Goal: Check status: Check status

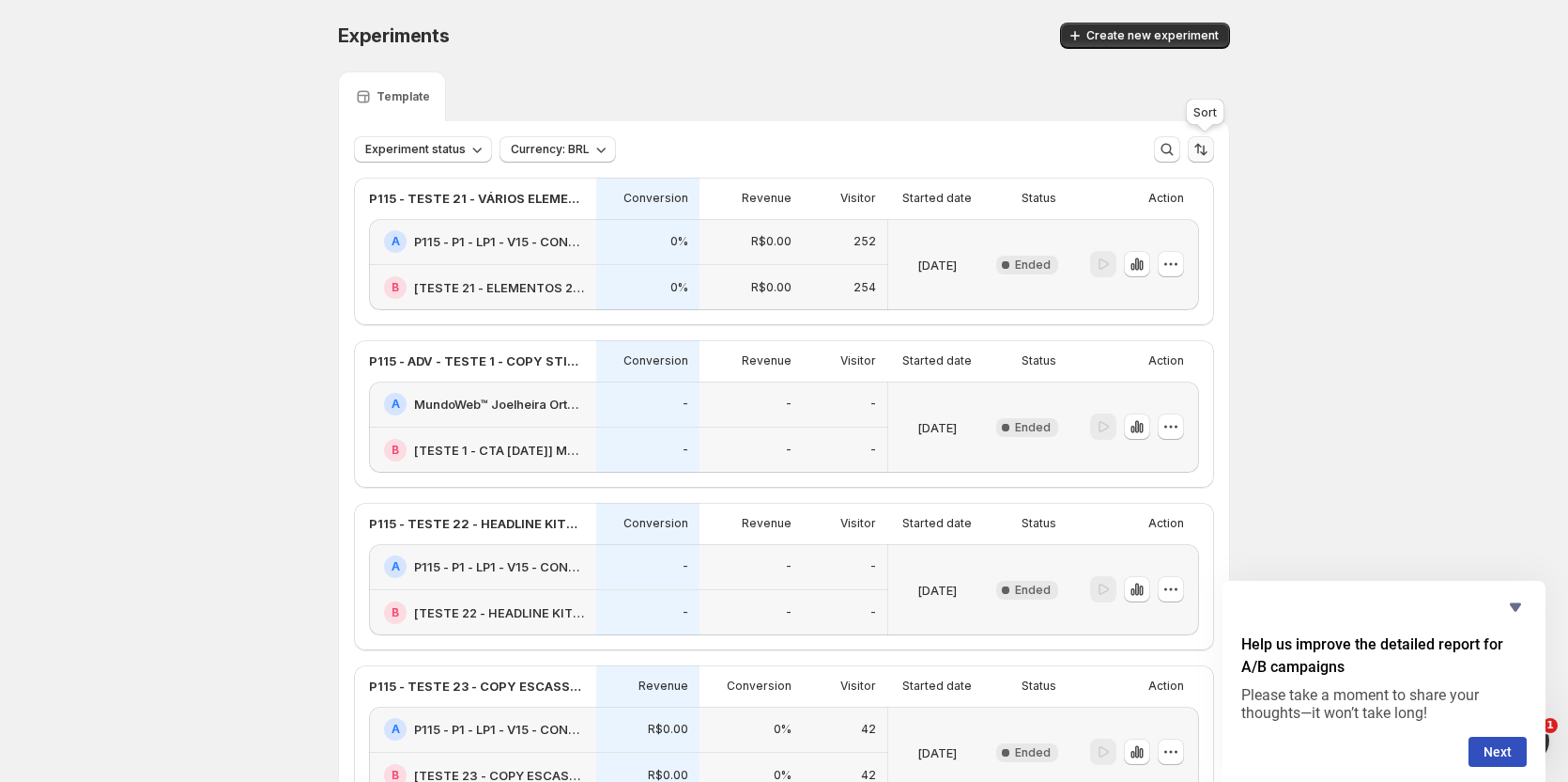
click at [1211, 154] on icon "Sort the results" at bounding box center [1201, 149] width 19 height 19
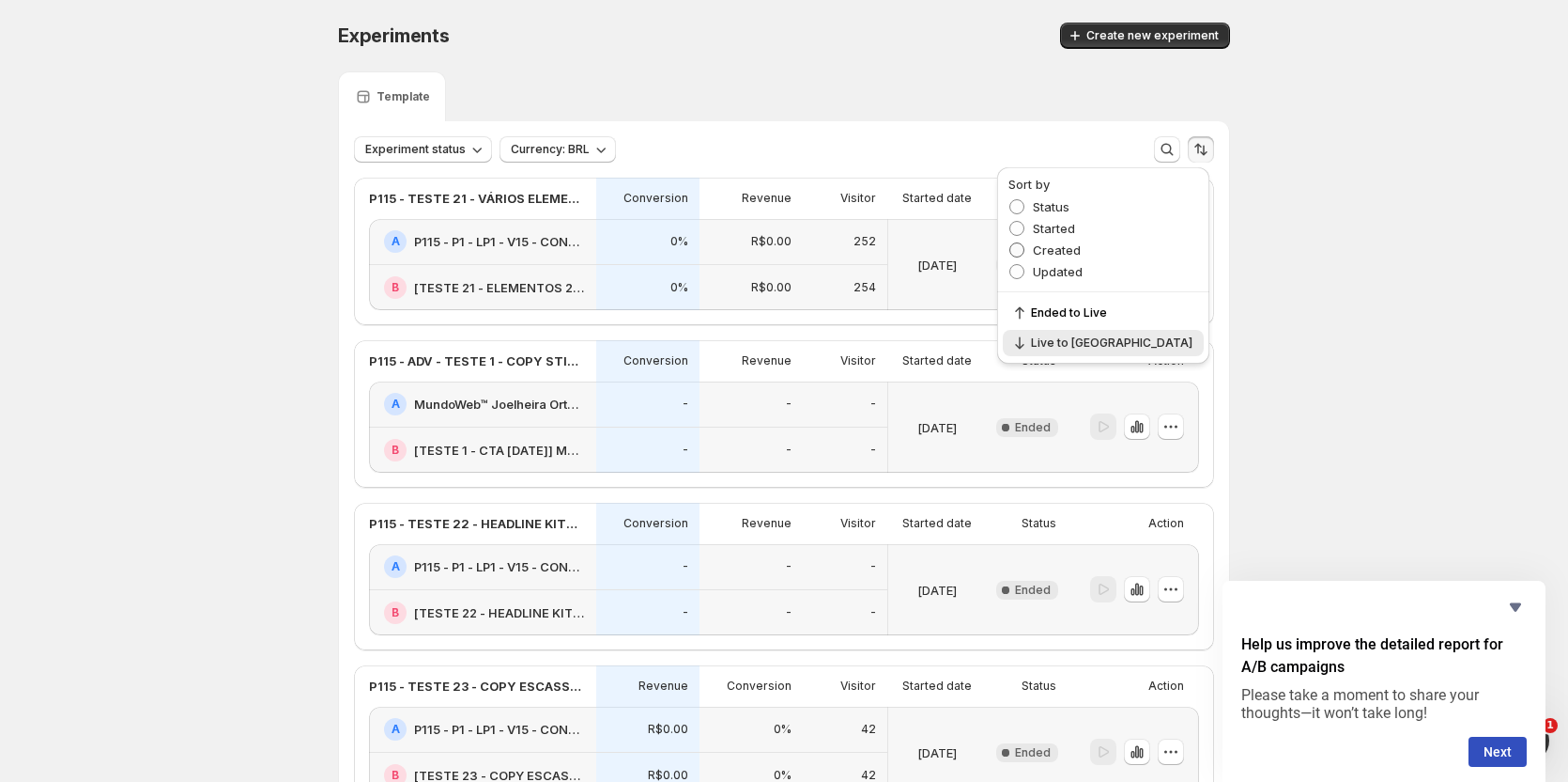
click at [1081, 249] on span "Created" at bounding box center [1057, 250] width 48 height 15
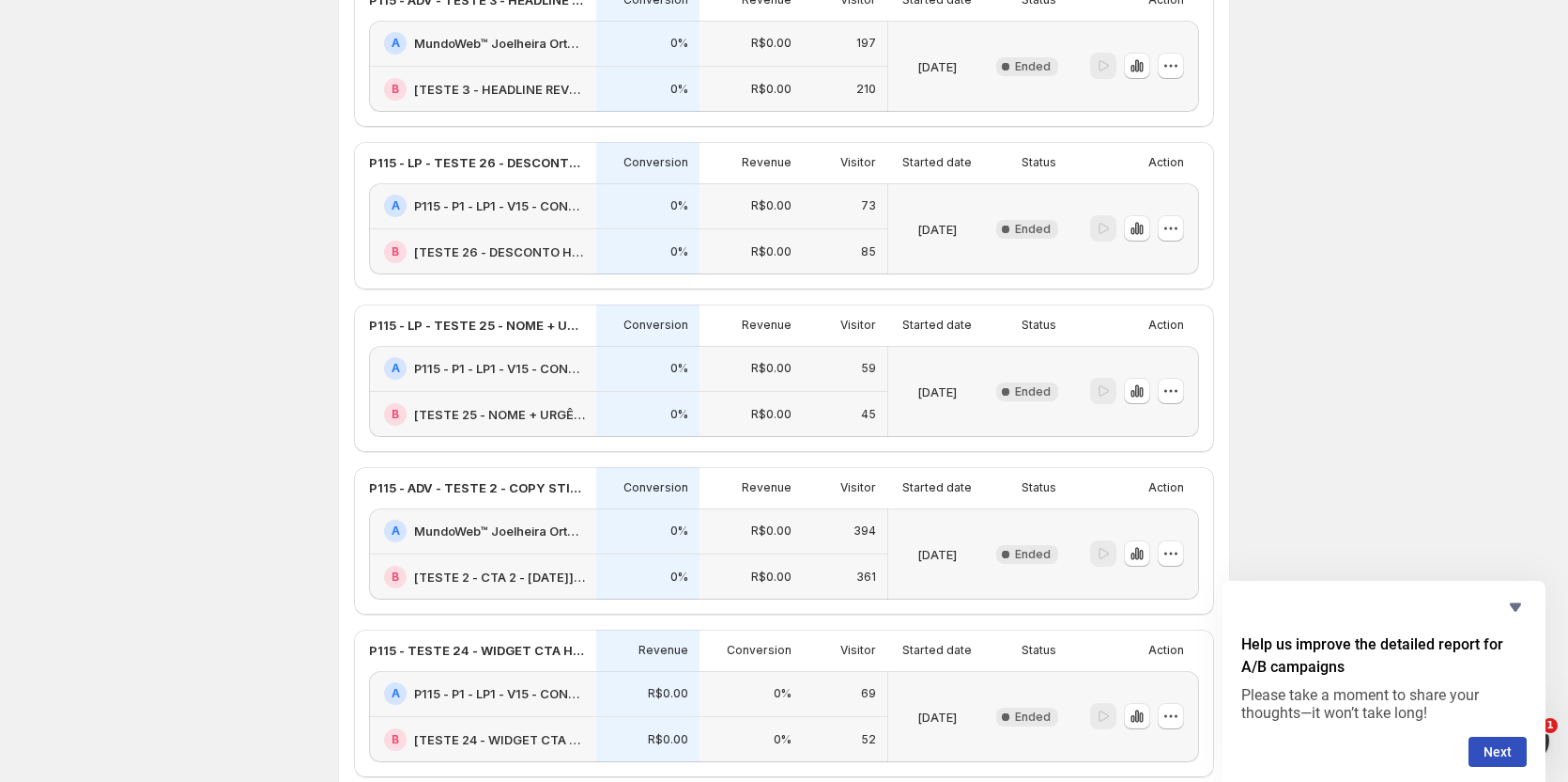
scroll to position [1034, 0]
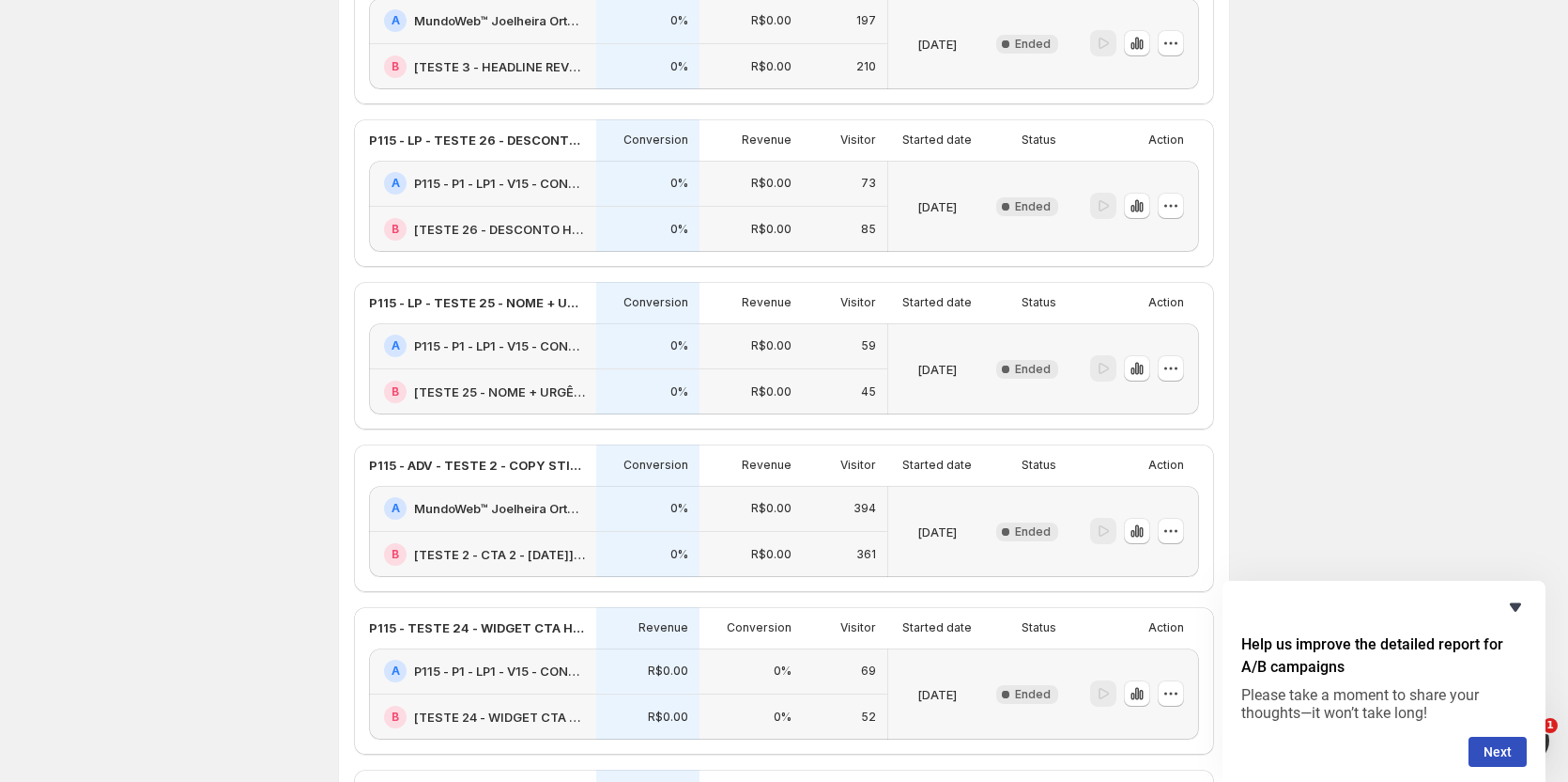
click at [1507, 603] on icon "Hide survey" at bounding box center [1515, 607] width 23 height 23
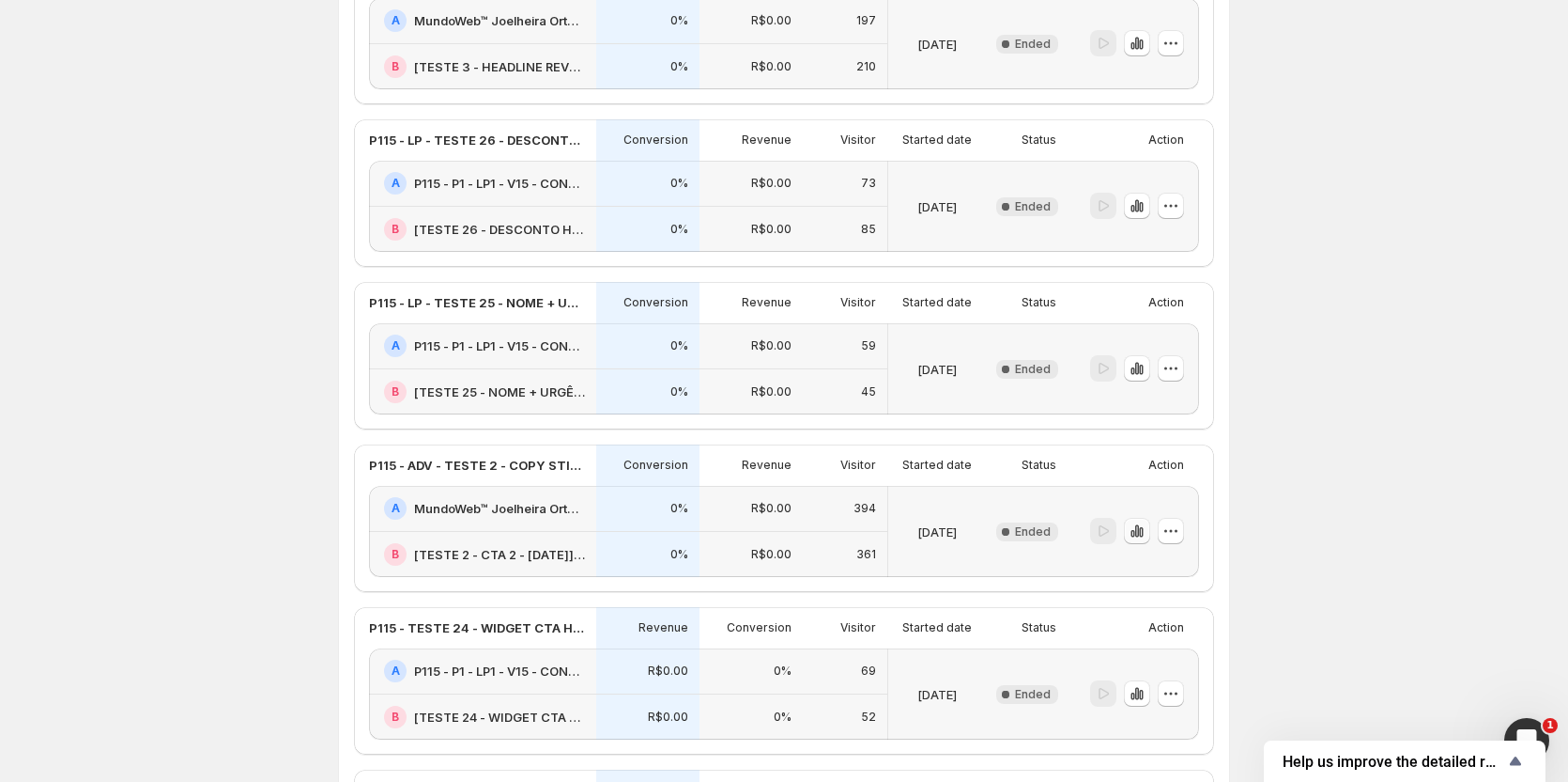
click at [1139, 527] on icon "button" at bounding box center [1136, 530] width 19 height 19
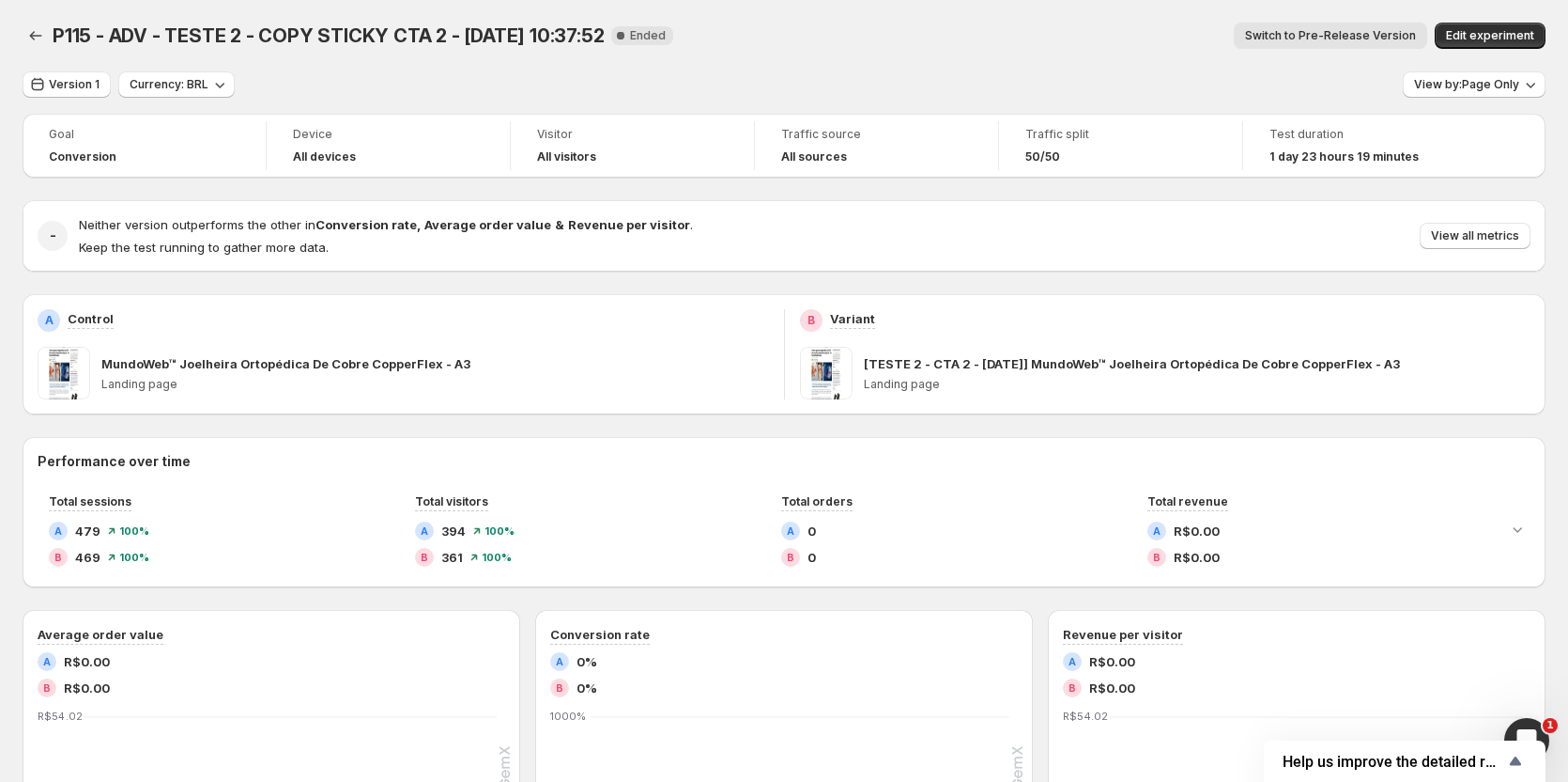
click at [1364, 33] on span "Switch to Pre-Release Version" at bounding box center [1331, 35] width 171 height 15
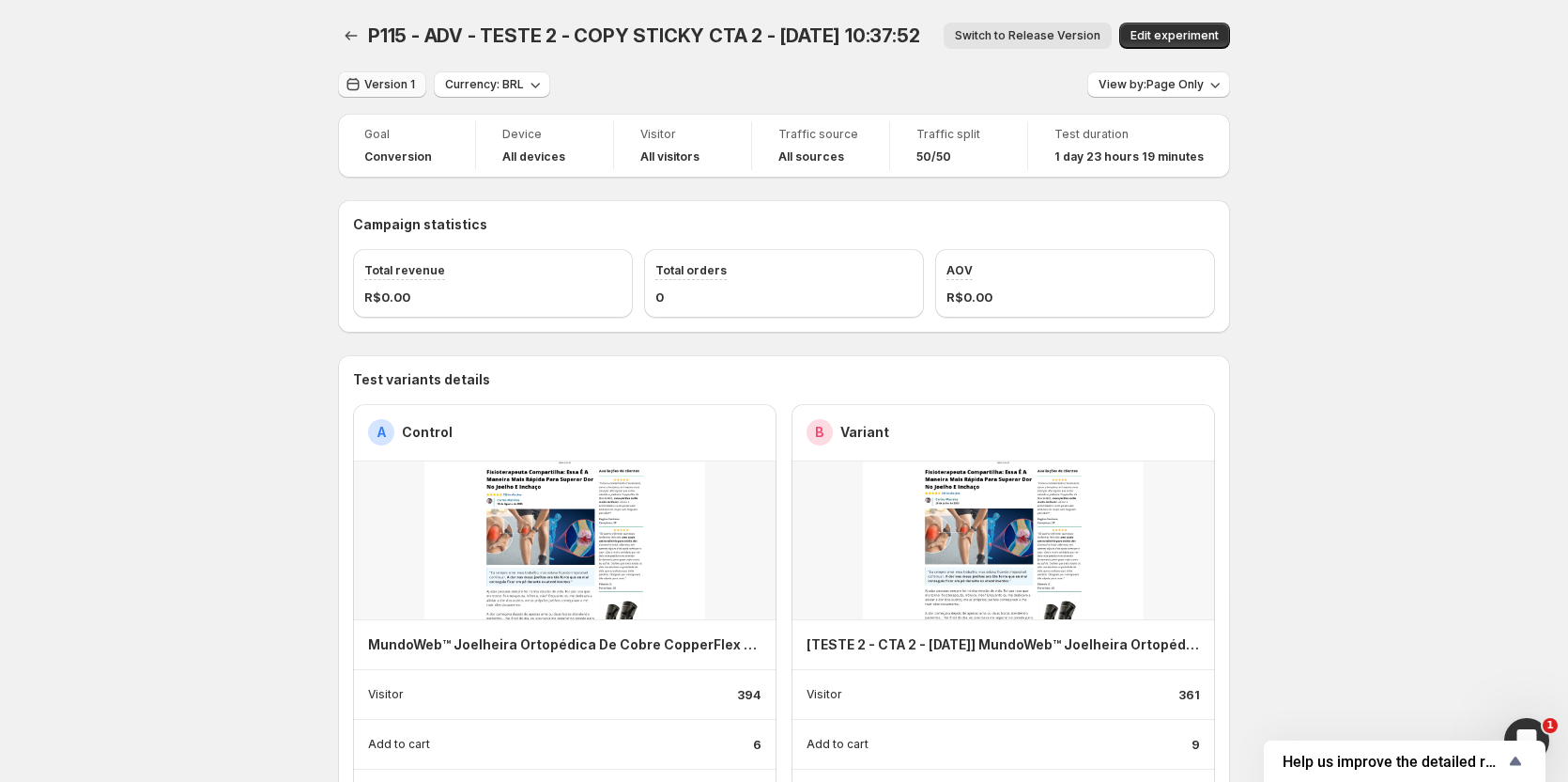
click at [388, 83] on span "Version 1" at bounding box center [390, 84] width 51 height 15
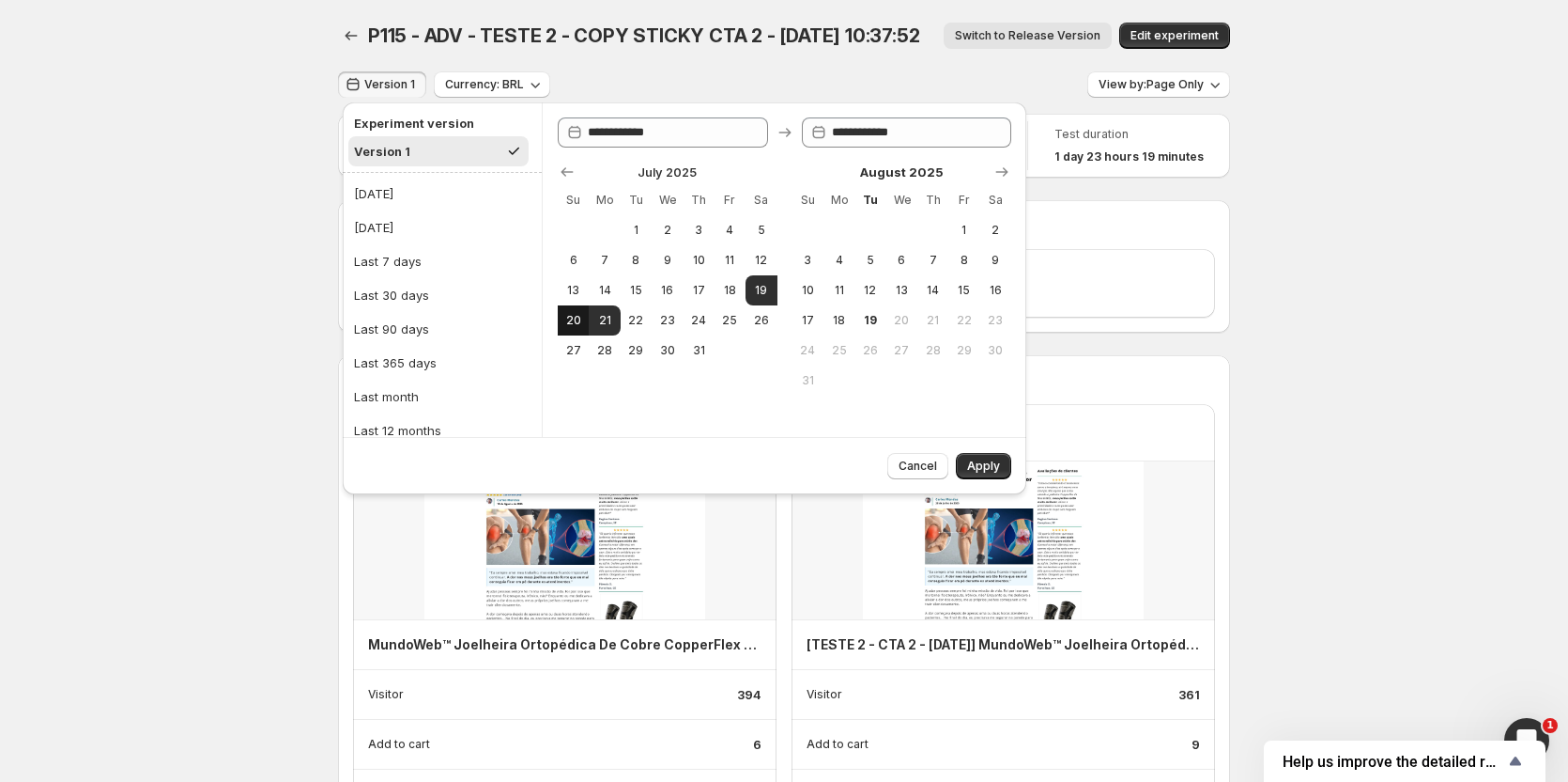
click at [578, 323] on span "20" at bounding box center [574, 320] width 16 height 15
type input "**********"
click at [989, 464] on span "Apply" at bounding box center [983, 466] width 33 height 15
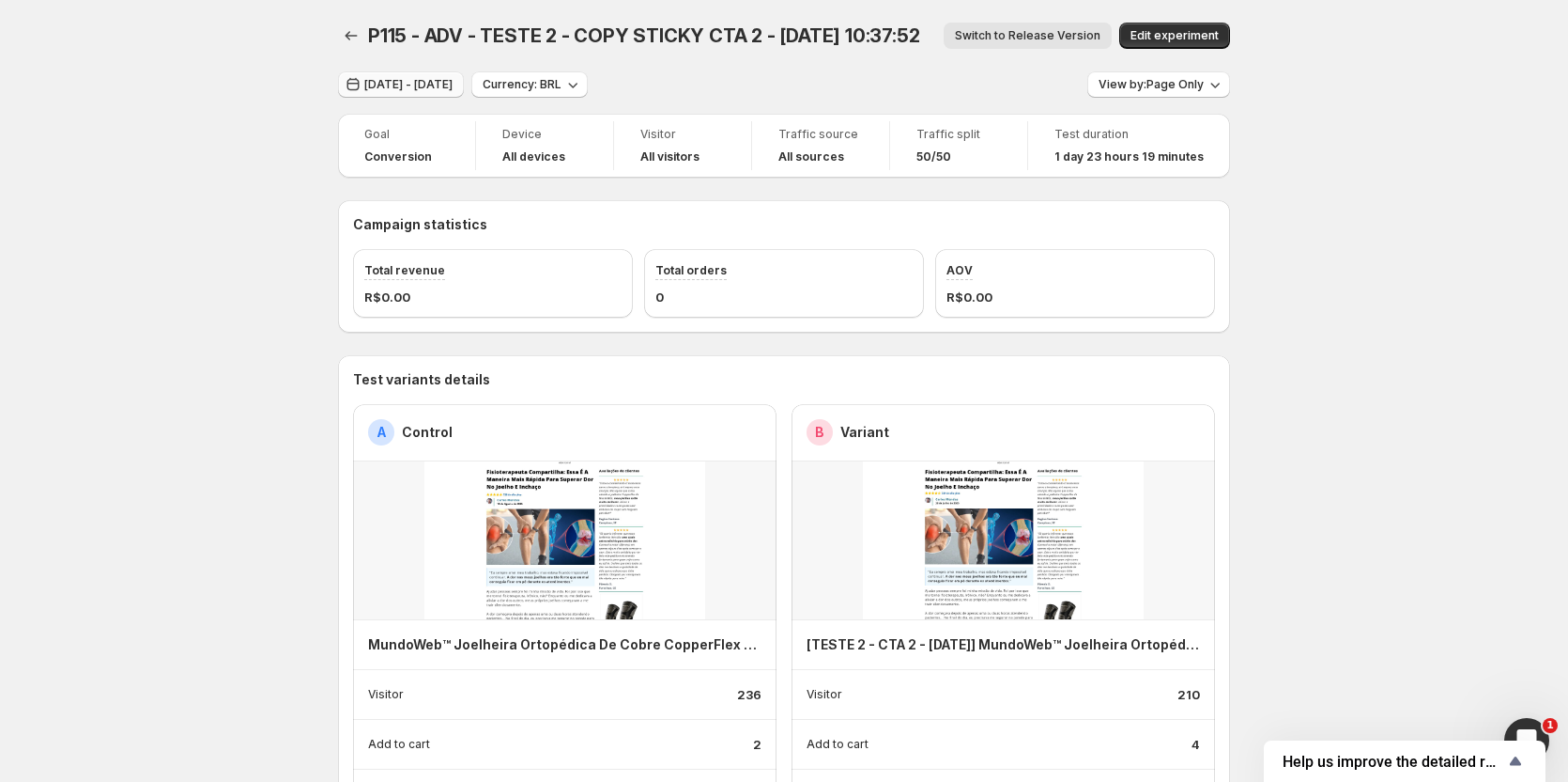
click at [412, 86] on span "[DATE] - [DATE]" at bounding box center [409, 84] width 88 height 15
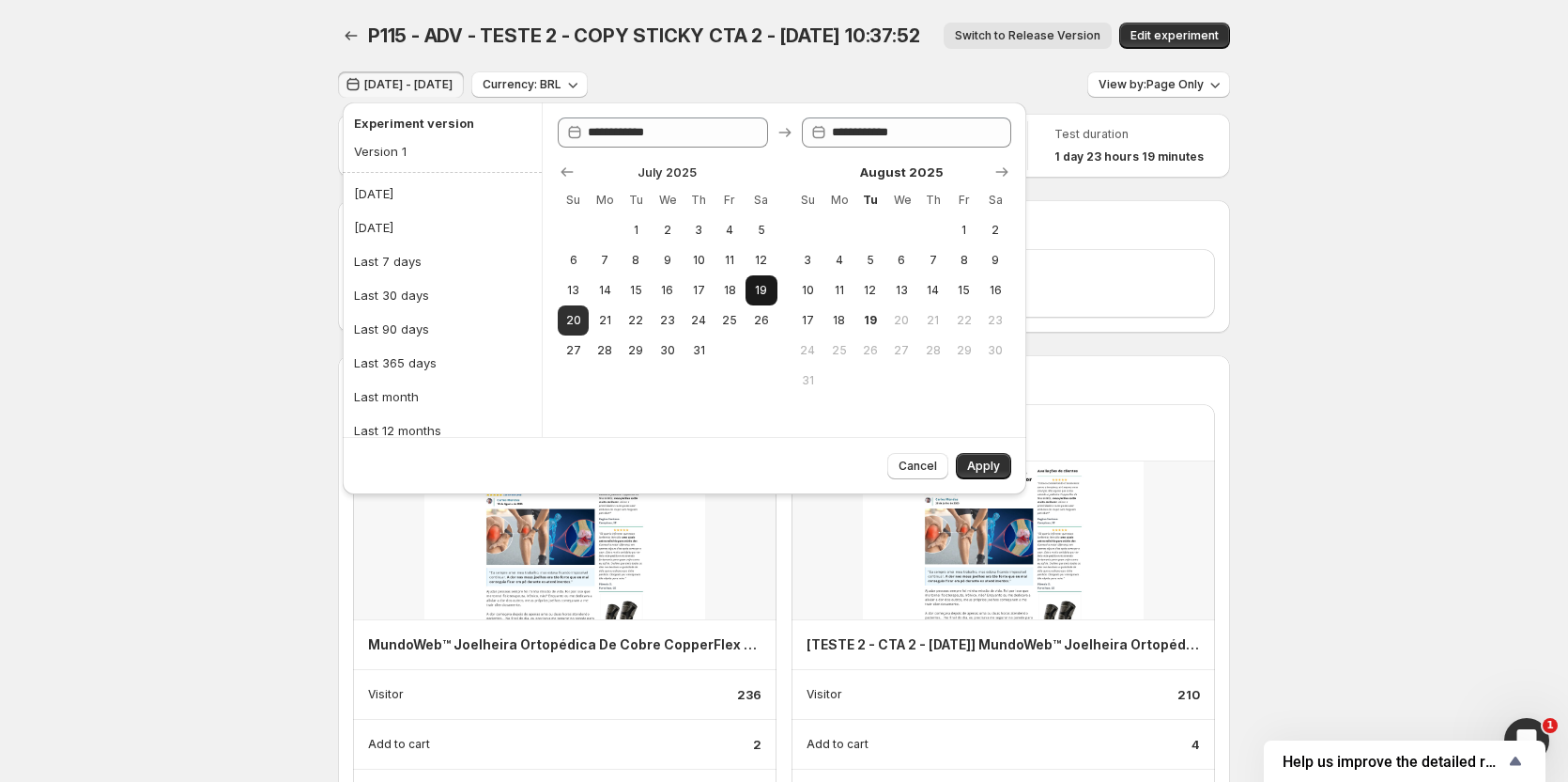
click at [775, 294] on button "19" at bounding box center [761, 291] width 31 height 30
type input "**********"
click at [775, 294] on button "19" at bounding box center [761, 291] width 31 height 30
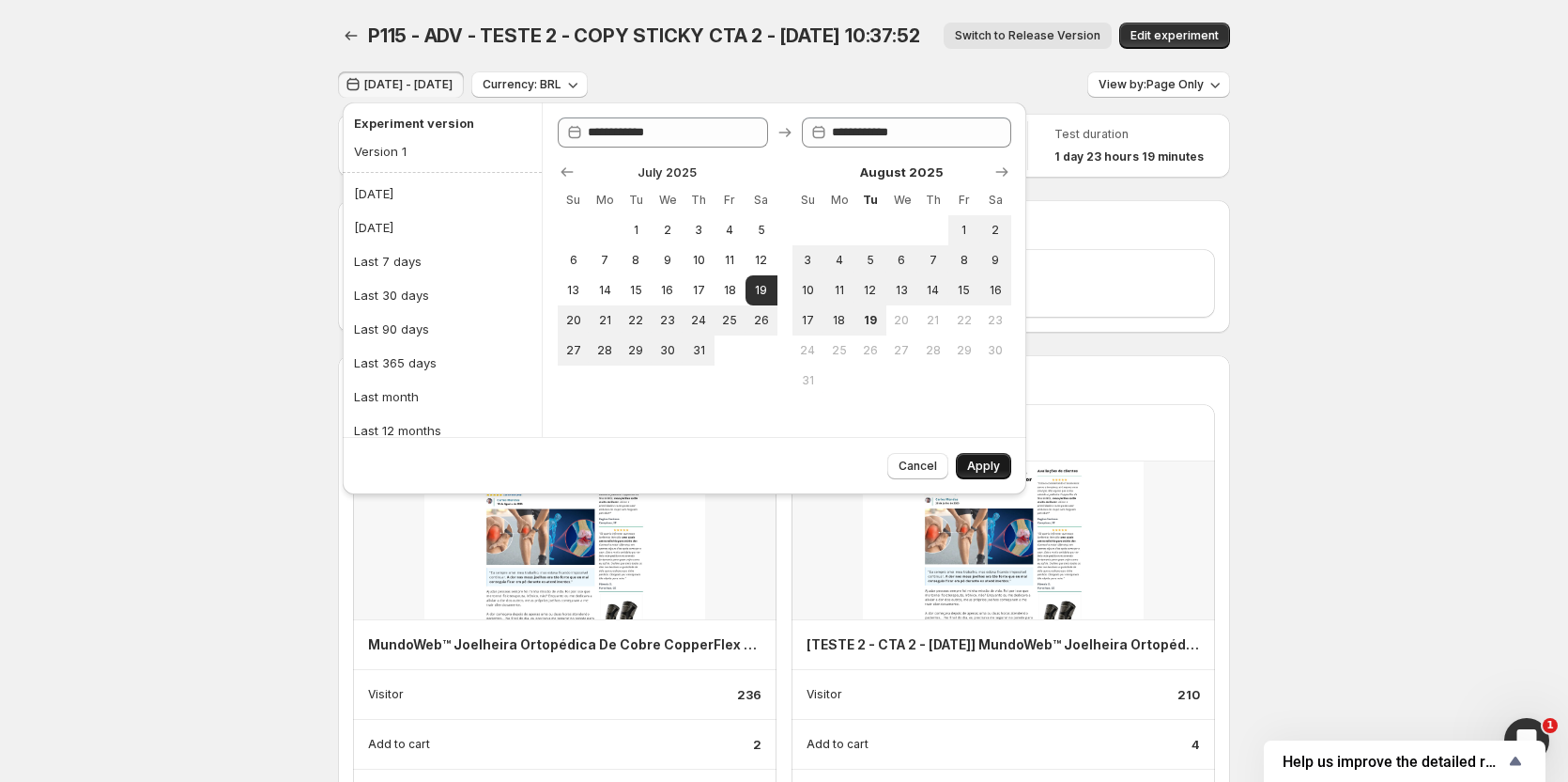
click at [979, 473] on span "Apply" at bounding box center [983, 466] width 33 height 15
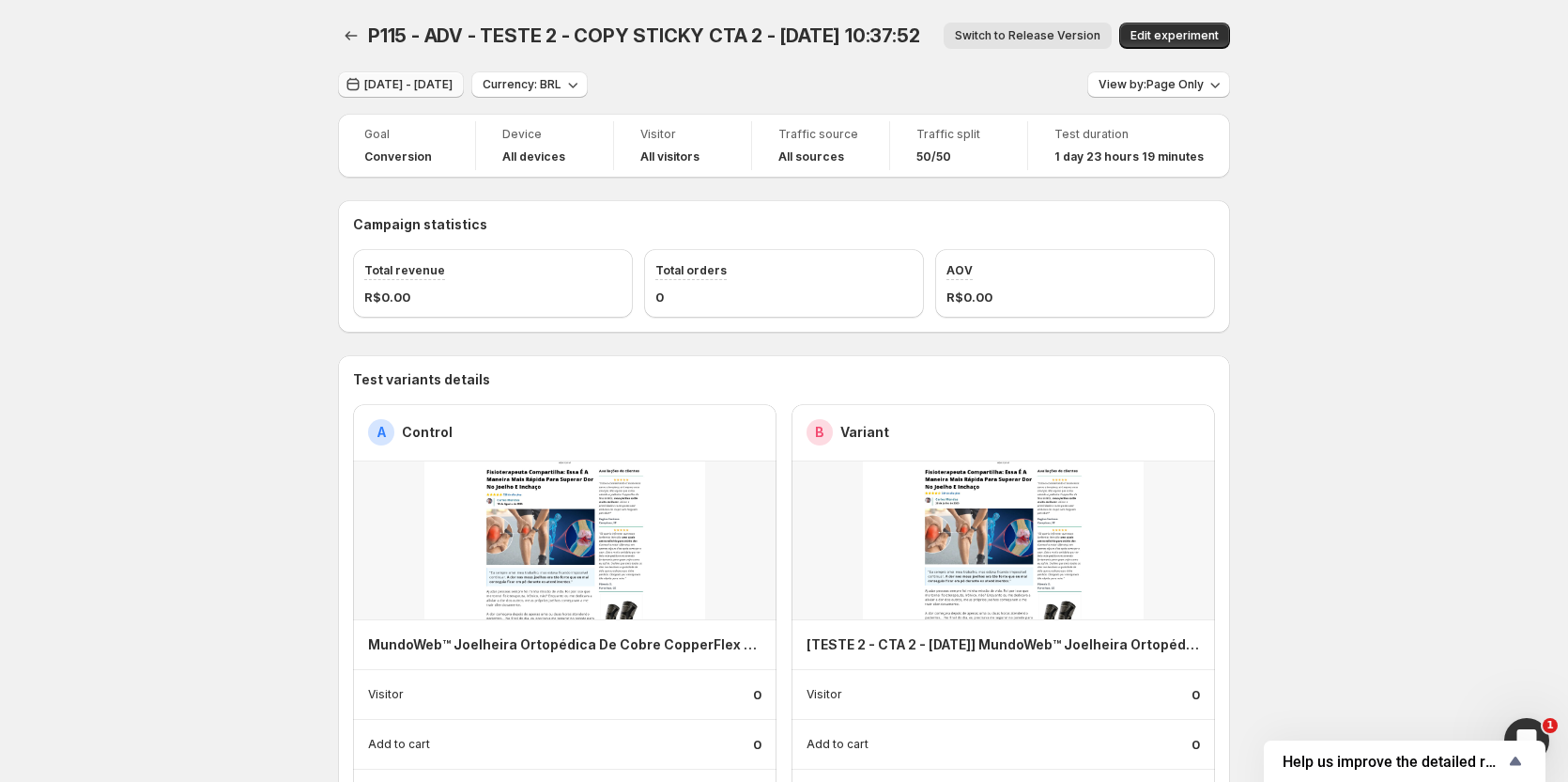
click at [446, 82] on span "[DATE] - [DATE]" at bounding box center [409, 84] width 88 height 15
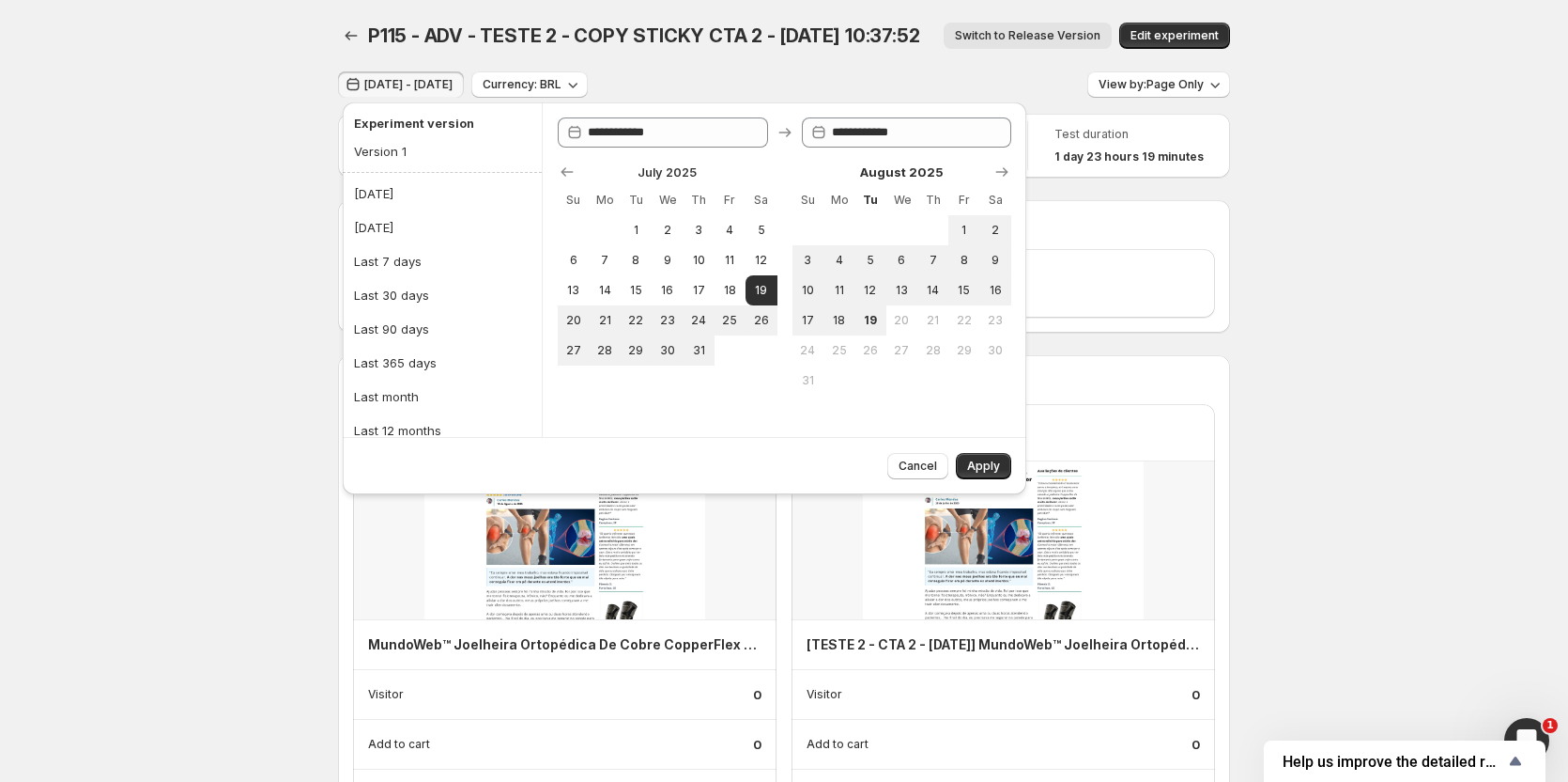
click at [993, 469] on span "Apply" at bounding box center [983, 466] width 33 height 15
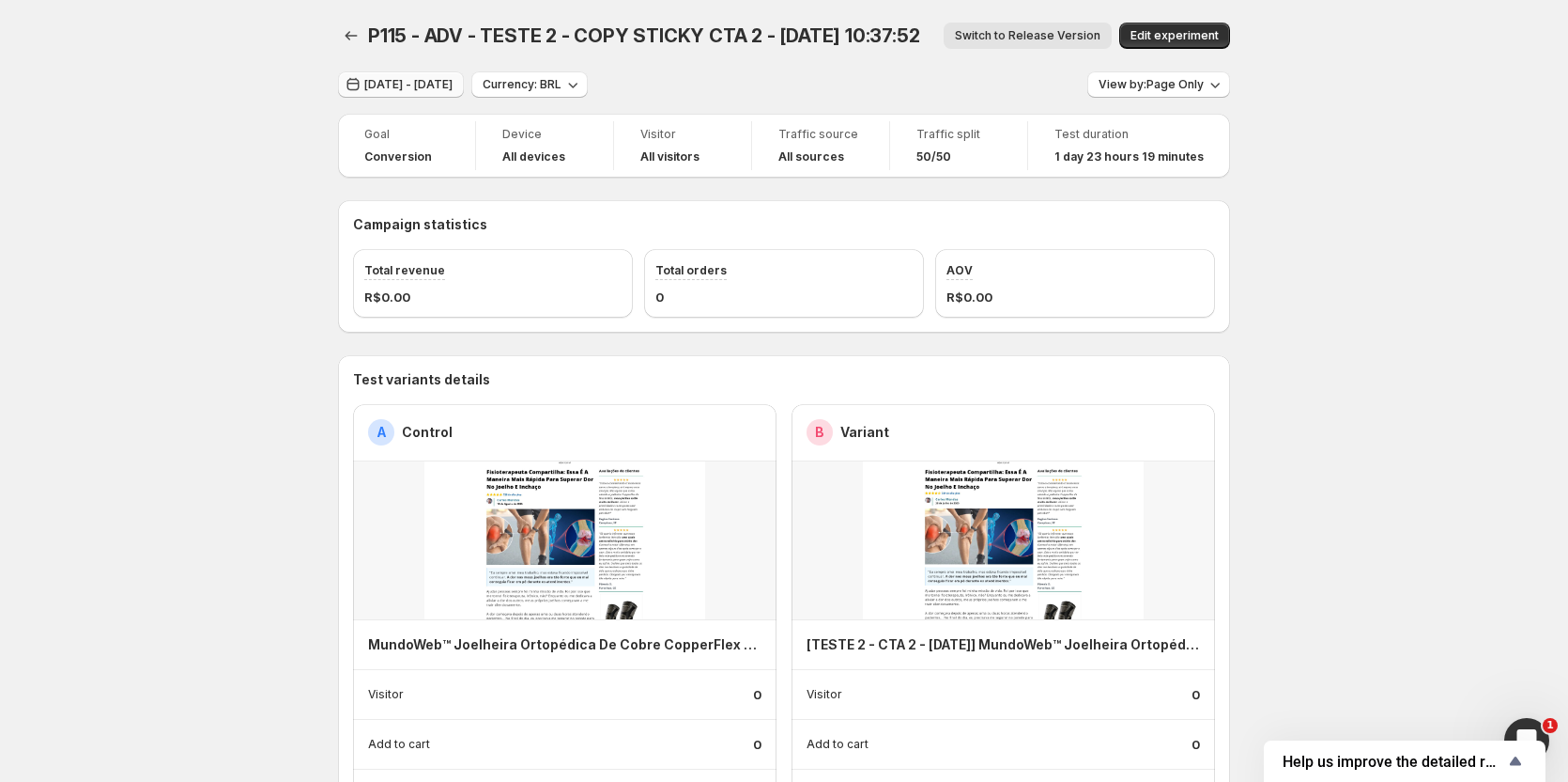
click at [422, 86] on span "[DATE] - [DATE]" at bounding box center [409, 84] width 88 height 15
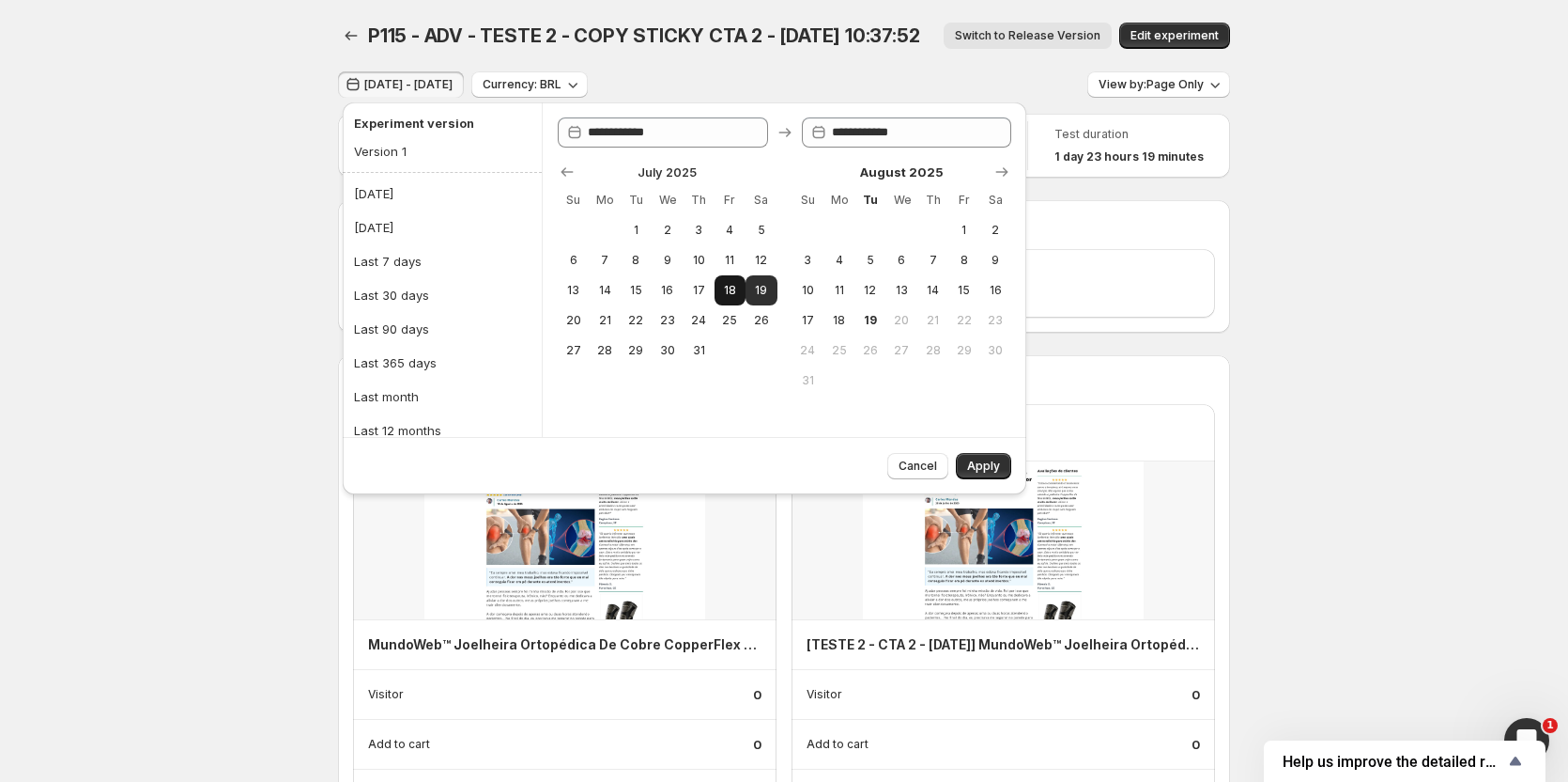
click at [719, 299] on button "18" at bounding box center [730, 291] width 31 height 30
type input "**********"
drag, startPoint x: 739, startPoint y: 297, endPoint x: 749, endPoint y: 296, distance: 10.0
click at [742, 297] on button "18" at bounding box center [730, 291] width 31 height 30
click at [758, 291] on span "19" at bounding box center [762, 290] width 16 height 15
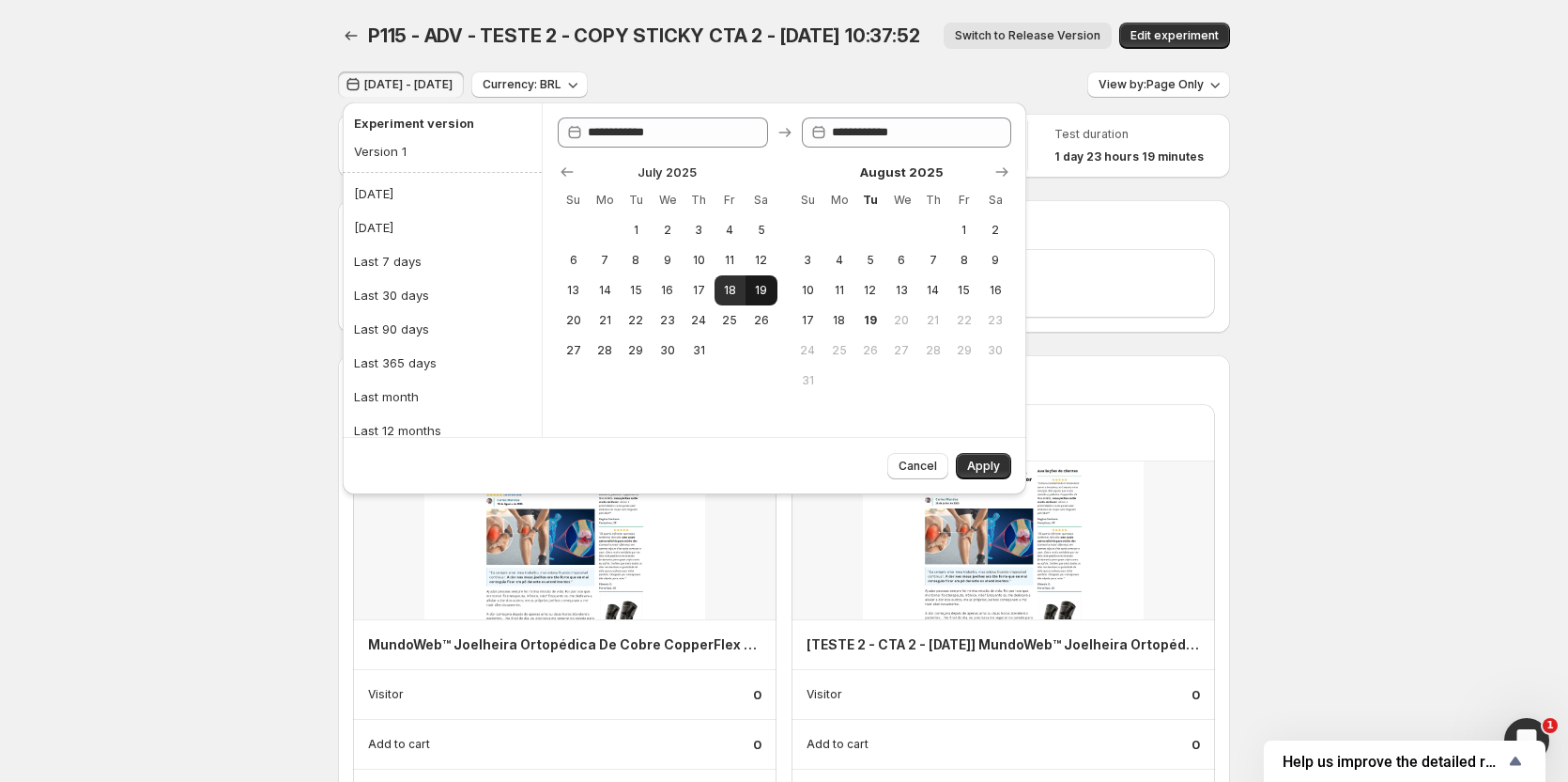
type input "**********"
click at [992, 465] on span "Apply" at bounding box center [983, 466] width 33 height 15
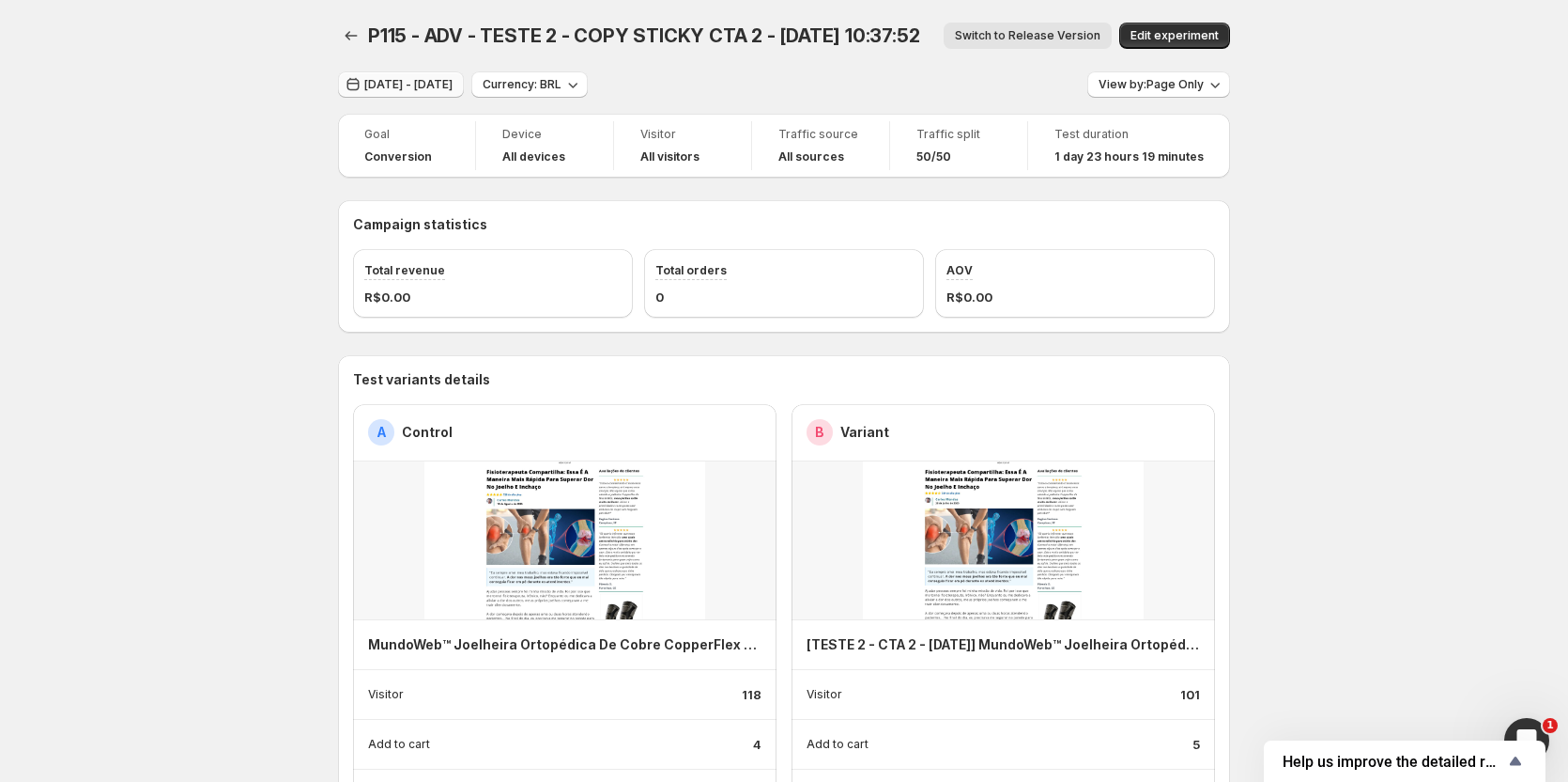
click at [401, 87] on span "[DATE] - [DATE]" at bounding box center [409, 84] width 88 height 15
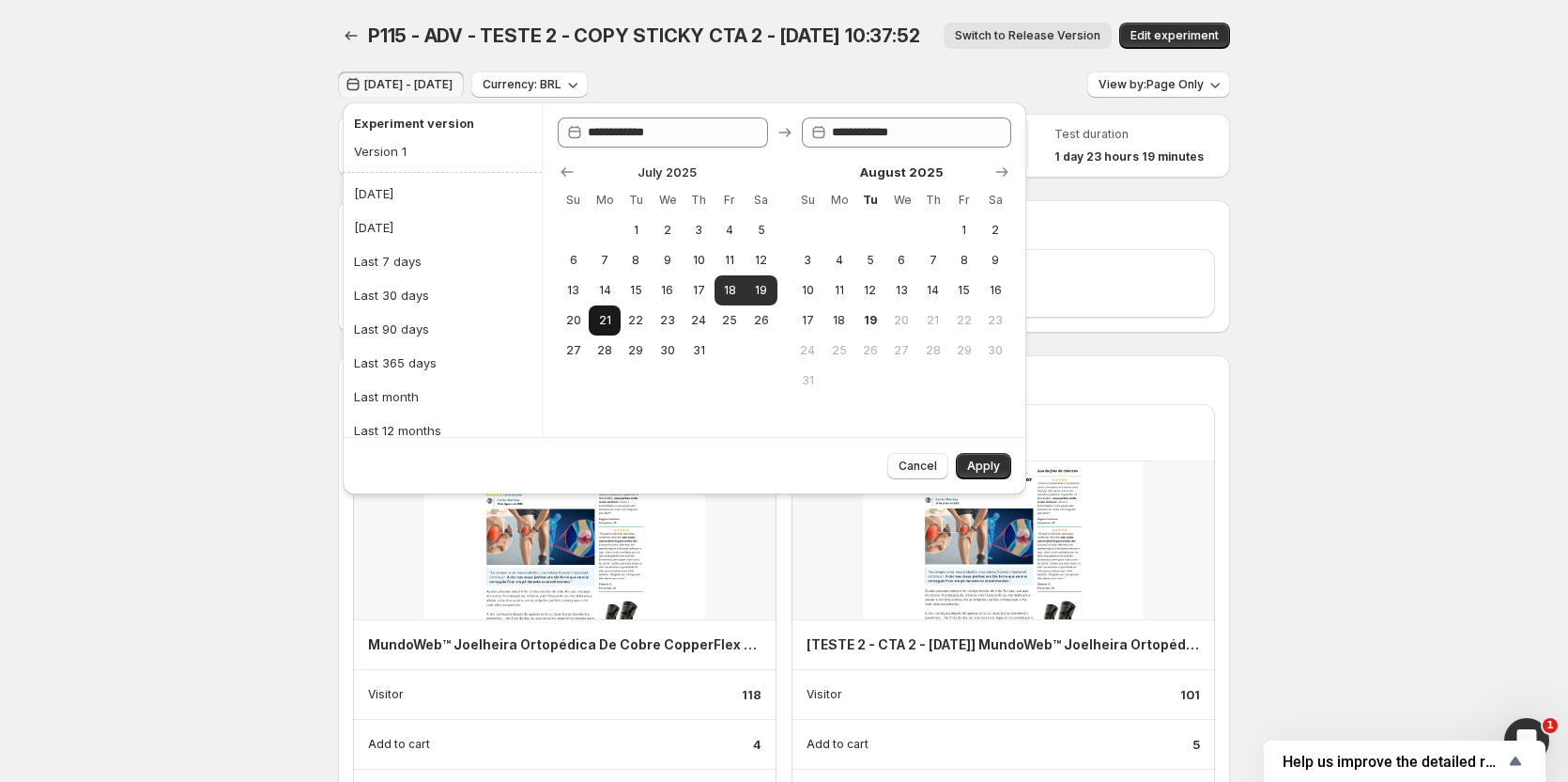
click at [589, 314] on button "21" at bounding box center [604, 320] width 31 height 30
type input "**********"
click at [609, 321] on span "21" at bounding box center [605, 320] width 16 height 15
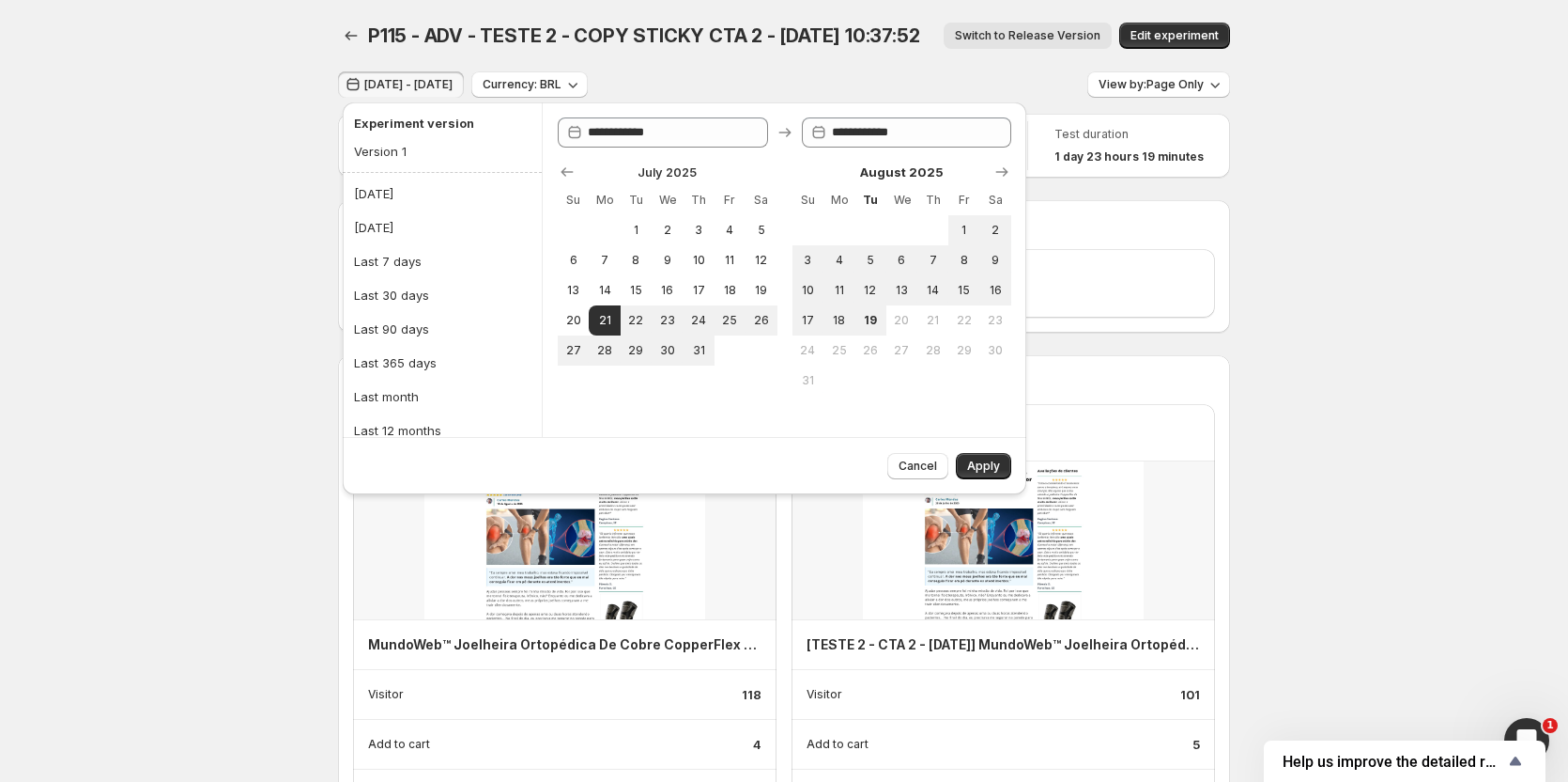
click at [994, 467] on span "Apply" at bounding box center [983, 466] width 33 height 15
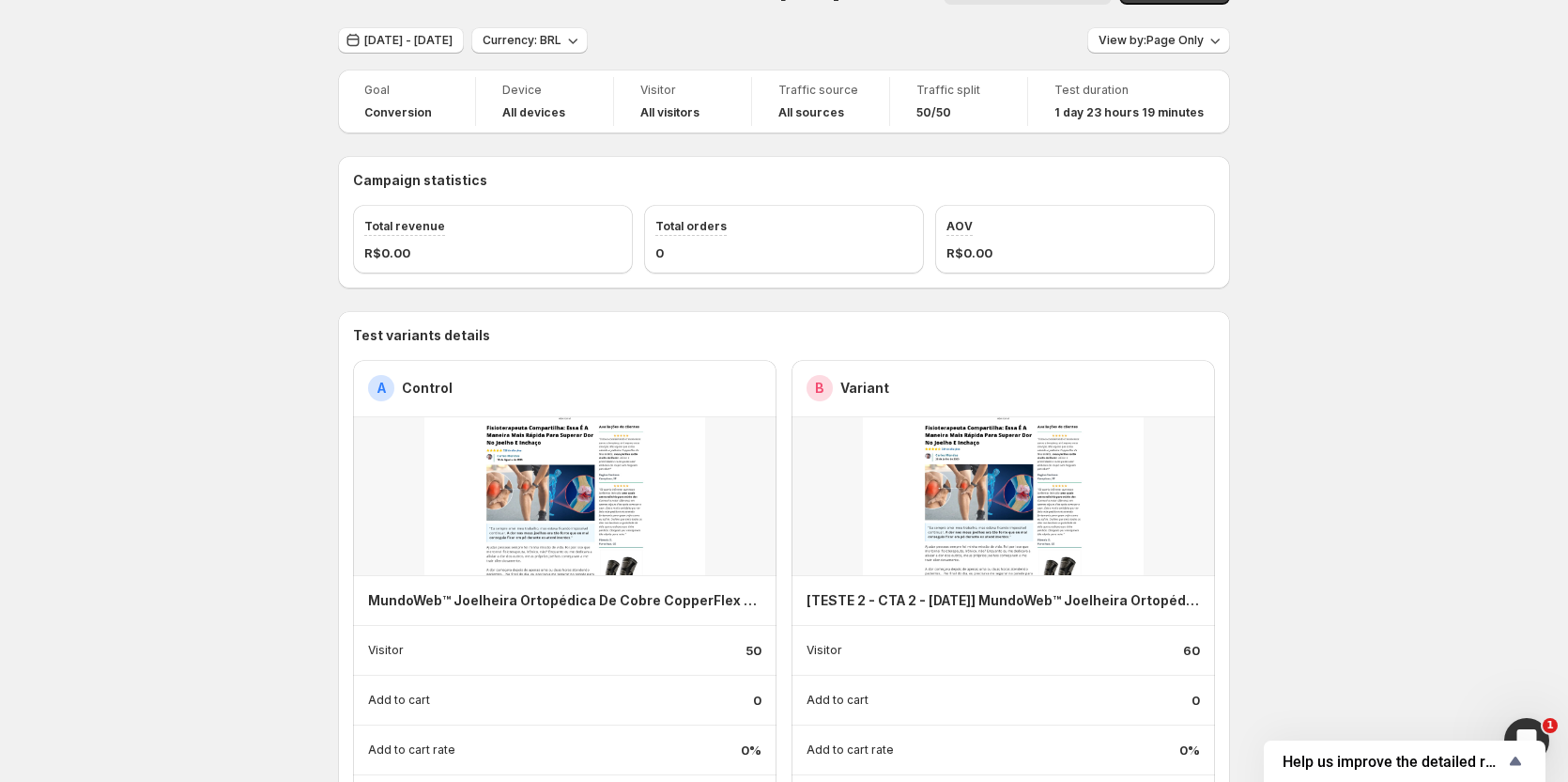
scroll to position [43, 0]
click at [440, 49] on span "[DATE] - [DATE]" at bounding box center [409, 42] width 88 height 15
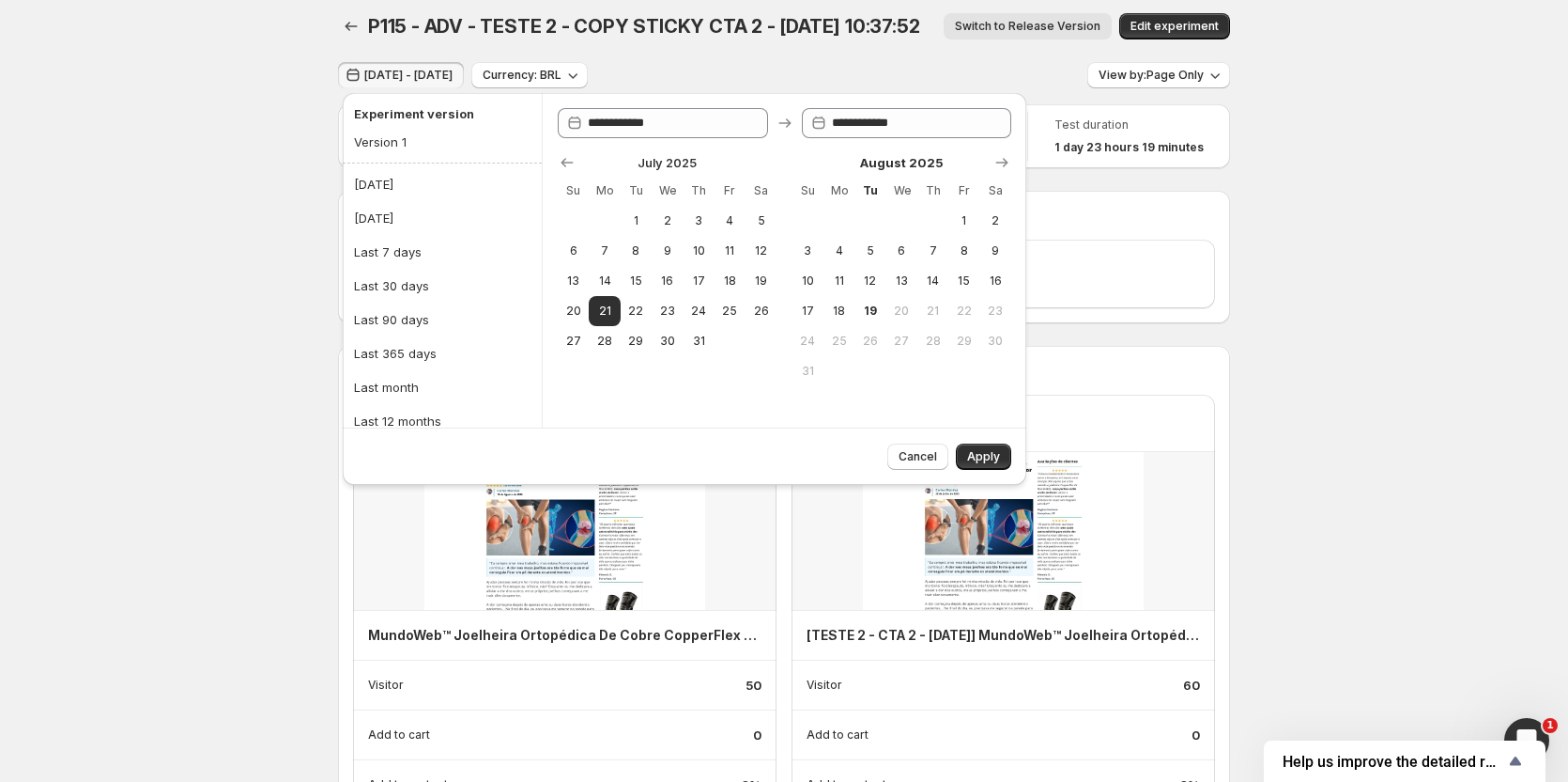
scroll to position [0, 0]
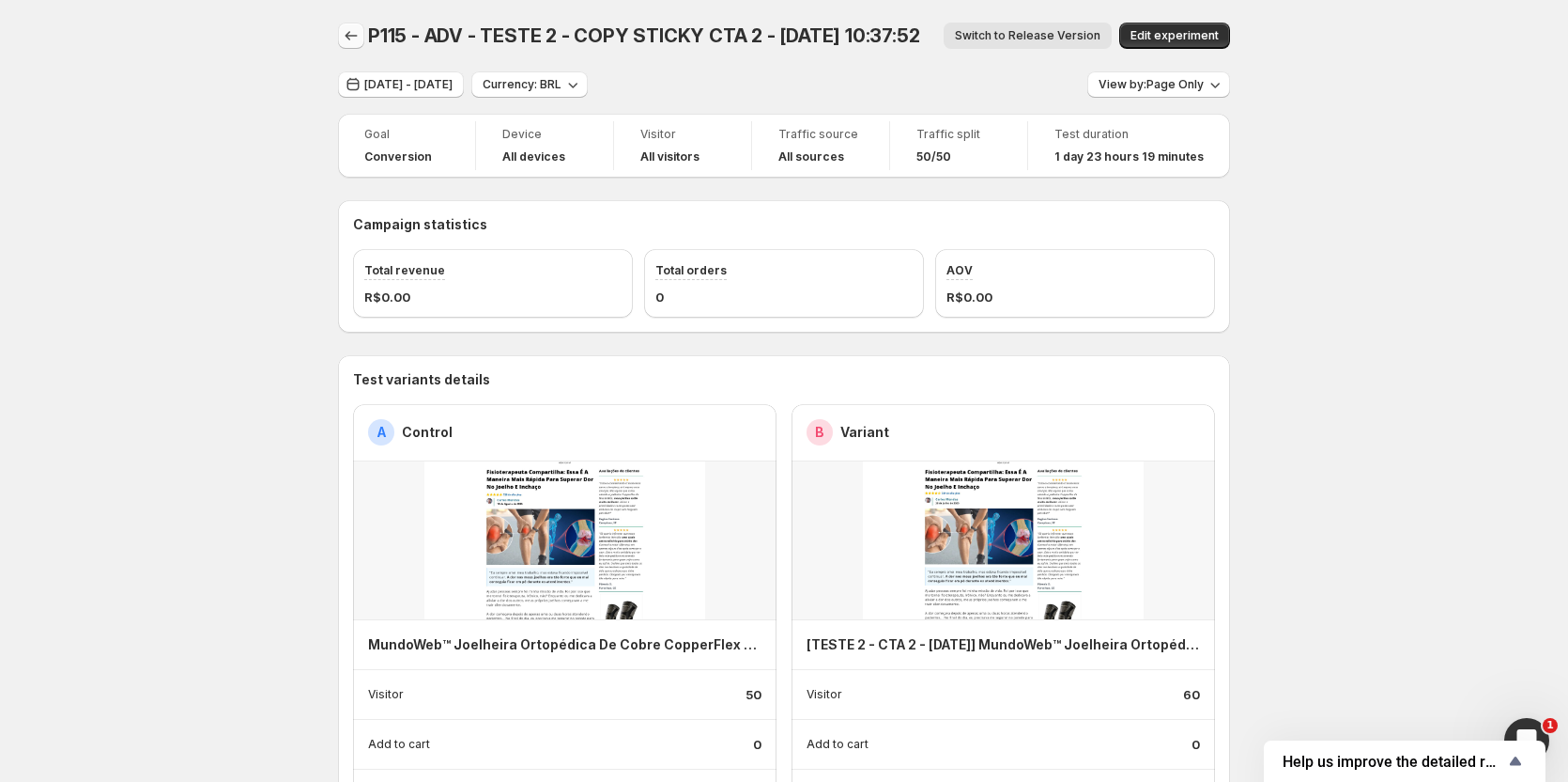
click at [355, 39] on icon "Back" at bounding box center [351, 35] width 19 height 19
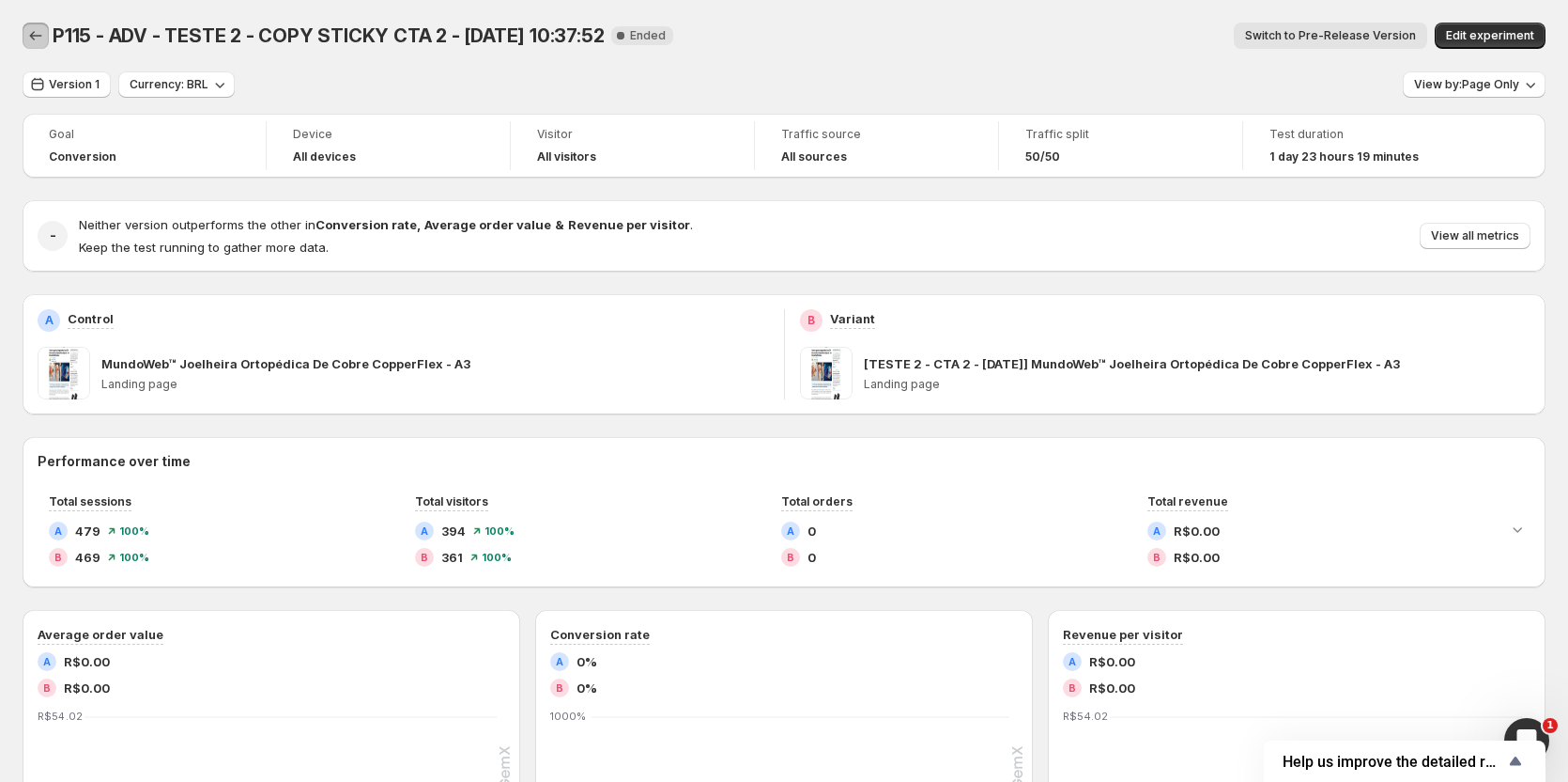
click at [32, 35] on icon "Back" at bounding box center [36, 35] width 12 height 9
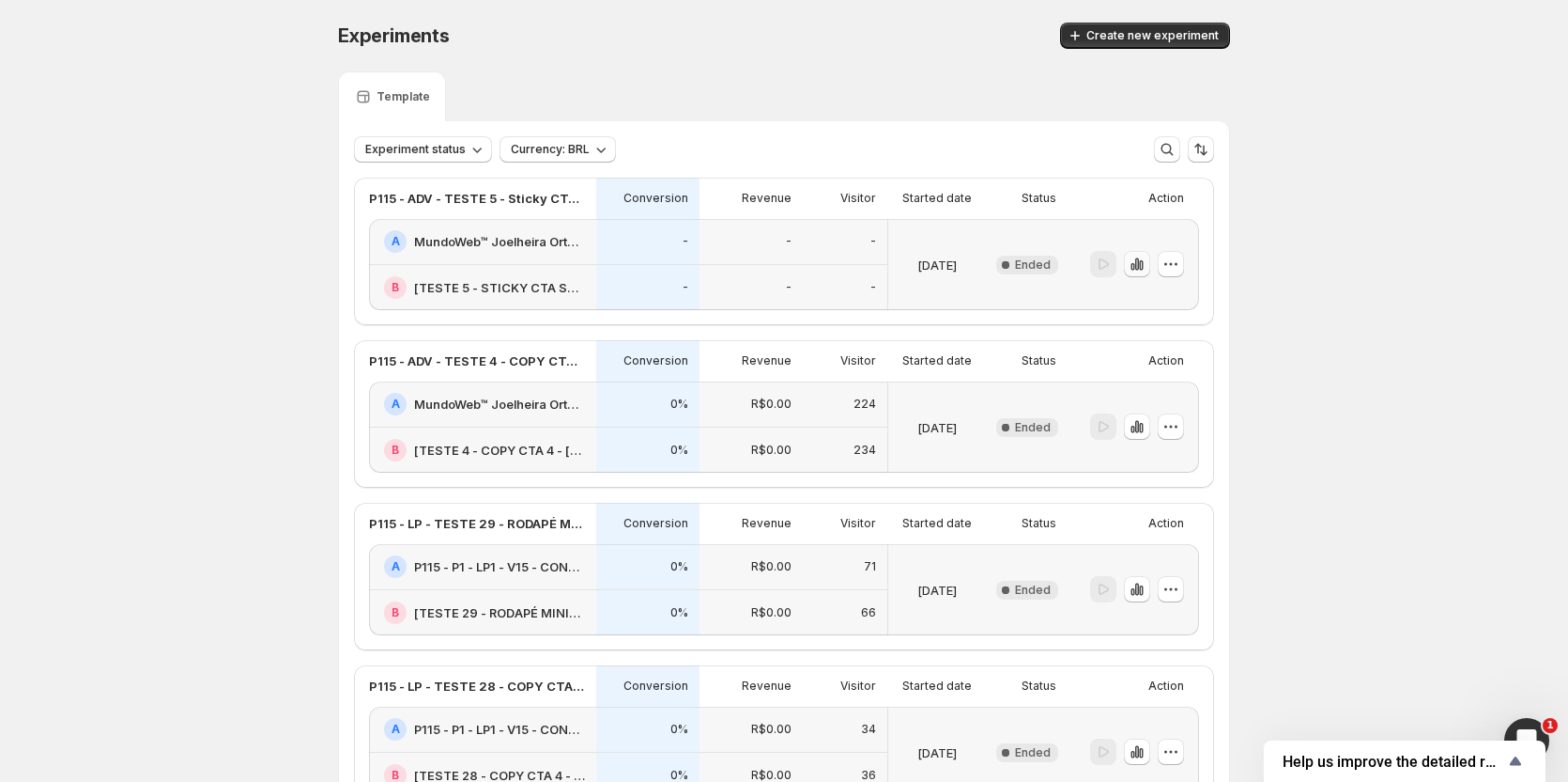
click at [1143, 269] on icon "button" at bounding box center [1136, 264] width 19 height 19
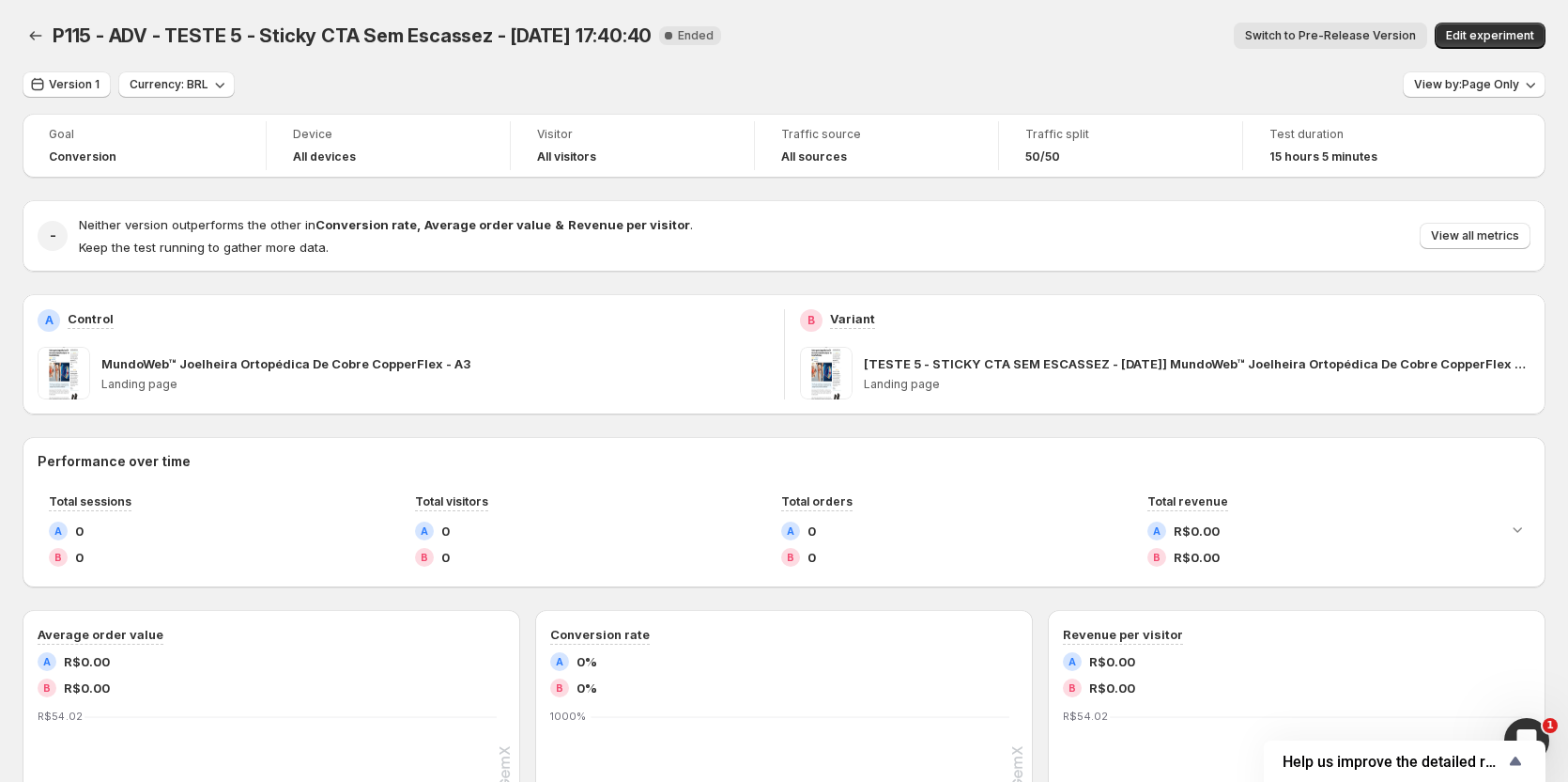
click at [1370, 44] on button "Switch to Pre-Release Version" at bounding box center [1330, 36] width 194 height 26
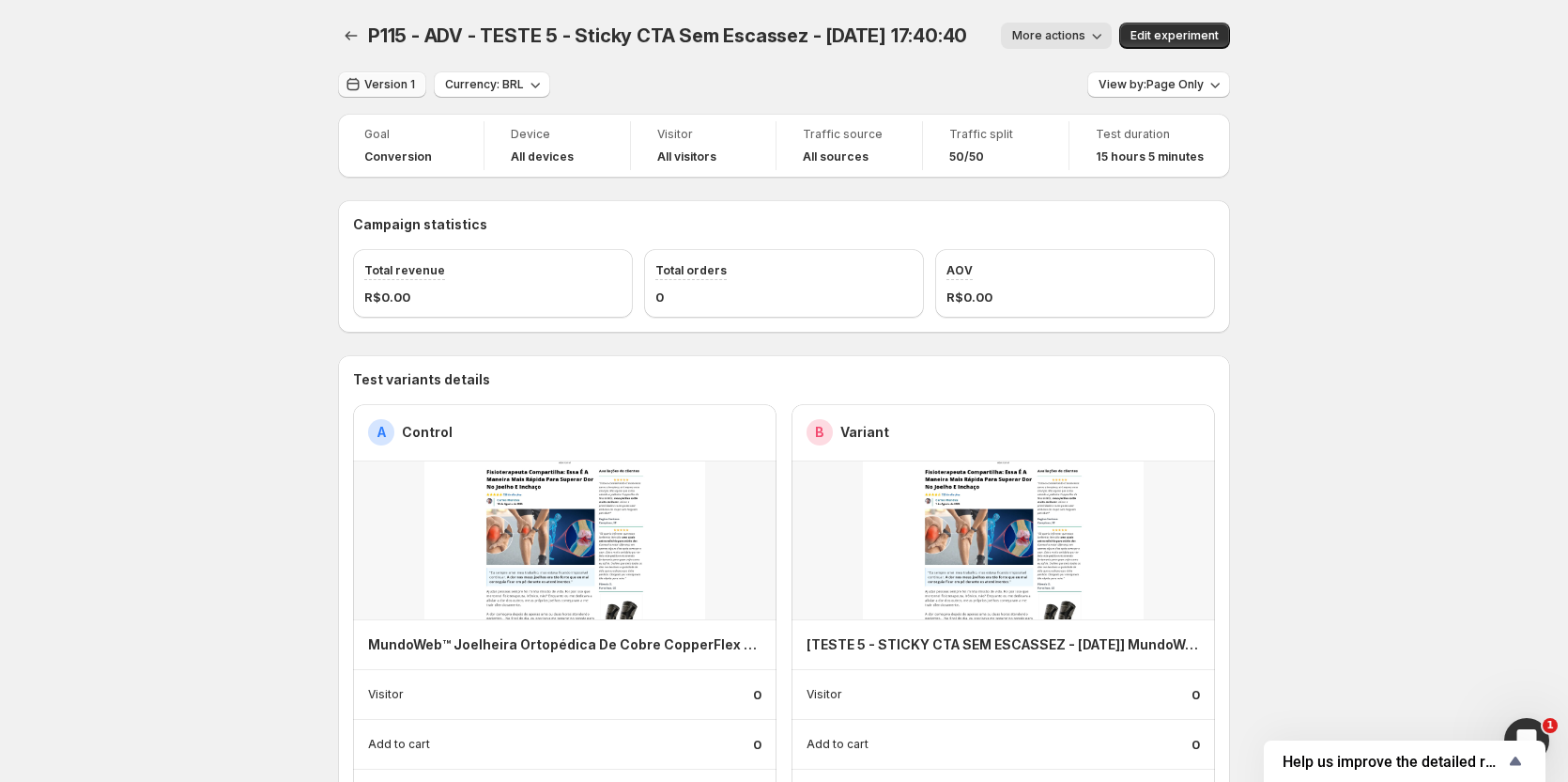
click at [398, 94] on button "Version 1" at bounding box center [382, 85] width 88 height 26
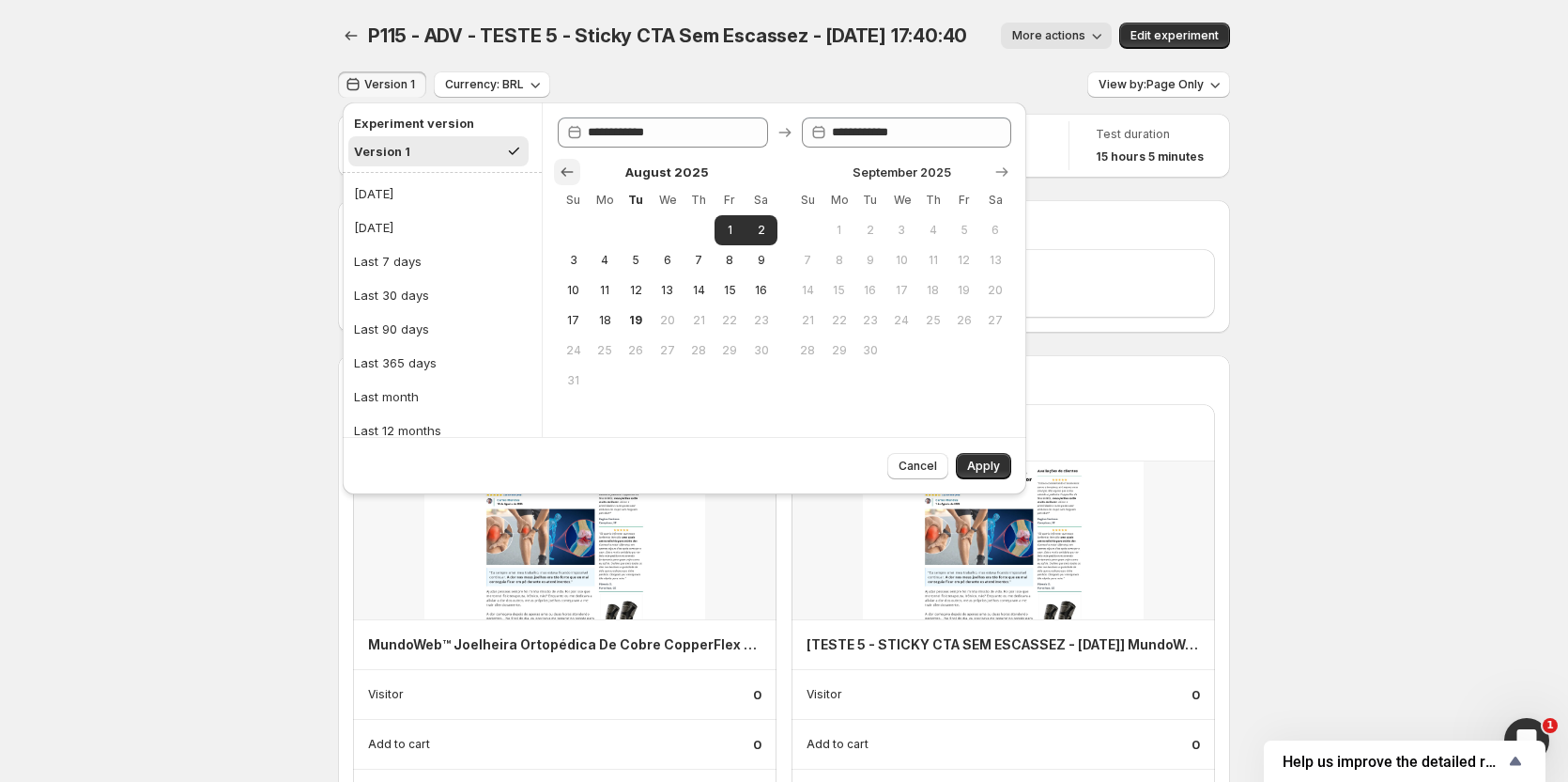
click at [568, 170] on icon "Show previous month, July 2025" at bounding box center [567, 171] width 19 height 19
click at [995, 475] on button "Apply" at bounding box center [984, 466] width 56 height 26
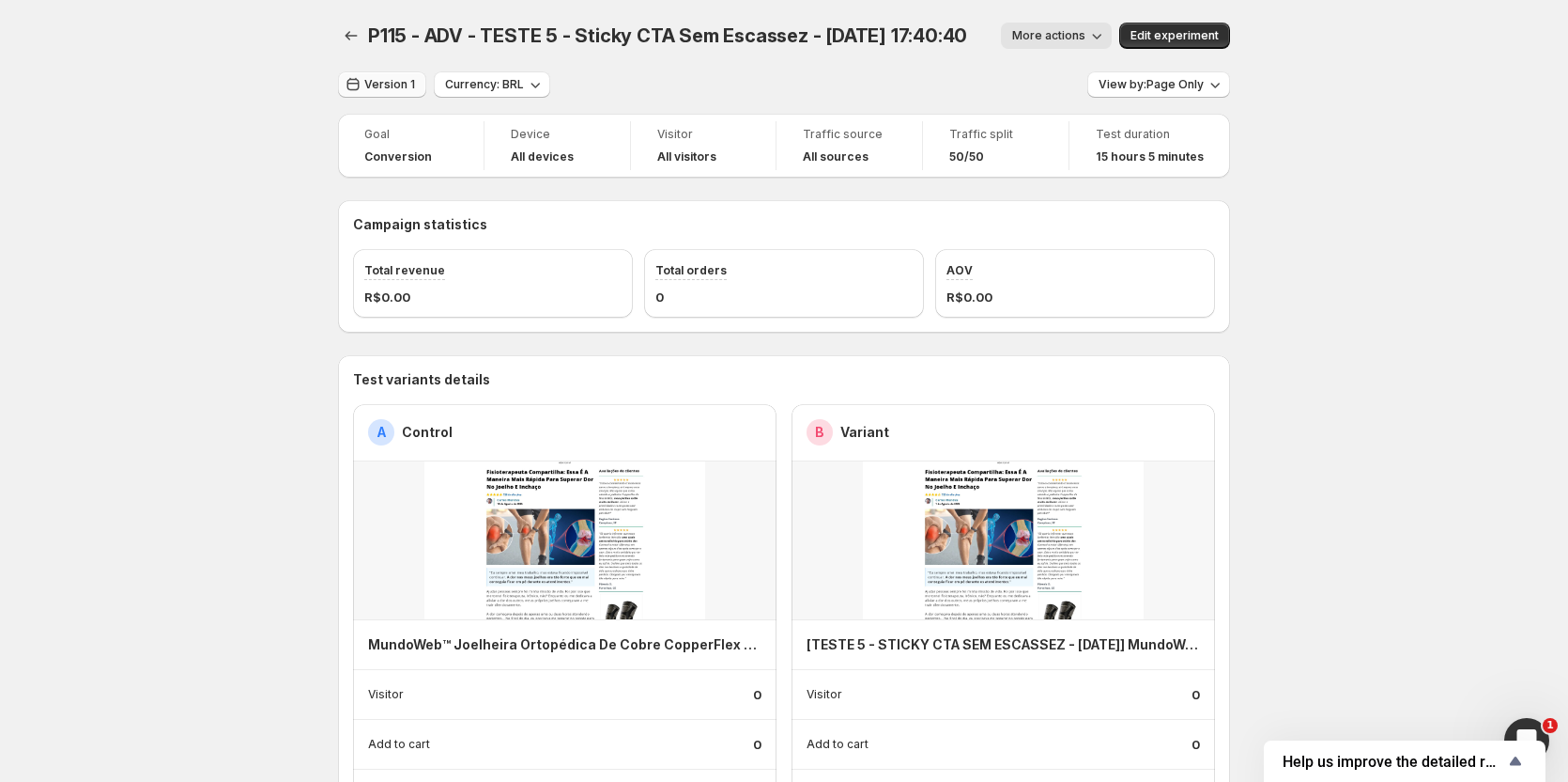
click at [393, 82] on span "Version 1" at bounding box center [390, 84] width 51 height 15
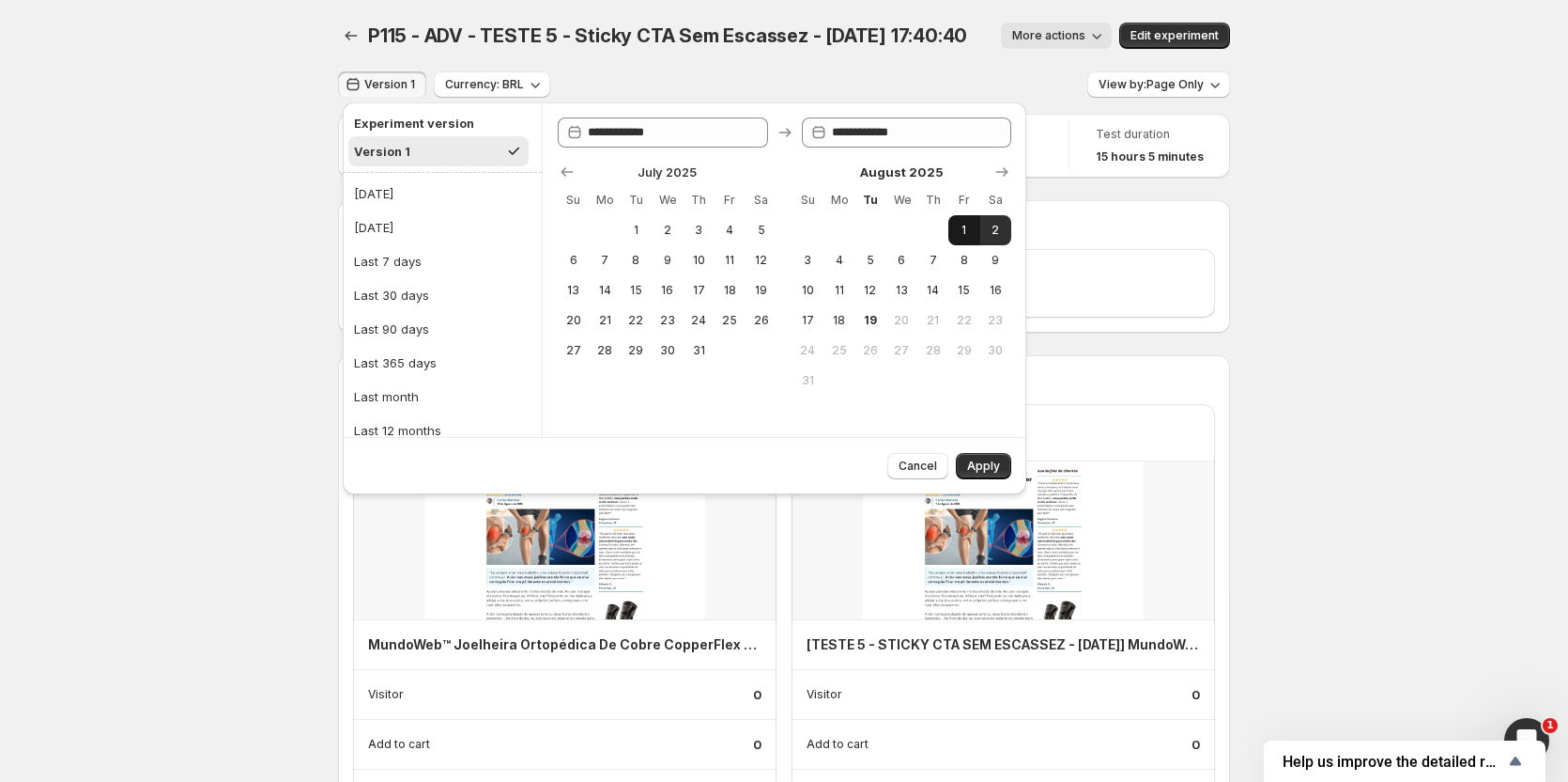
click at [960, 233] on span "1" at bounding box center [964, 230] width 16 height 15
type input "**********"
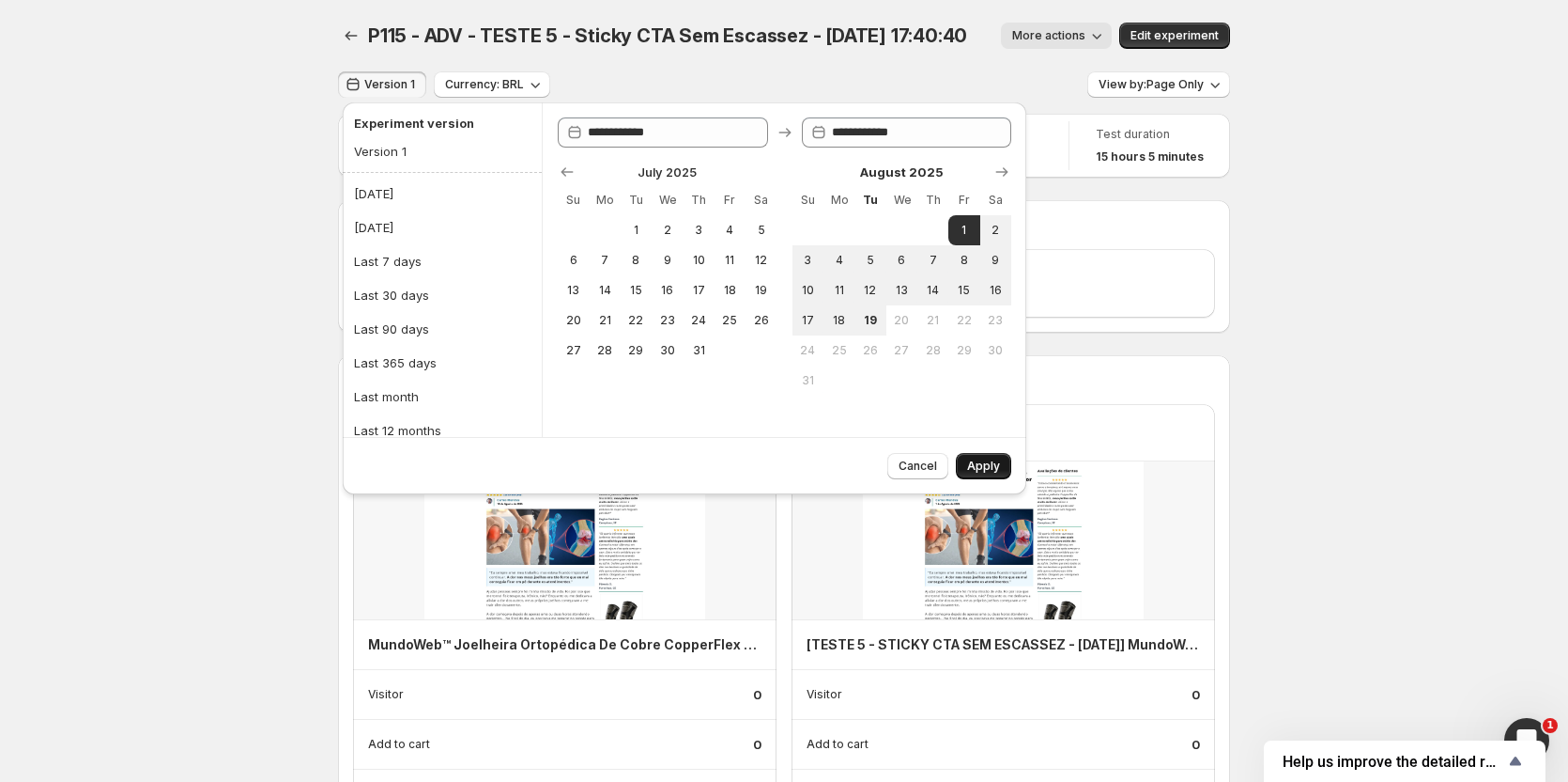
click at [994, 467] on span "Apply" at bounding box center [983, 466] width 33 height 15
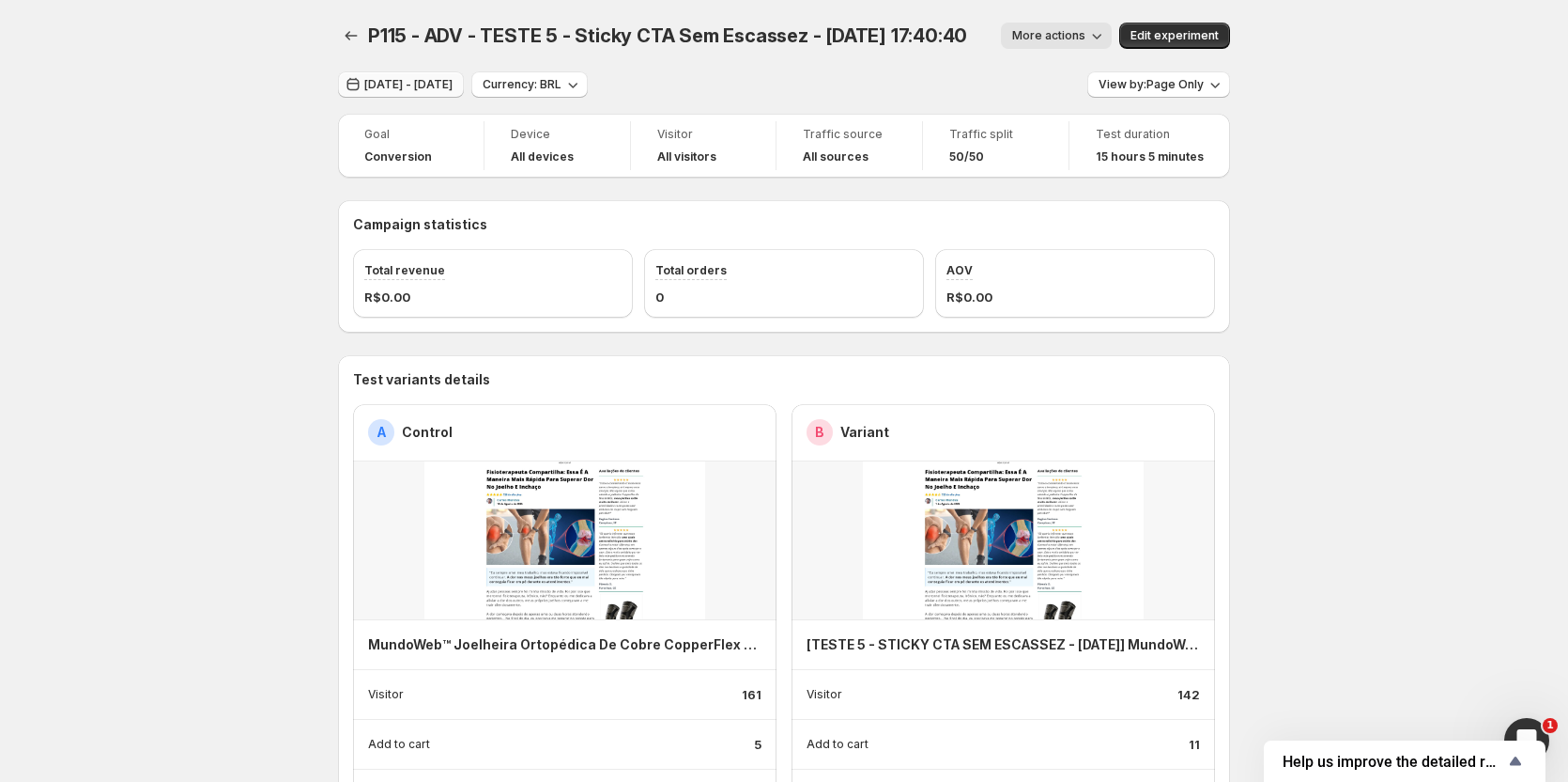
click at [410, 85] on span "[DATE] - [DATE]" at bounding box center [409, 84] width 88 height 15
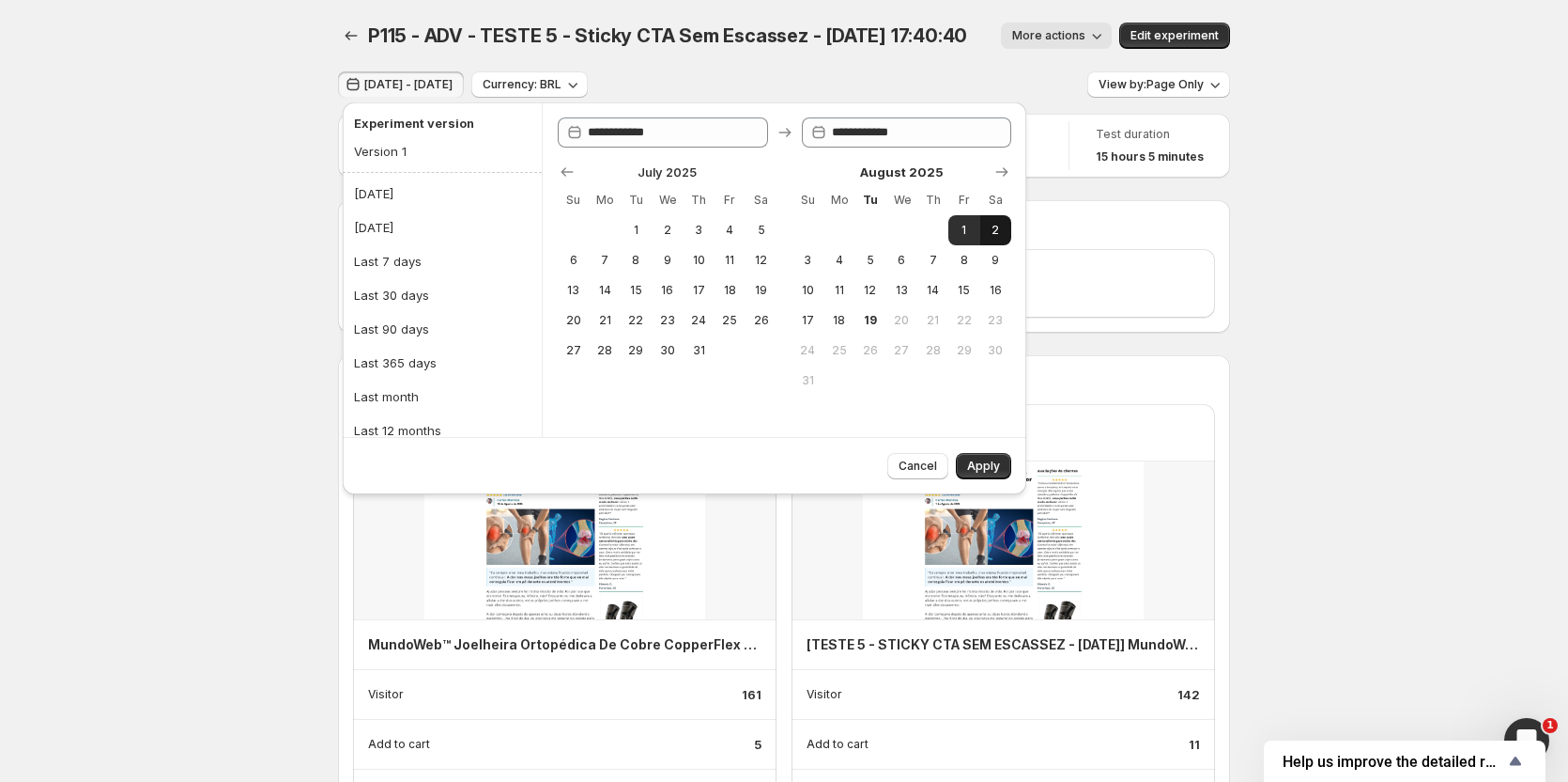
click at [996, 243] on button "2" at bounding box center [995, 230] width 31 height 30
type input "**********"
click at [991, 225] on span "2" at bounding box center [996, 230] width 16 height 15
type input "**********"
click at [991, 470] on span "Apply" at bounding box center [983, 466] width 33 height 15
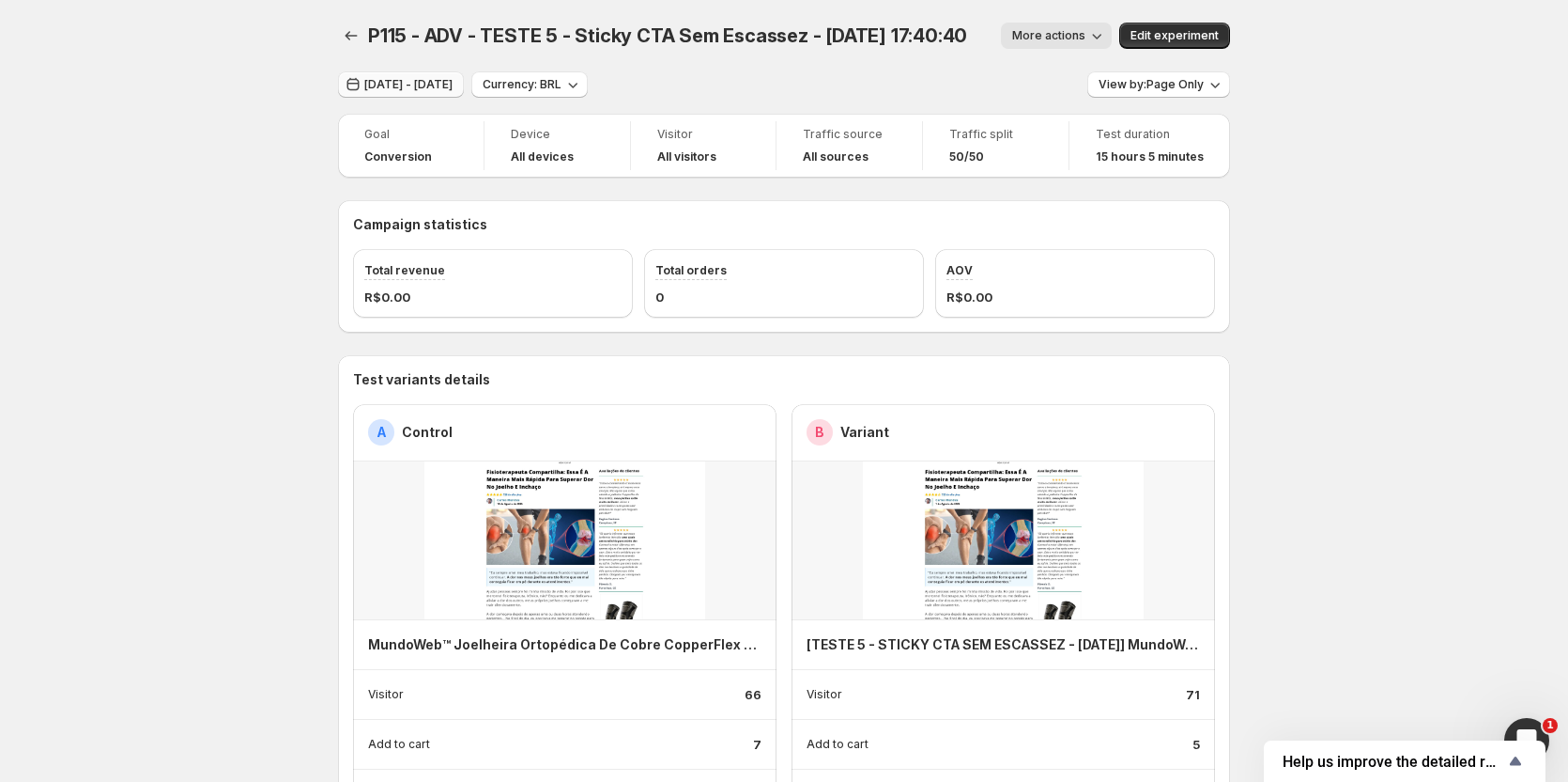
click at [444, 76] on button "[DATE] - [DATE]" at bounding box center [401, 85] width 126 height 26
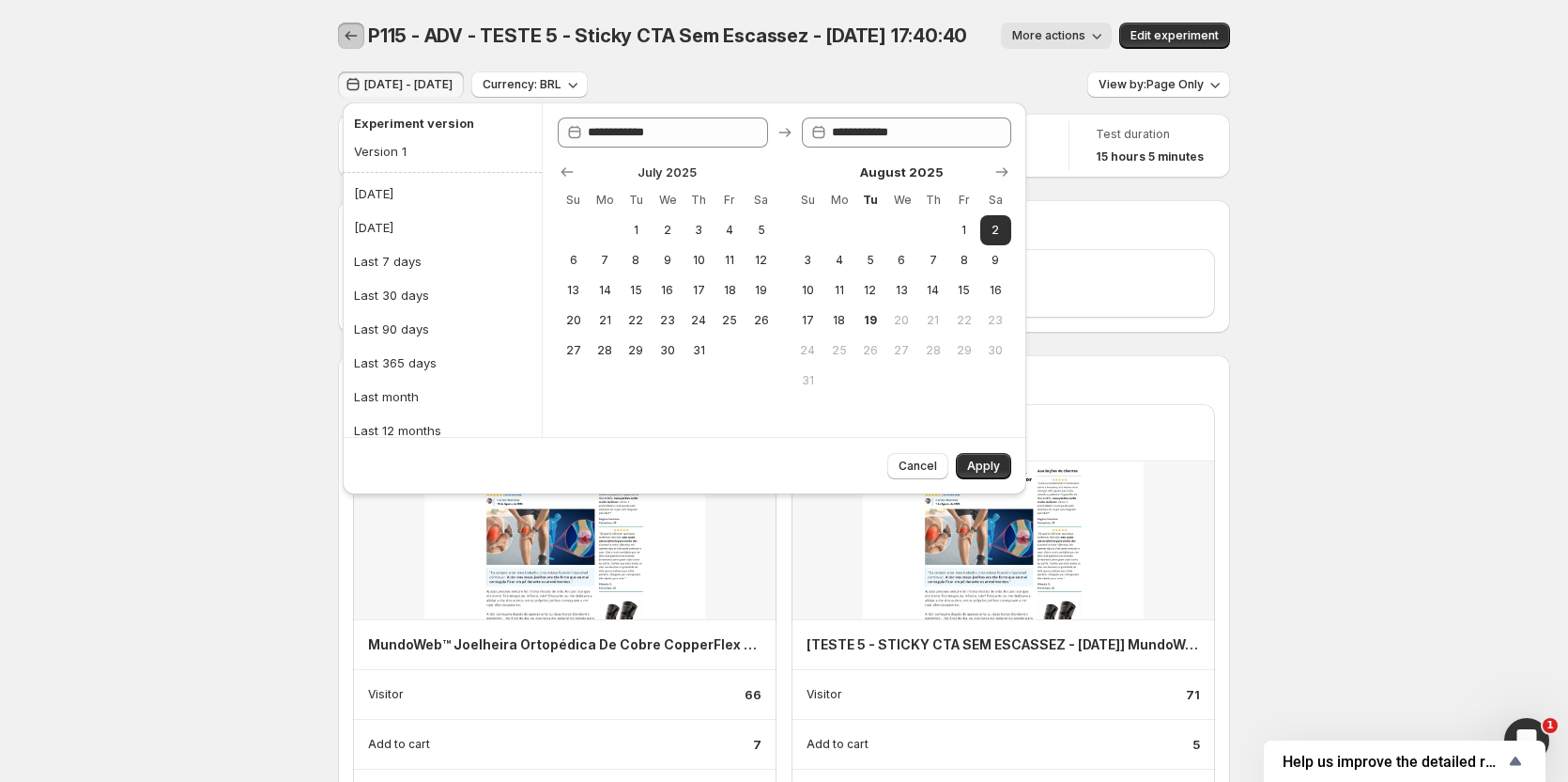
click at [358, 37] on icon "Back" at bounding box center [351, 35] width 19 height 19
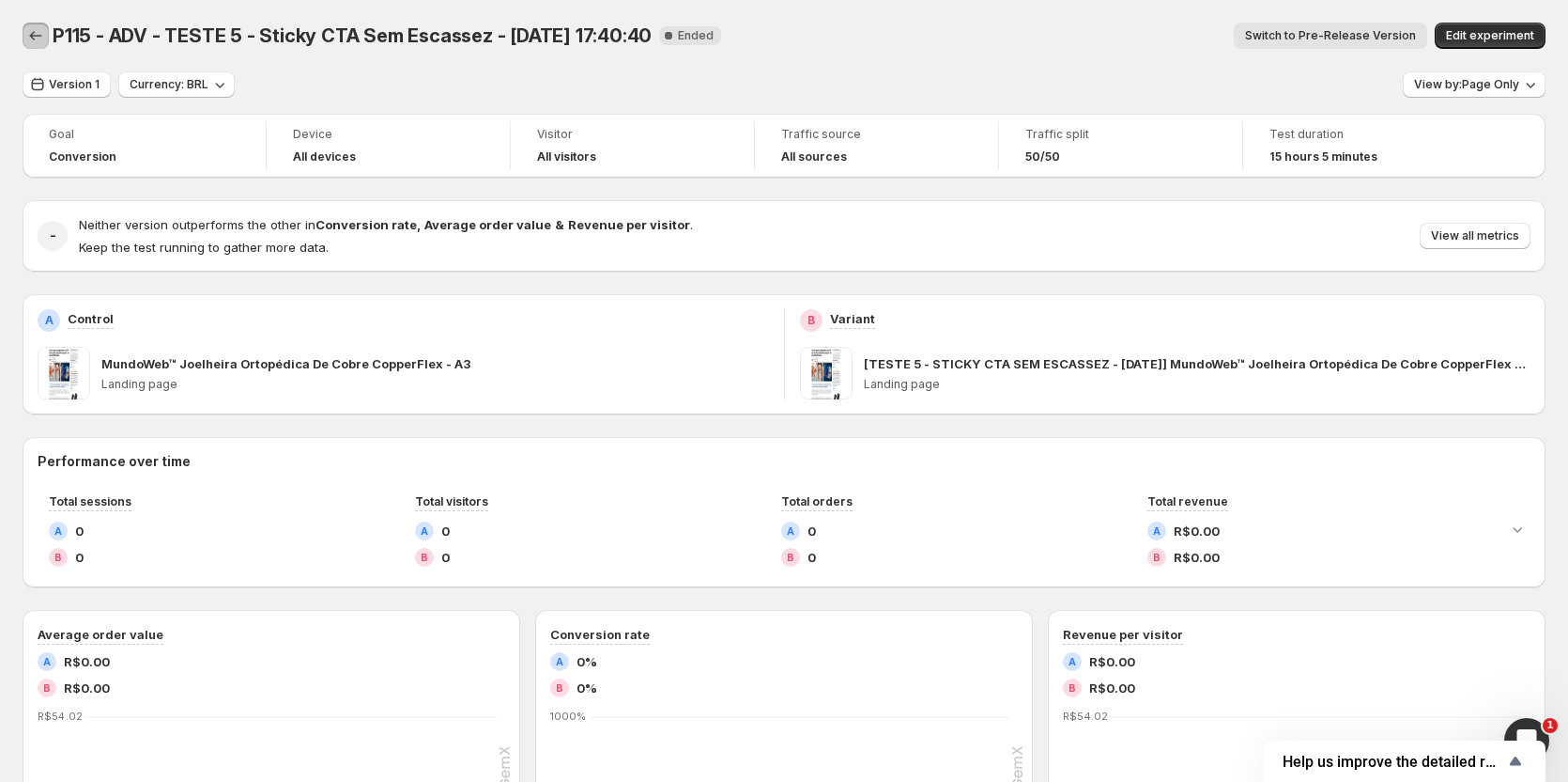
click at [35, 32] on icon "Back" at bounding box center [35, 35] width 19 height 19
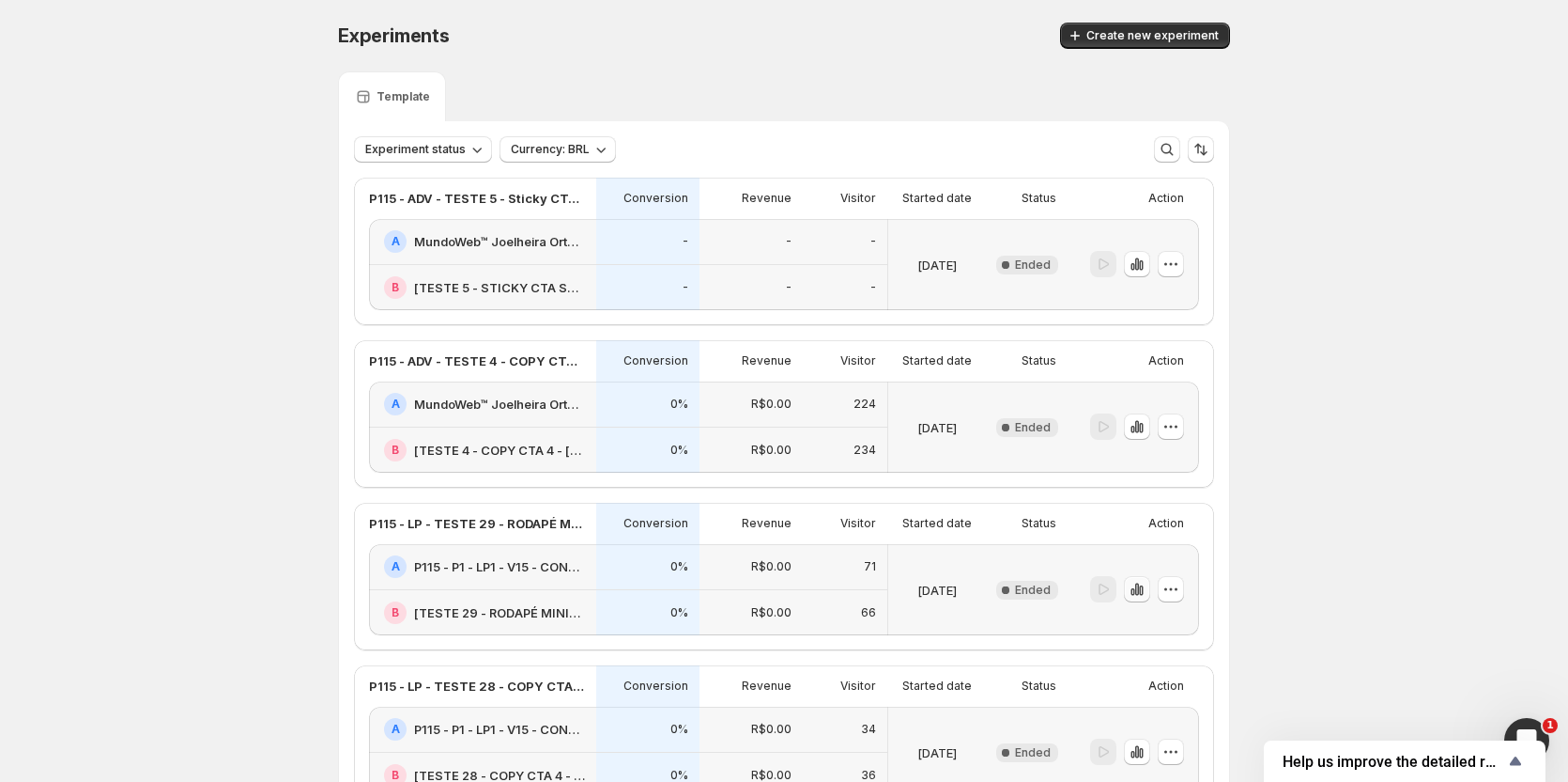
click at [1140, 596] on icon "button" at bounding box center [1136, 589] width 19 height 19
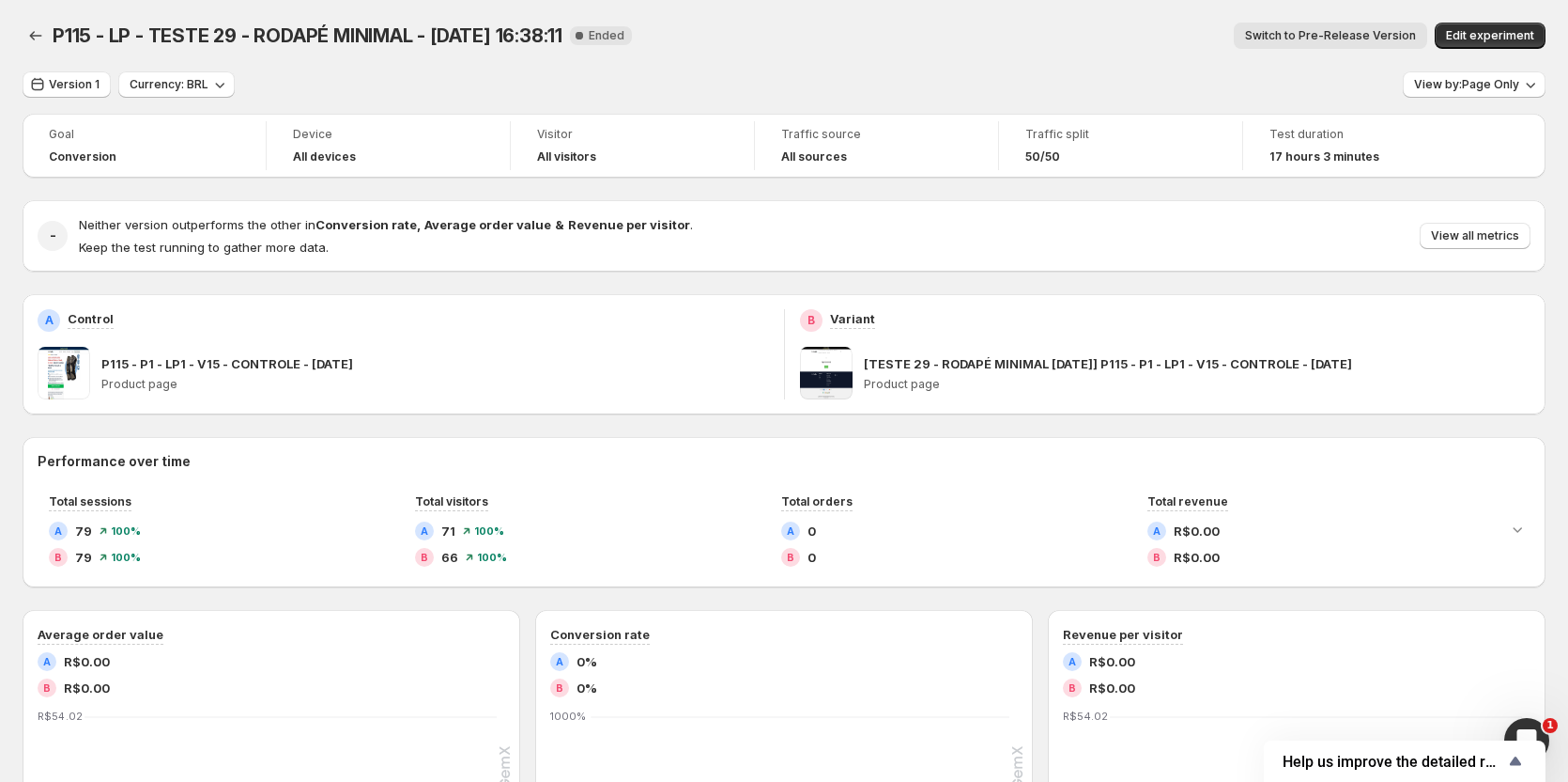
click at [1340, 43] on span "Switch to Pre-Release Version" at bounding box center [1331, 35] width 171 height 15
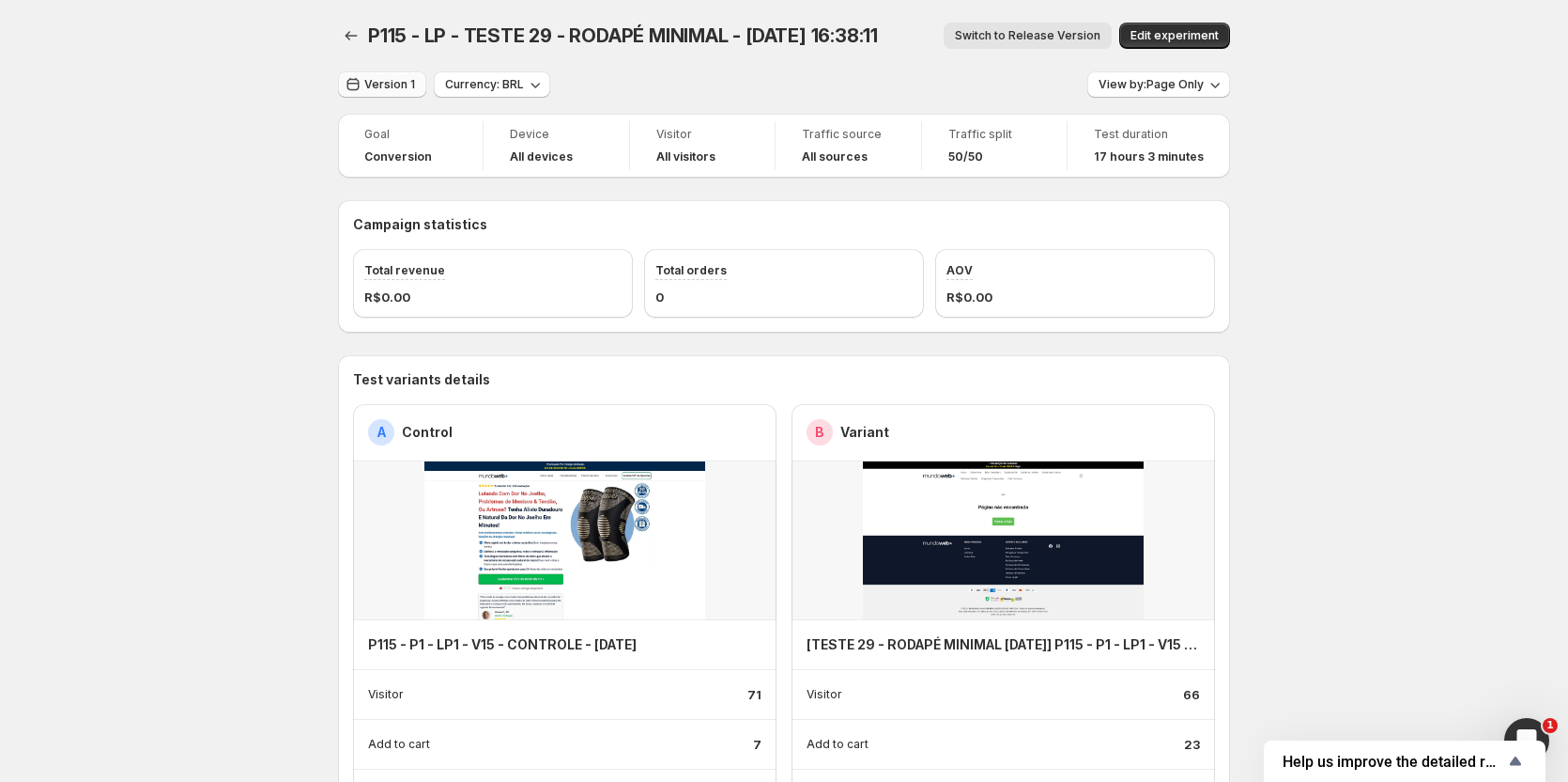
click at [360, 88] on icon "button" at bounding box center [354, 84] width 12 height 13
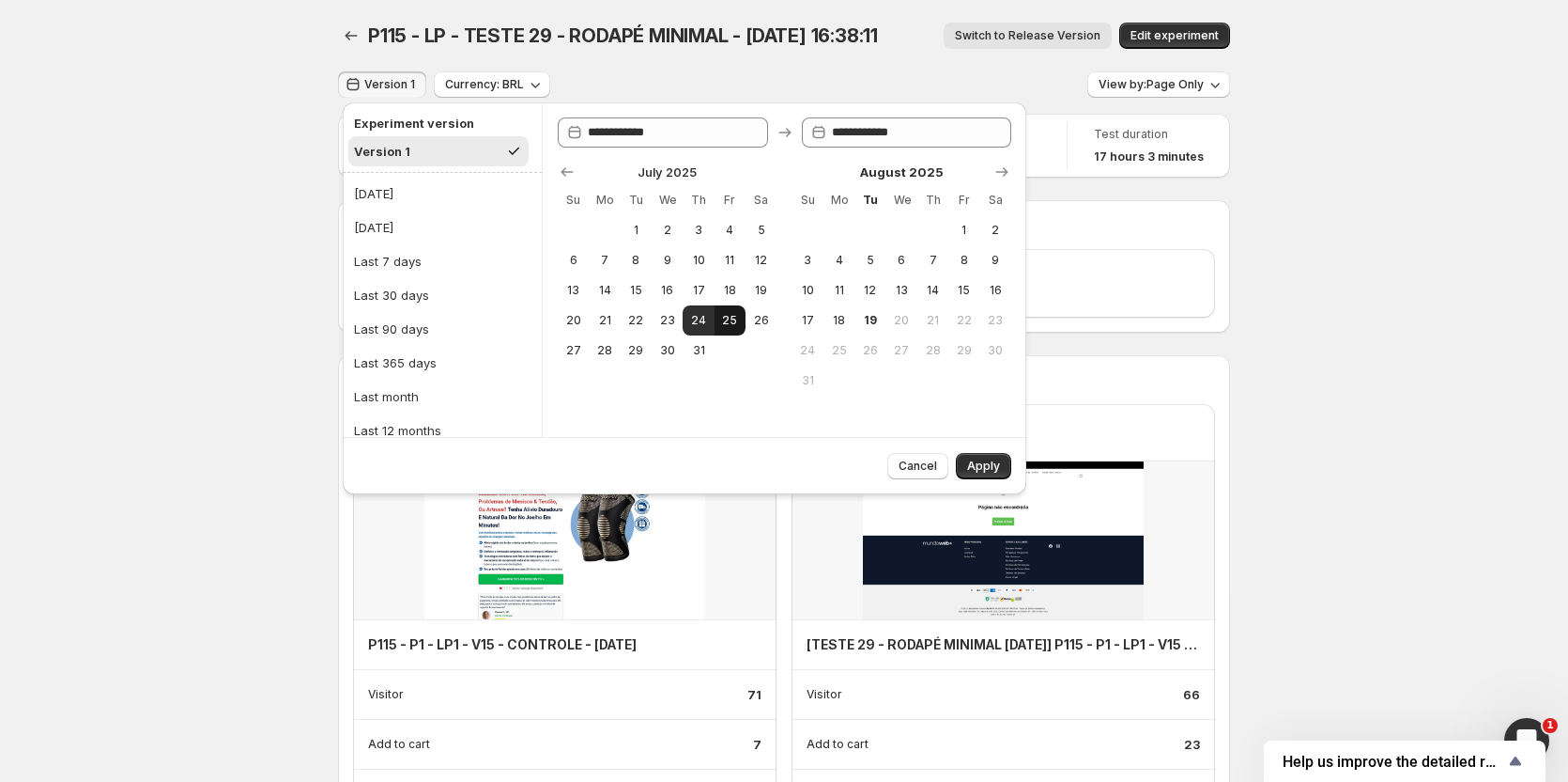
click at [734, 313] on span "25" at bounding box center [730, 320] width 16 height 15
type input "**********"
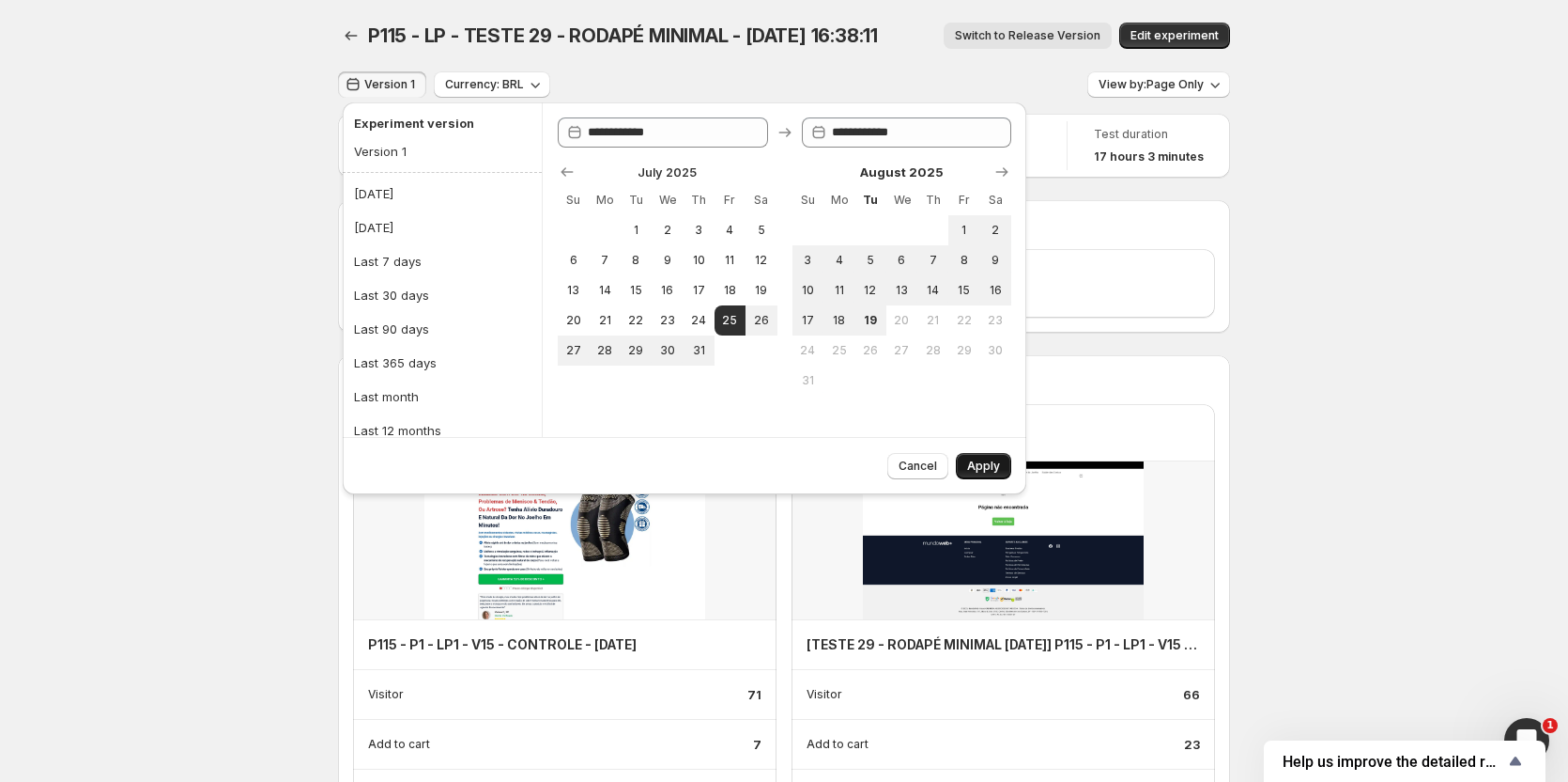
click at [987, 467] on span "Apply" at bounding box center [983, 466] width 33 height 15
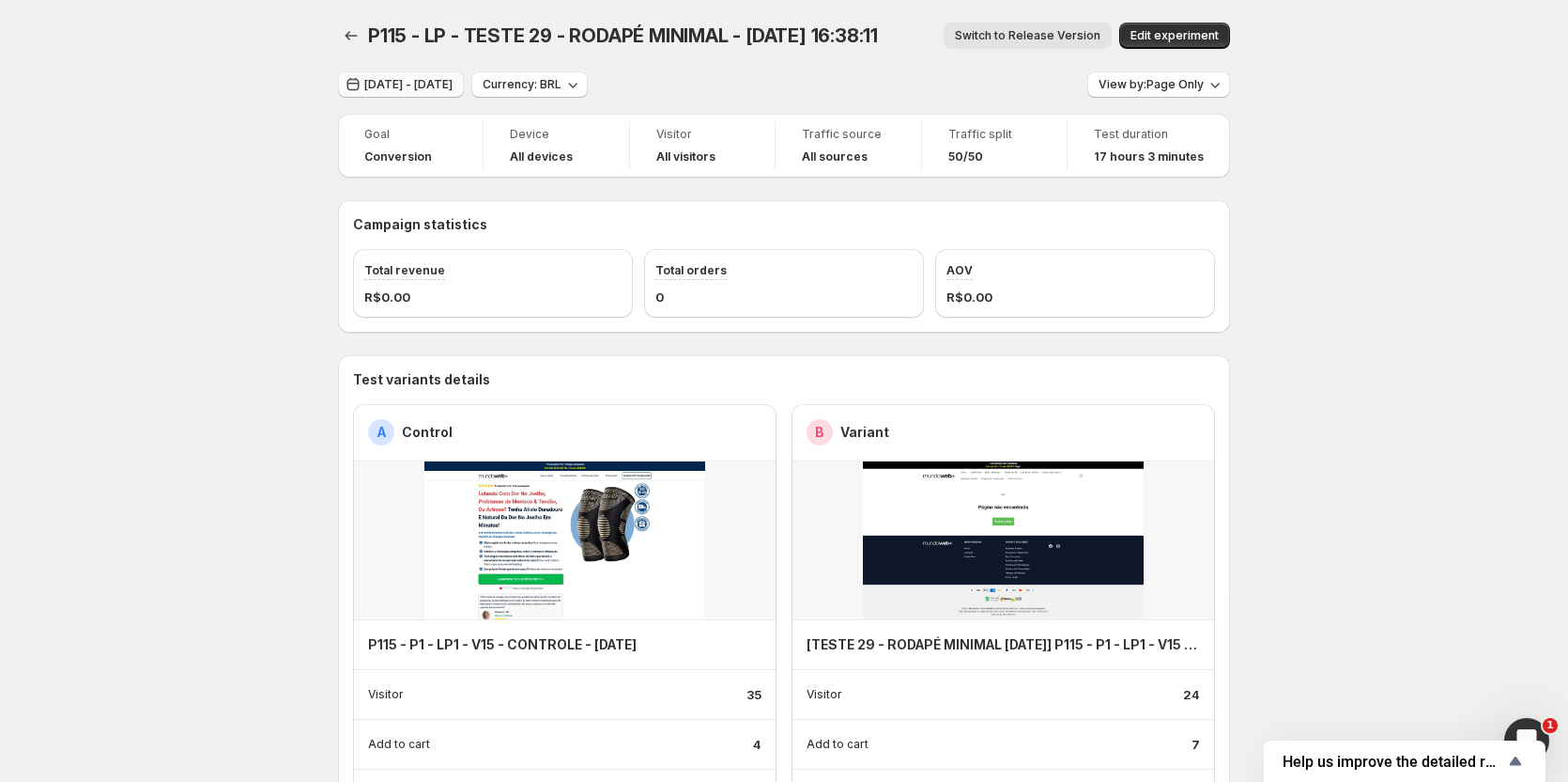
click at [426, 83] on span "[DATE] - [DATE]" at bounding box center [409, 84] width 88 height 15
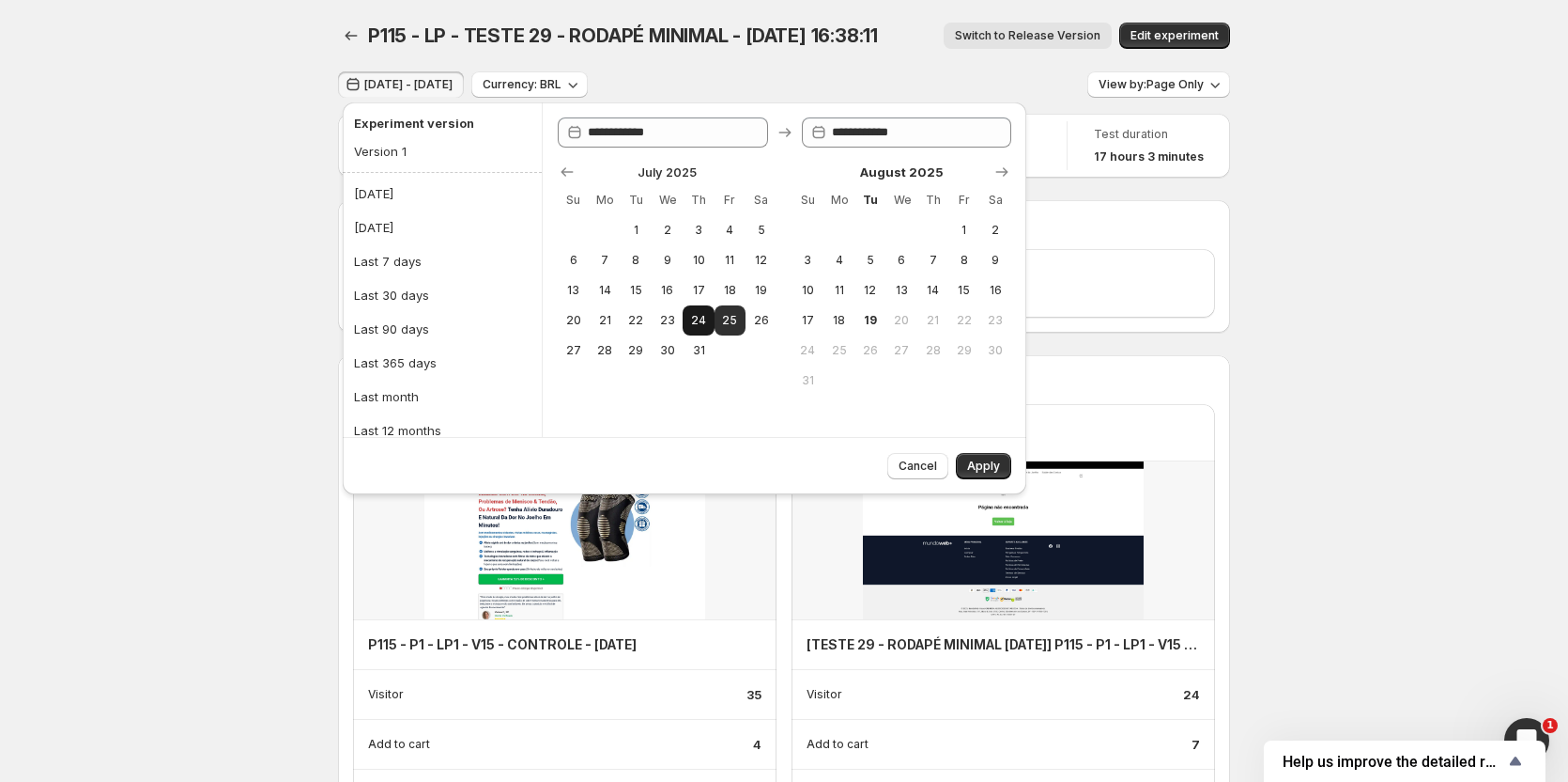
click at [702, 323] on span "24" at bounding box center [698, 320] width 16 height 15
type input "**********"
click at [702, 323] on span "24" at bounding box center [698, 320] width 16 height 15
click at [981, 465] on span "Apply" at bounding box center [983, 466] width 33 height 15
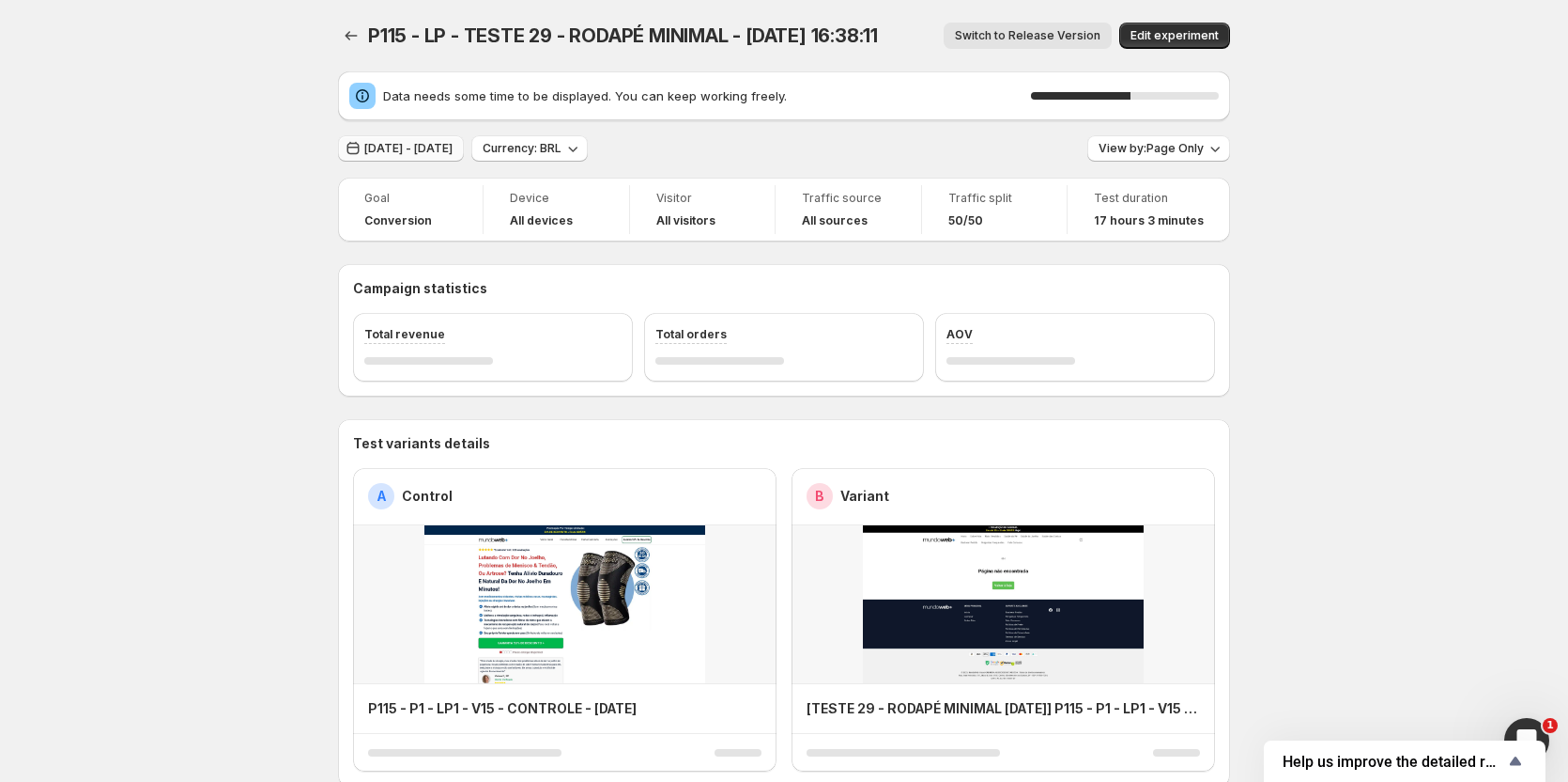
click at [441, 139] on button "[DATE] - [DATE]" at bounding box center [401, 148] width 126 height 26
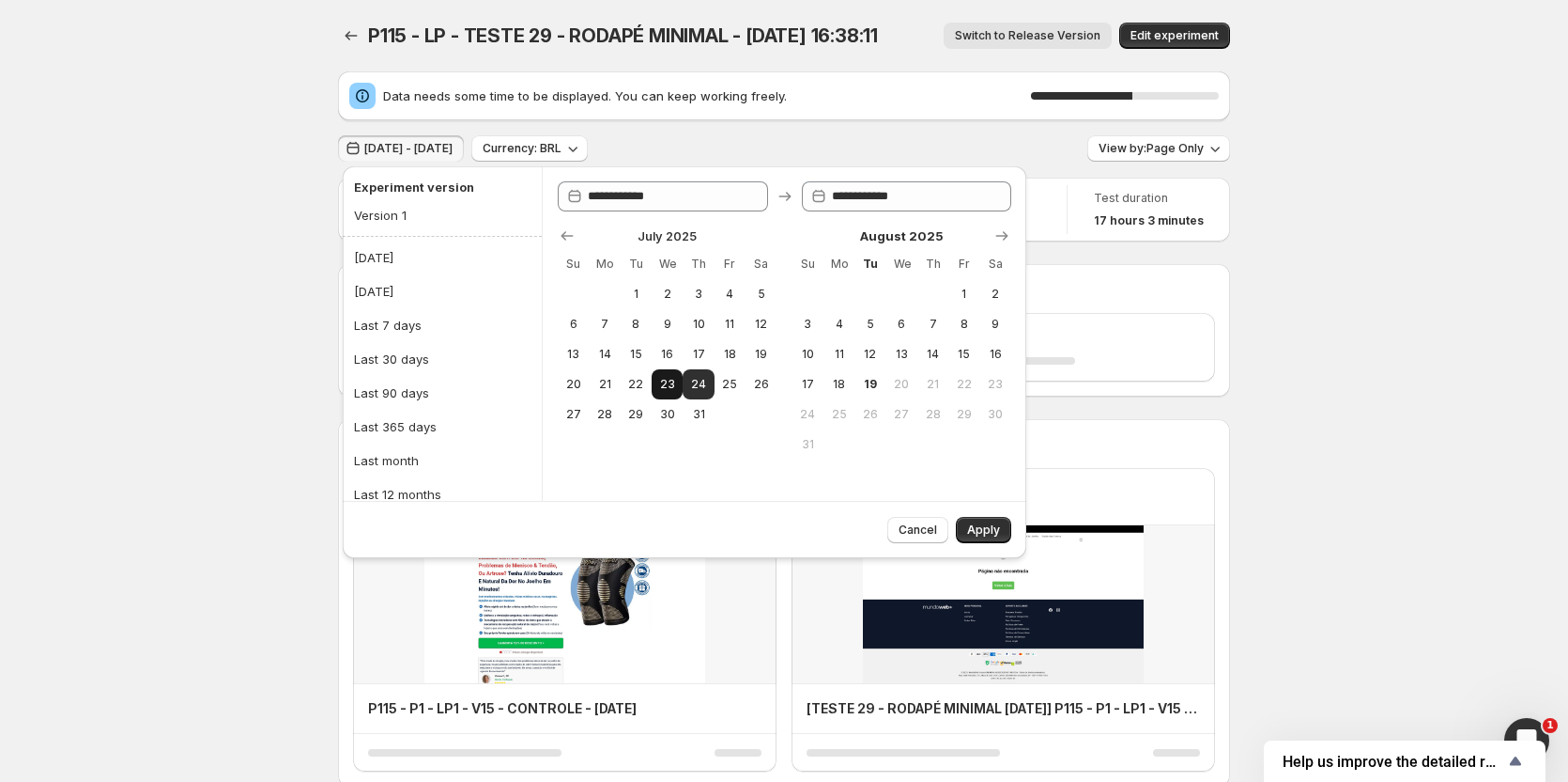
click at [667, 385] on span "23" at bounding box center [667, 384] width 16 height 15
type input "**********"
click at [696, 389] on span "24" at bounding box center [698, 384] width 16 height 15
type input "**********"
click at [976, 527] on span "Apply" at bounding box center [983, 529] width 33 height 15
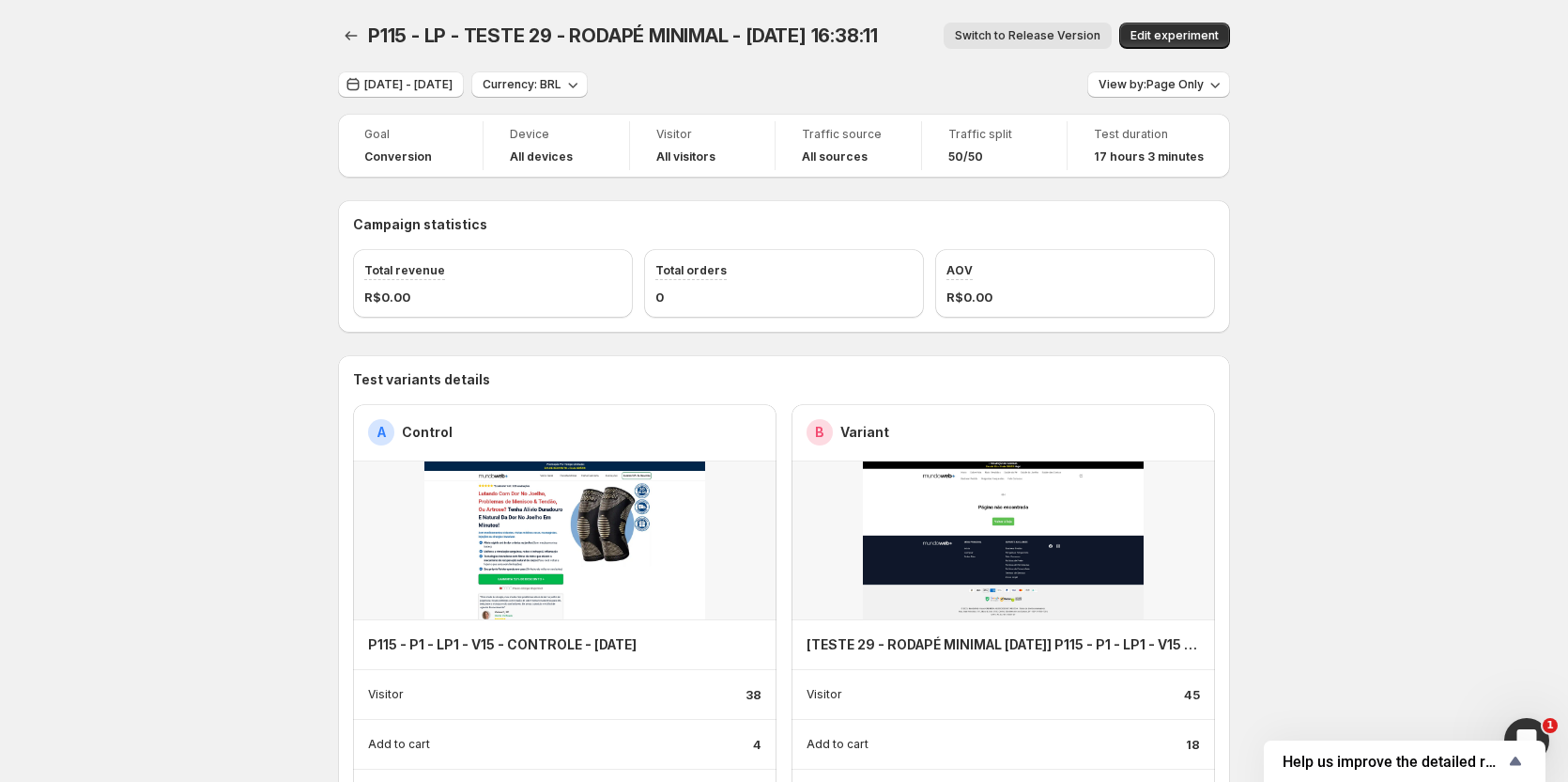
click at [1025, 31] on span "Switch to Release Version" at bounding box center [1028, 35] width 145 height 15
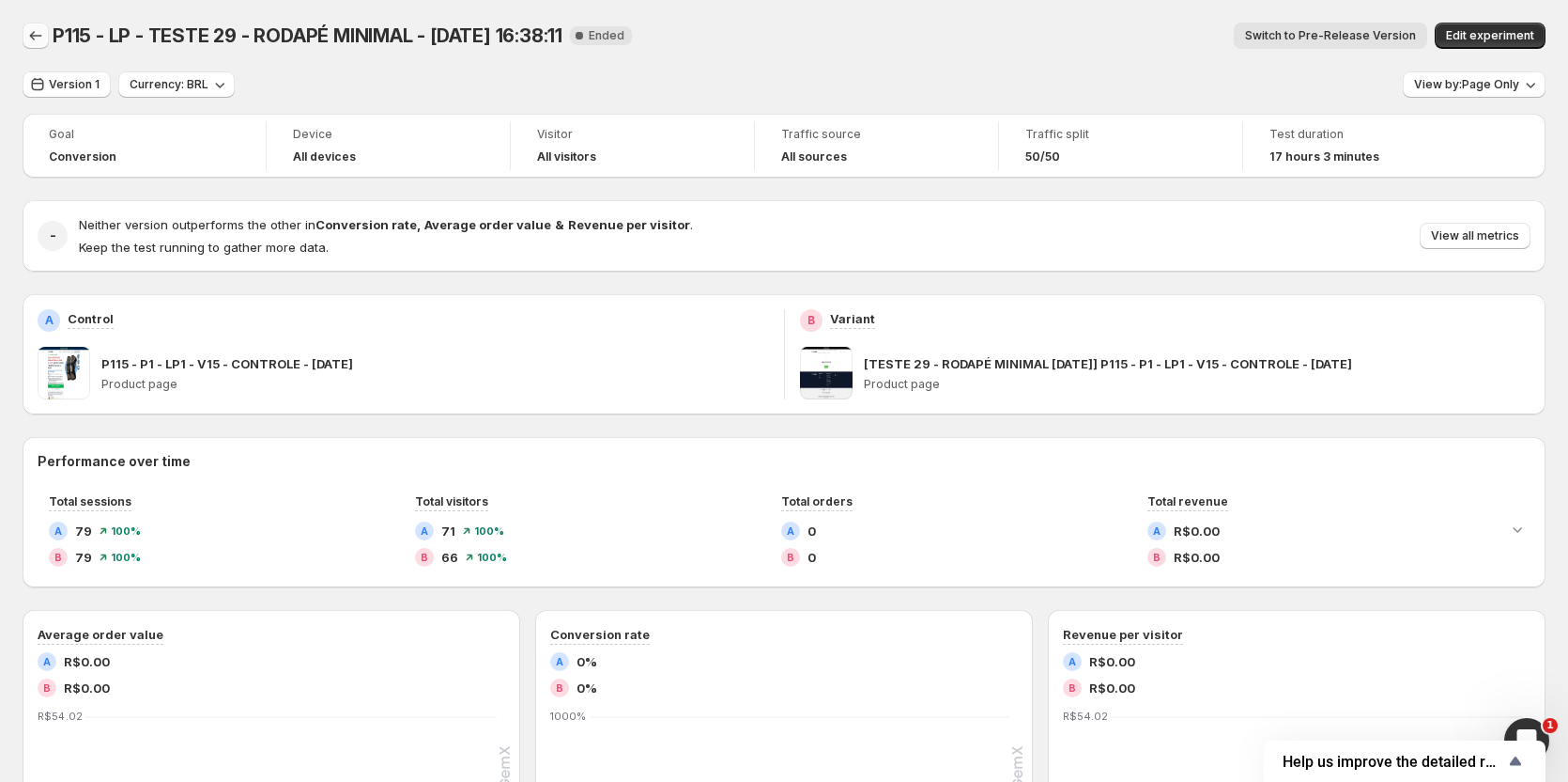
click at [36, 39] on icon "Back" at bounding box center [35, 35] width 19 height 19
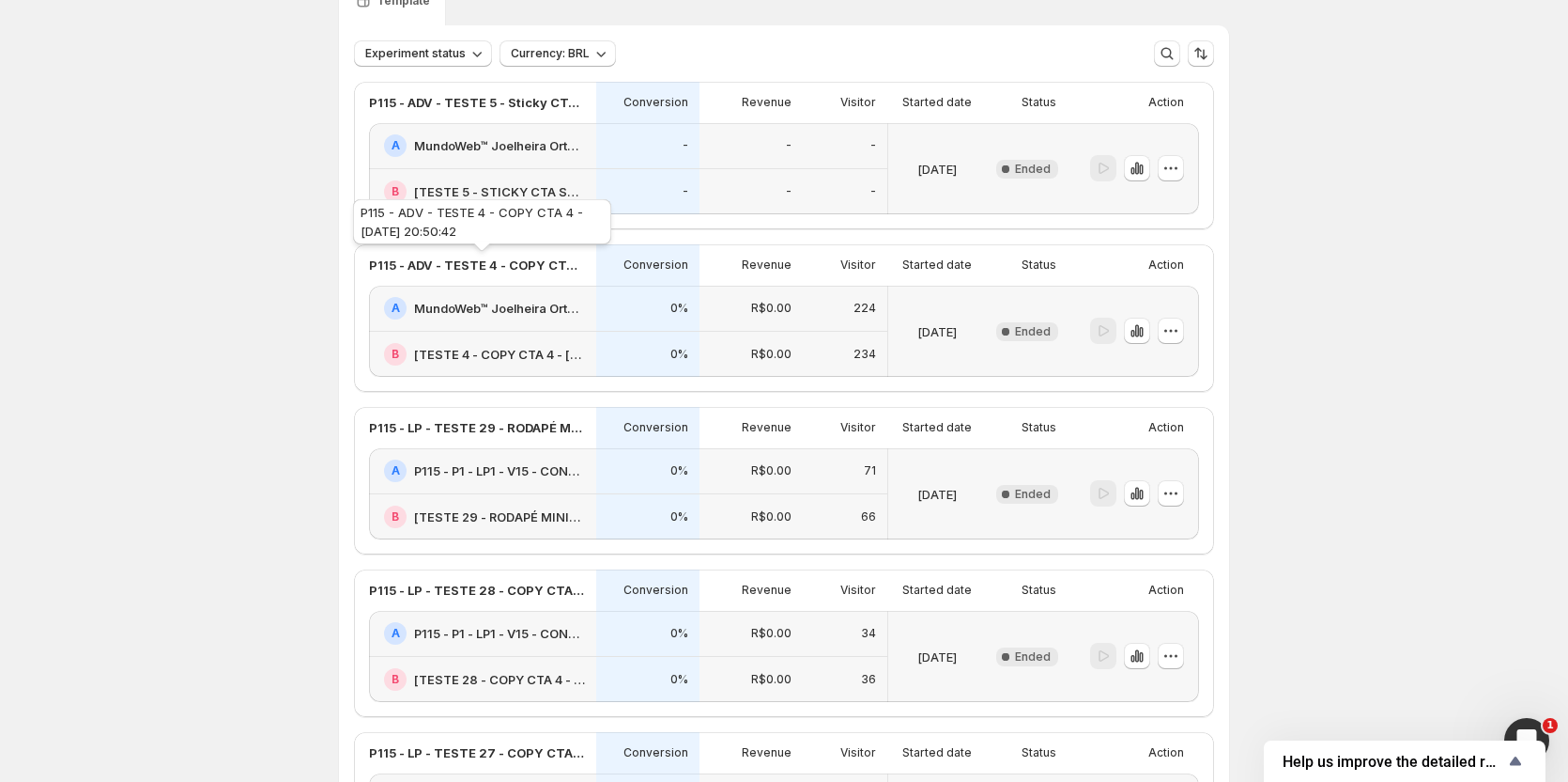
scroll to position [94, 0]
click at [1146, 174] on icon "button" at bounding box center [1136, 170] width 19 height 19
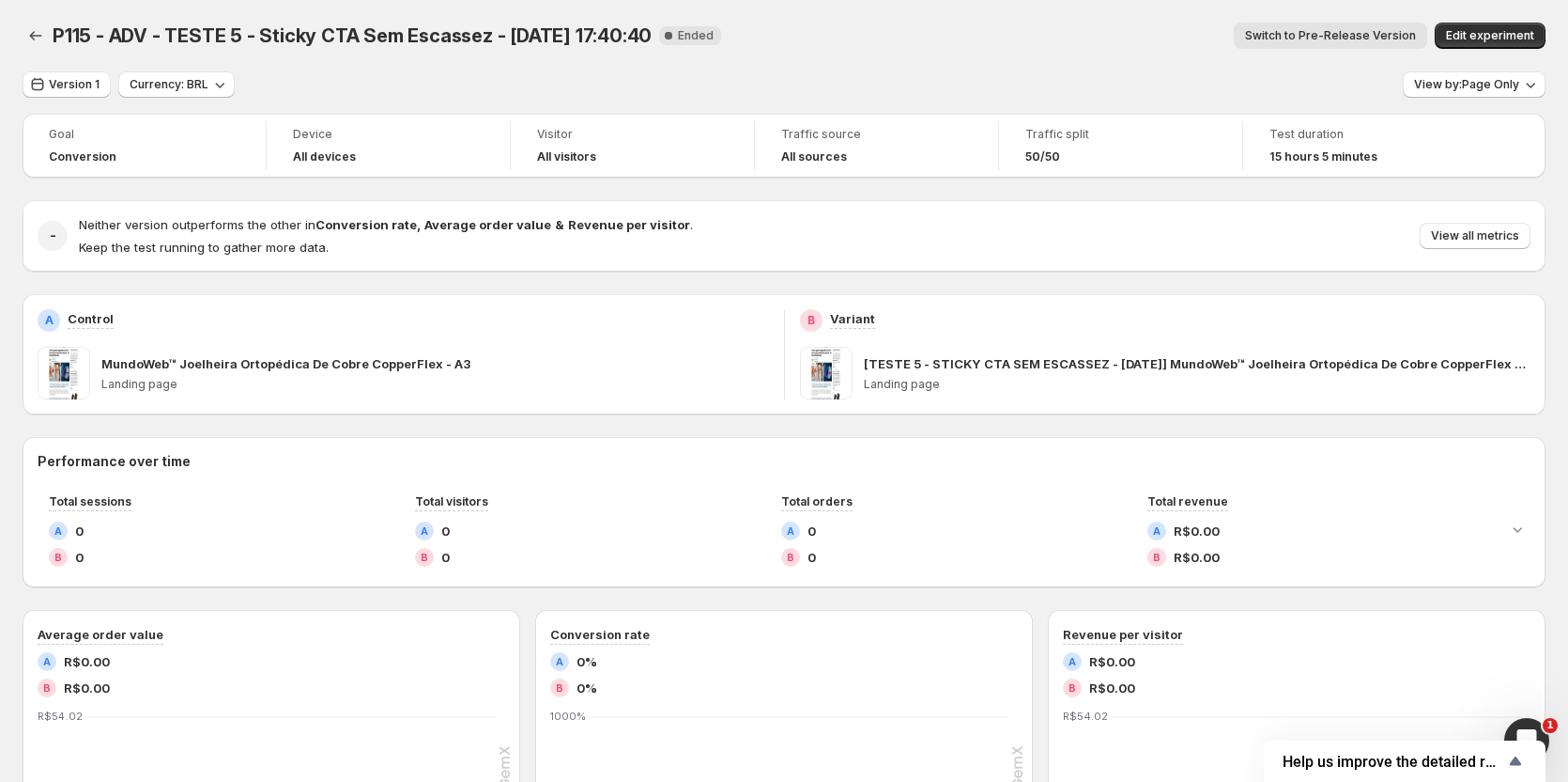
click at [1330, 46] on button "Switch to Pre-Release Version" at bounding box center [1330, 36] width 194 height 26
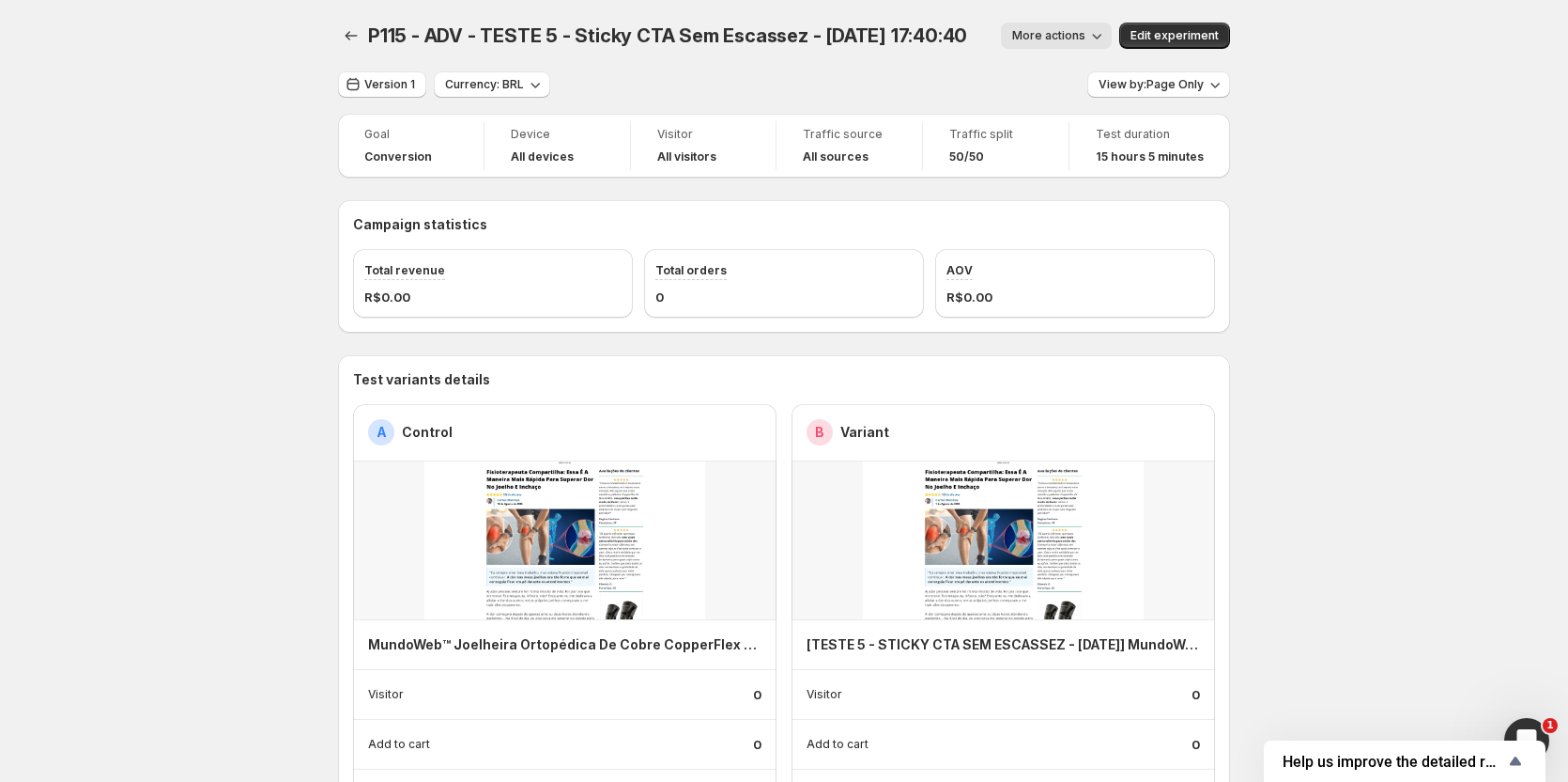
click at [1064, 26] on button "More actions" at bounding box center [1056, 36] width 110 height 26
click at [397, 95] on button "Version 1" at bounding box center [382, 85] width 88 height 26
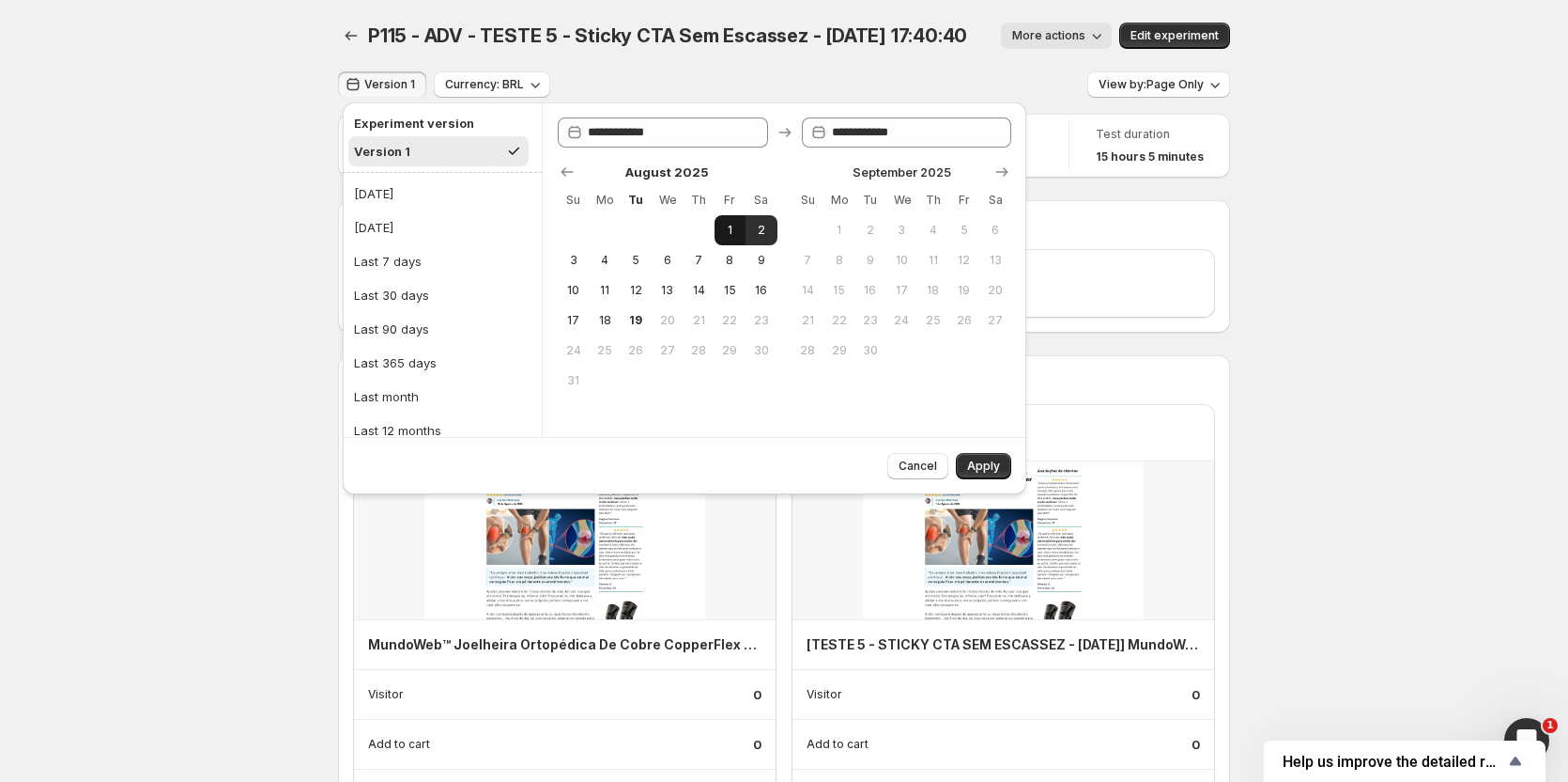
click at [731, 229] on span "1" at bounding box center [730, 230] width 16 height 15
type input "**********"
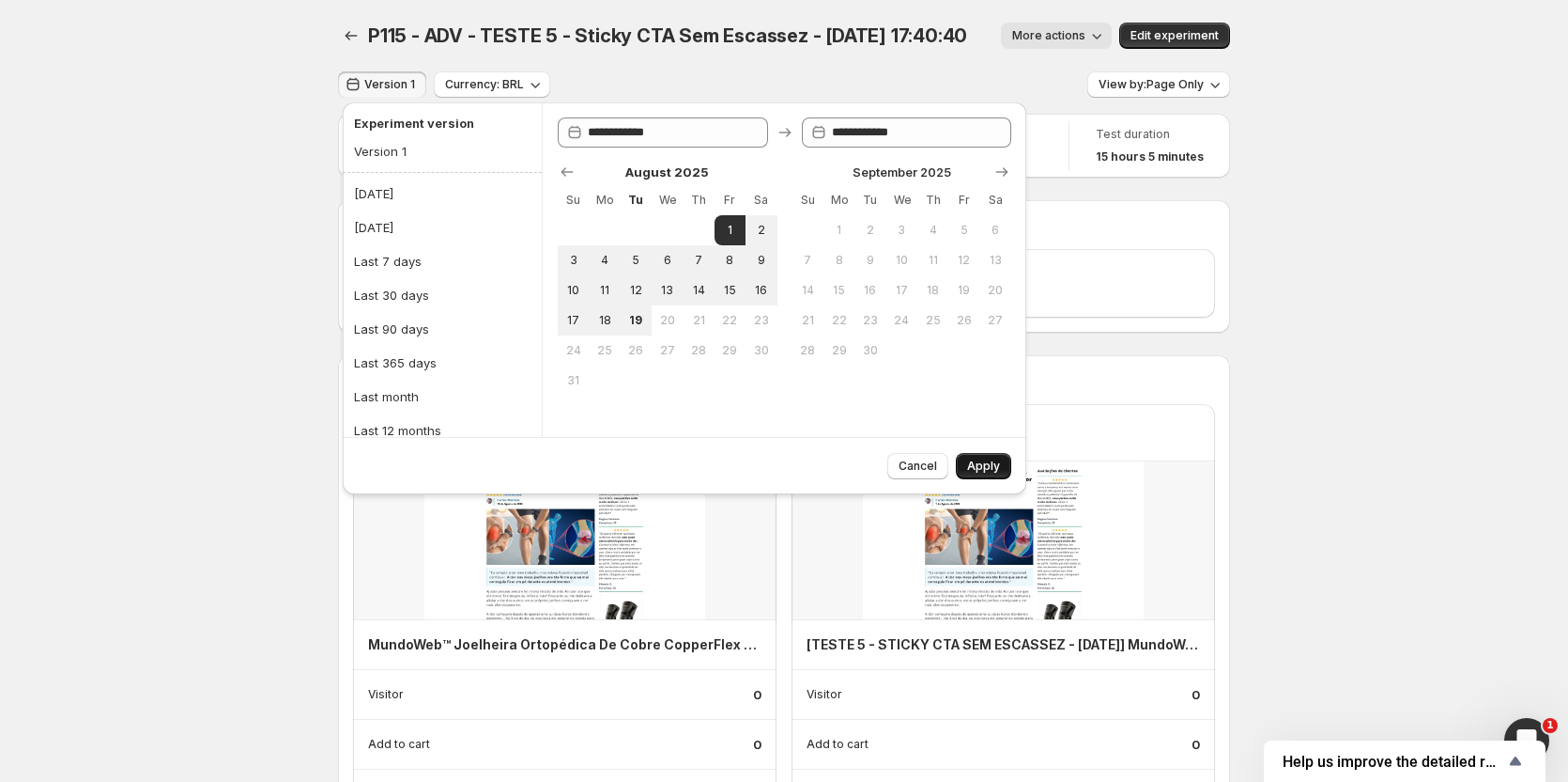
click at [977, 464] on span "Apply" at bounding box center [983, 466] width 33 height 15
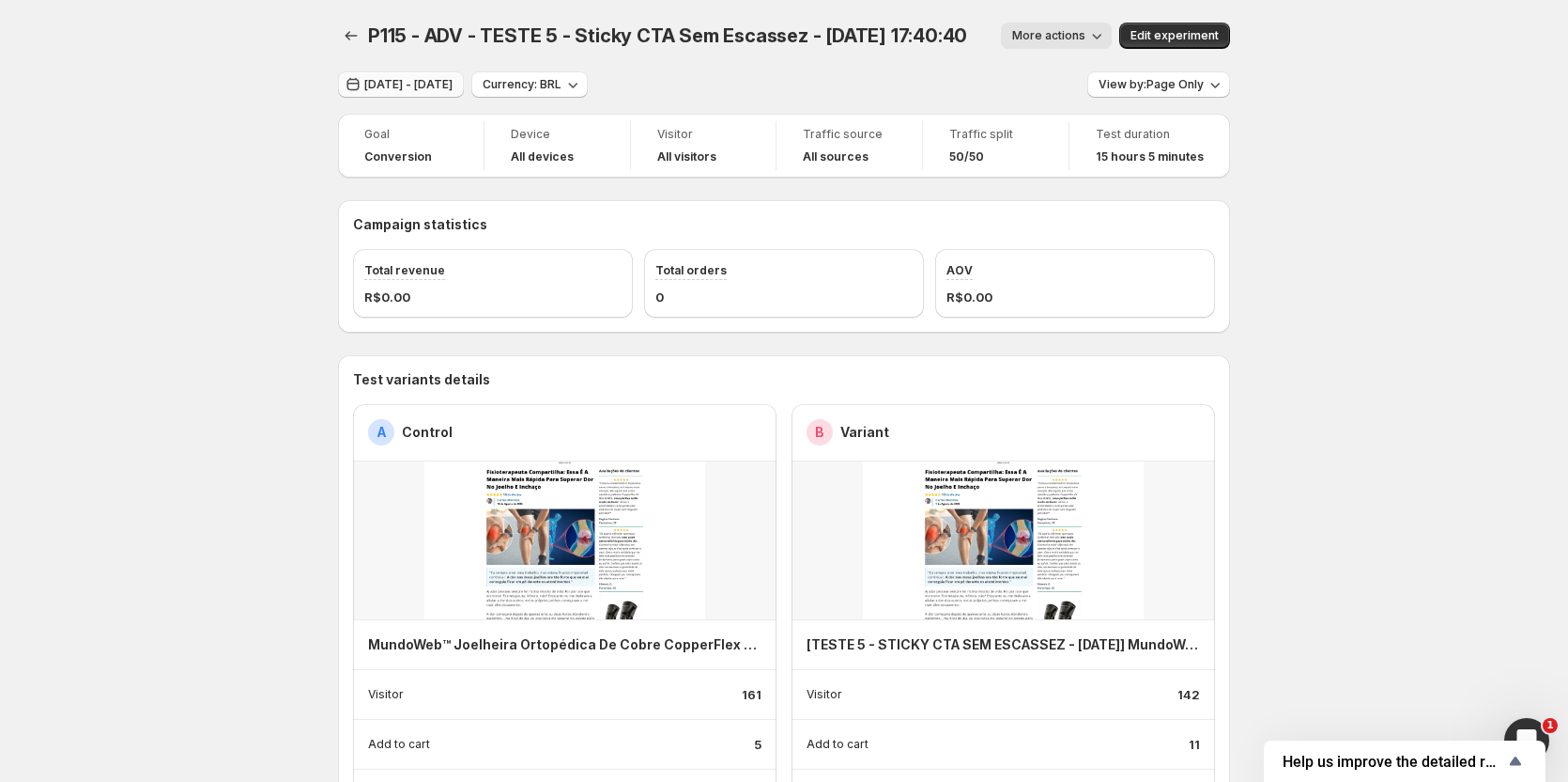
click at [449, 94] on button "[DATE] - [DATE]" at bounding box center [401, 85] width 126 height 26
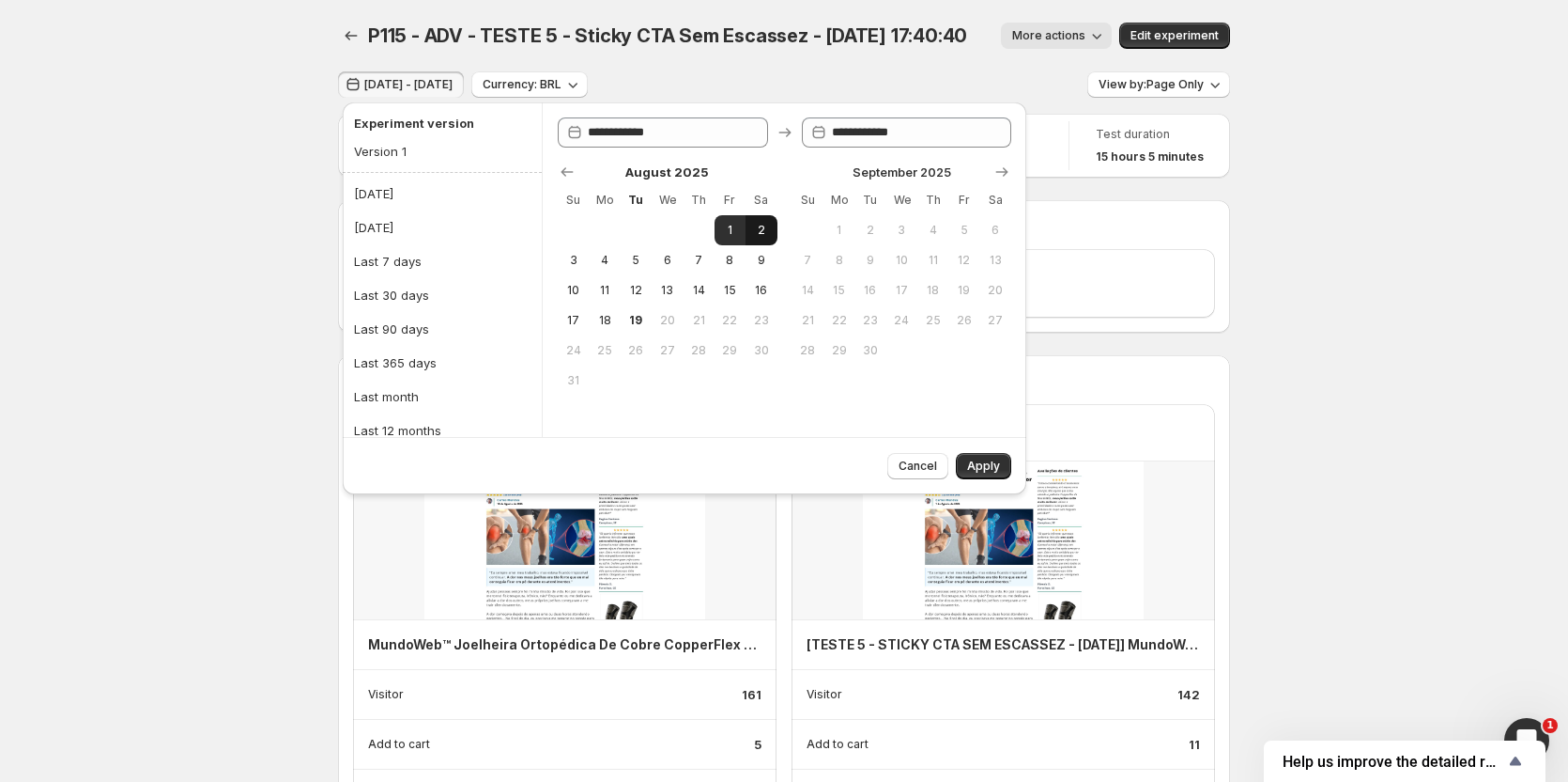
click at [767, 229] on span "2" at bounding box center [762, 230] width 16 height 15
type input "**********"
click at [770, 231] on span "2" at bounding box center [762, 230] width 16 height 15
type input "**********"
drag, startPoint x: 978, startPoint y: 467, endPoint x: 993, endPoint y: 517, distance: 52.2
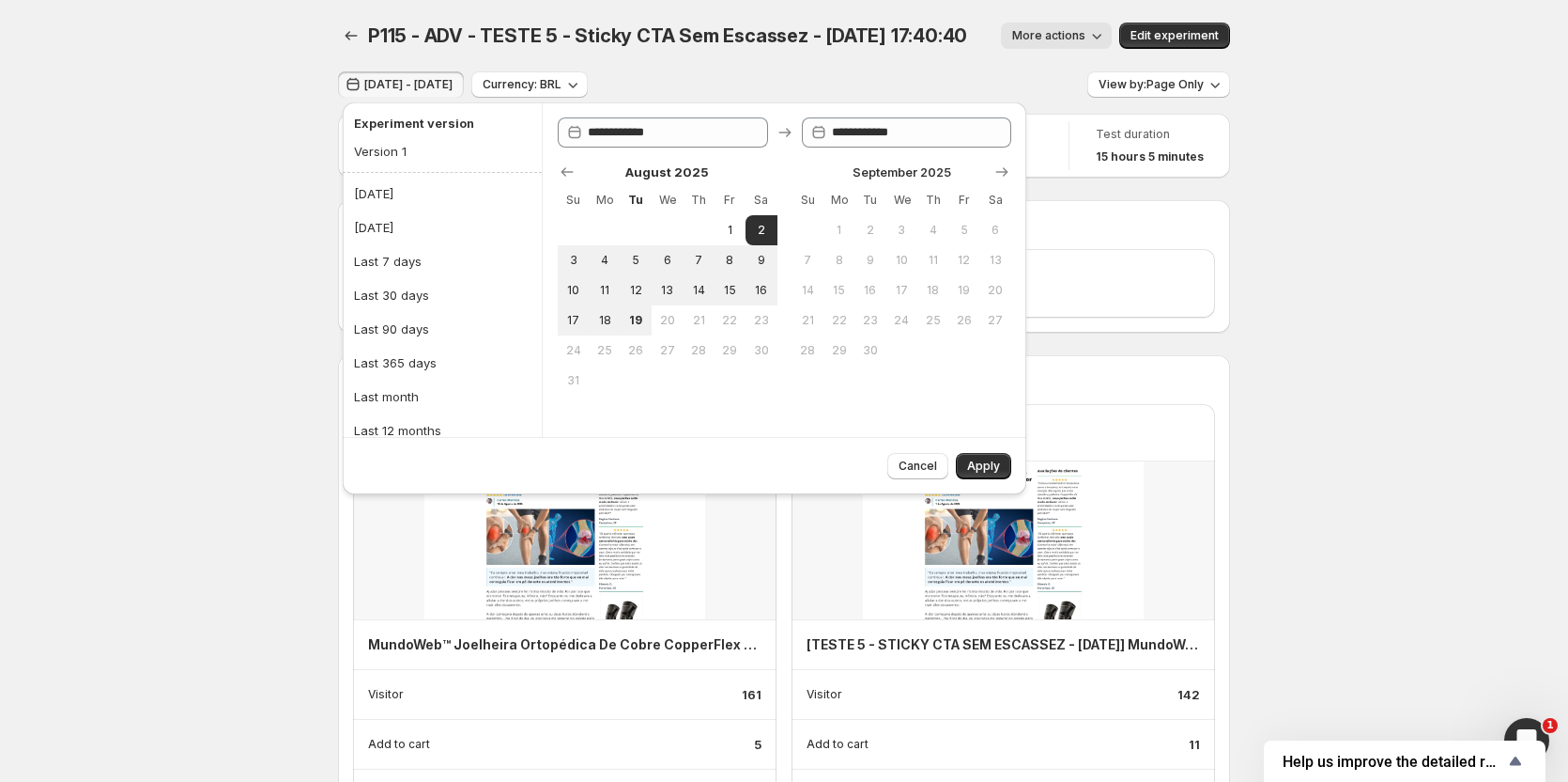
click at [979, 467] on span "Apply" at bounding box center [983, 466] width 33 height 15
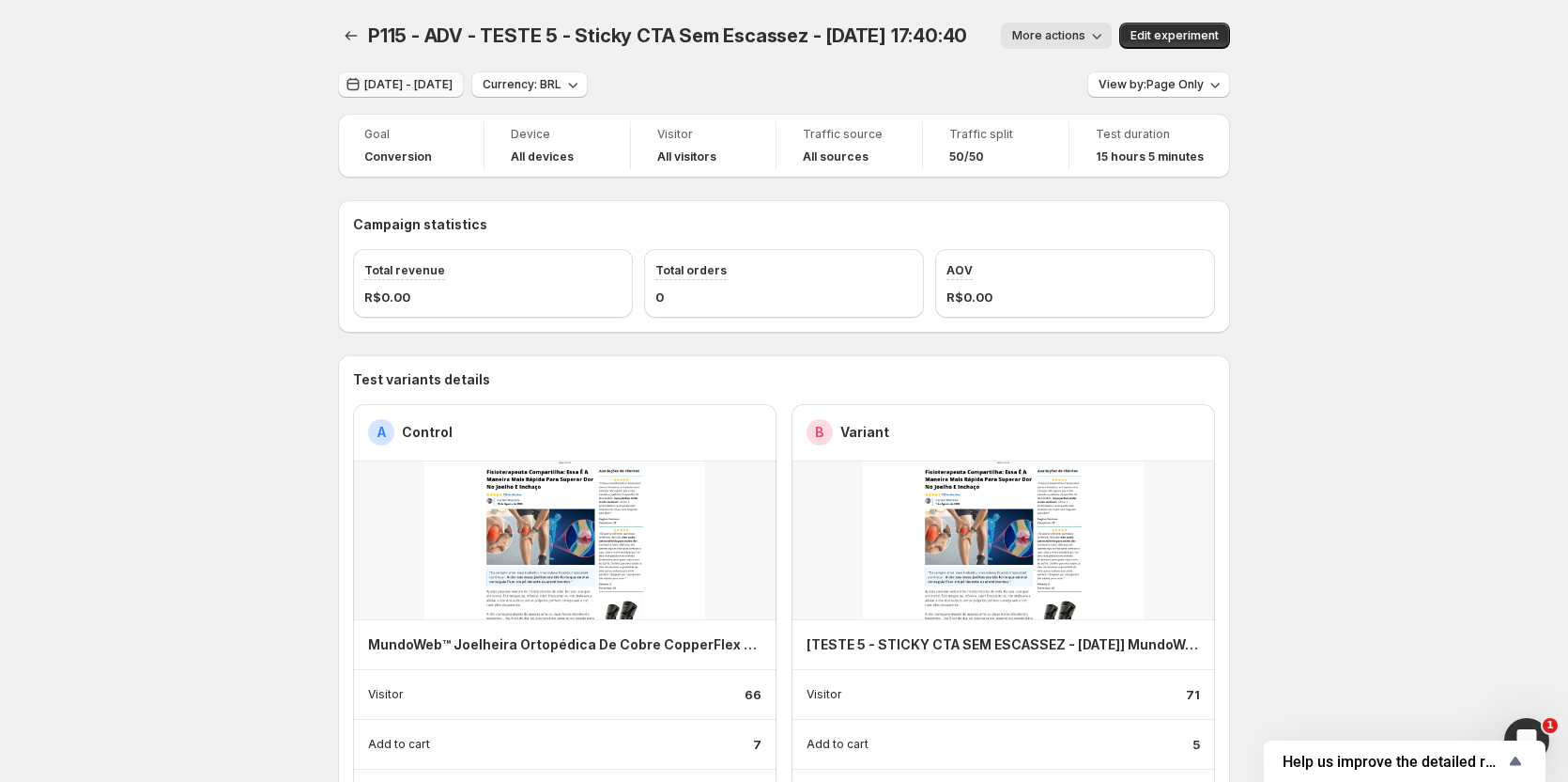
click at [439, 94] on button "[DATE] - [DATE]" at bounding box center [401, 85] width 126 height 26
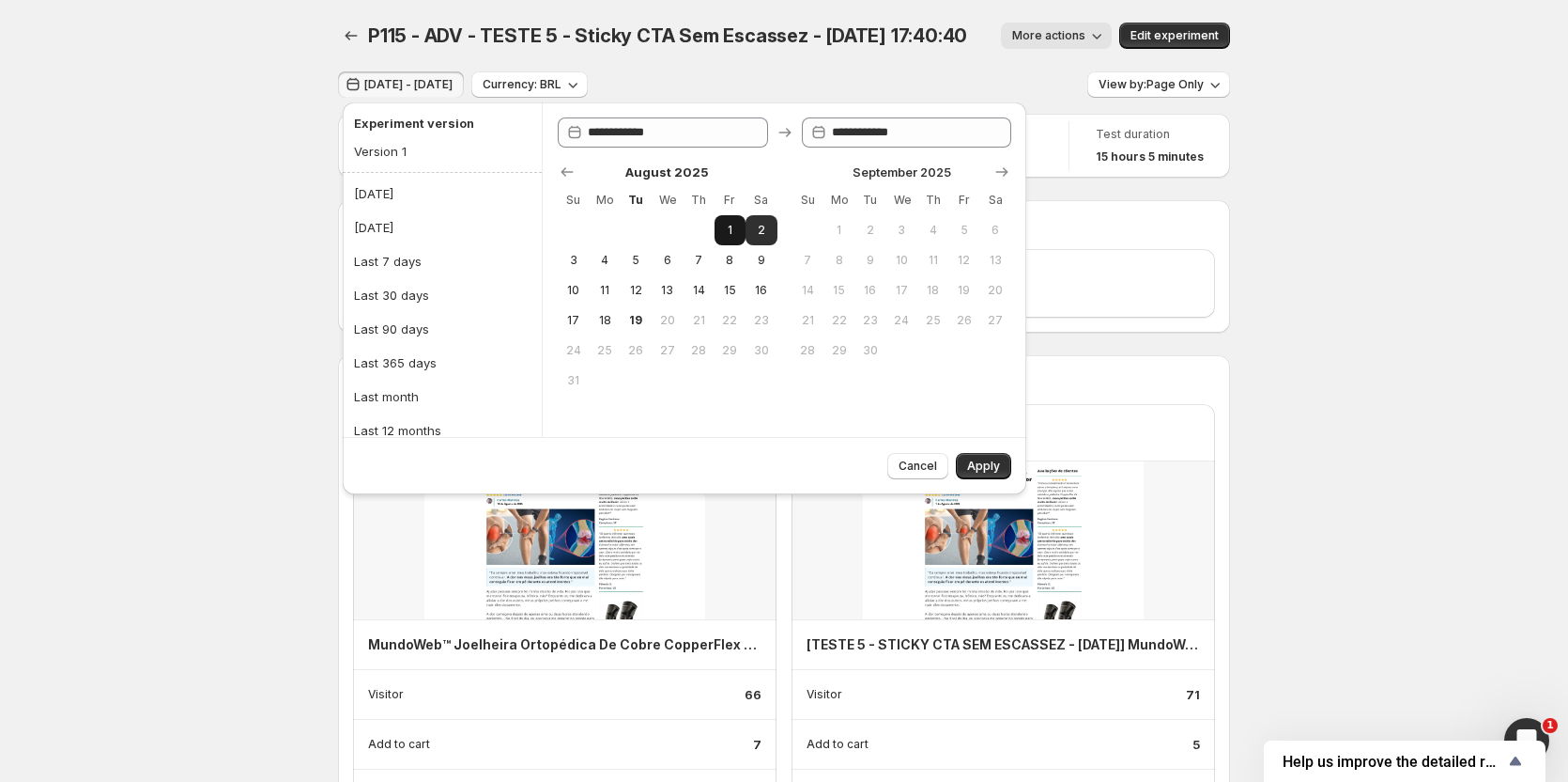
click at [725, 225] on span "1" at bounding box center [730, 230] width 16 height 15
type input "**********"
click at [725, 225] on span "1" at bounding box center [730, 230] width 16 height 15
click at [982, 462] on span "Apply" at bounding box center [983, 466] width 33 height 15
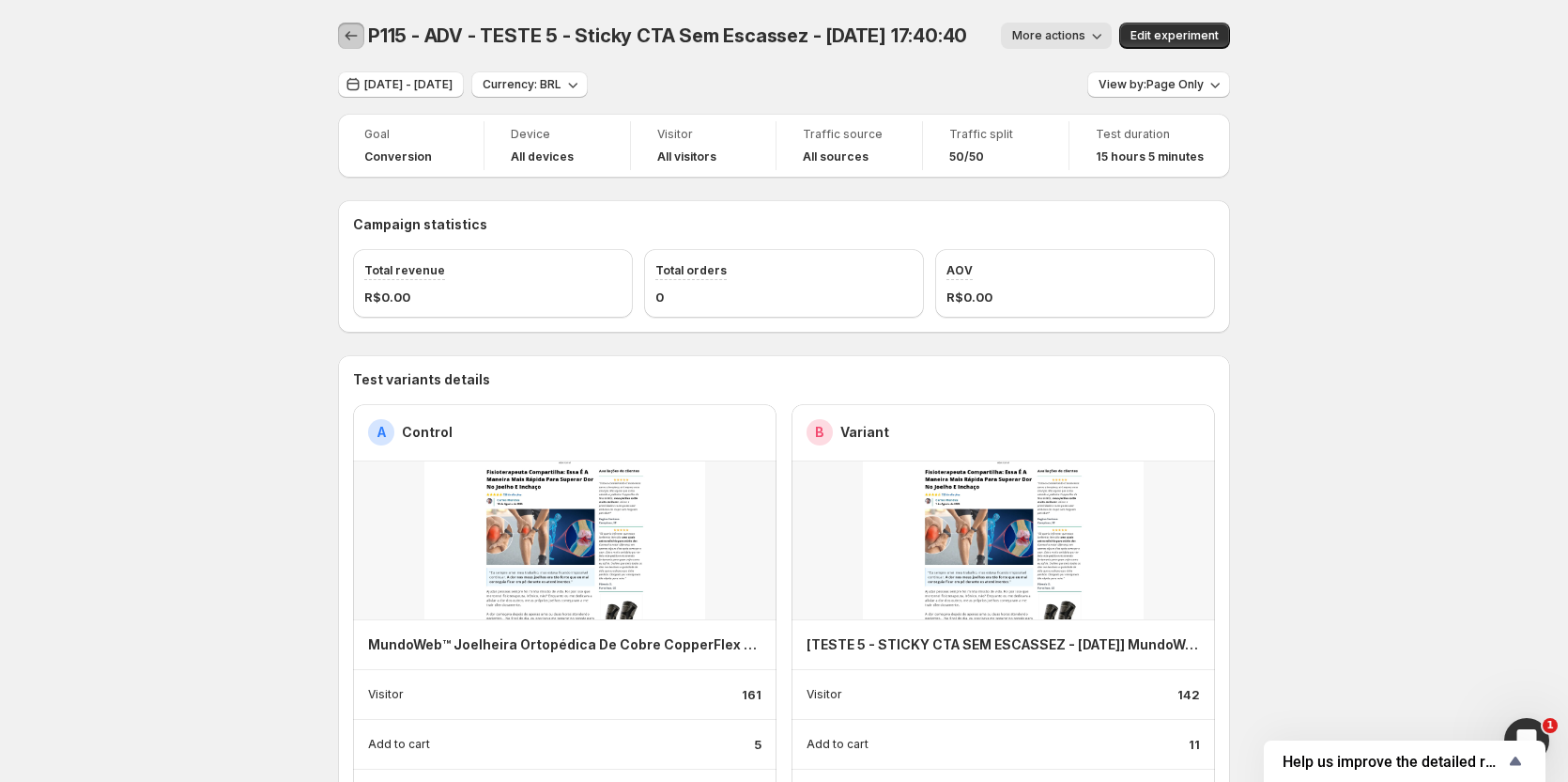
click at [365, 34] on button "Back" at bounding box center [351, 36] width 26 height 26
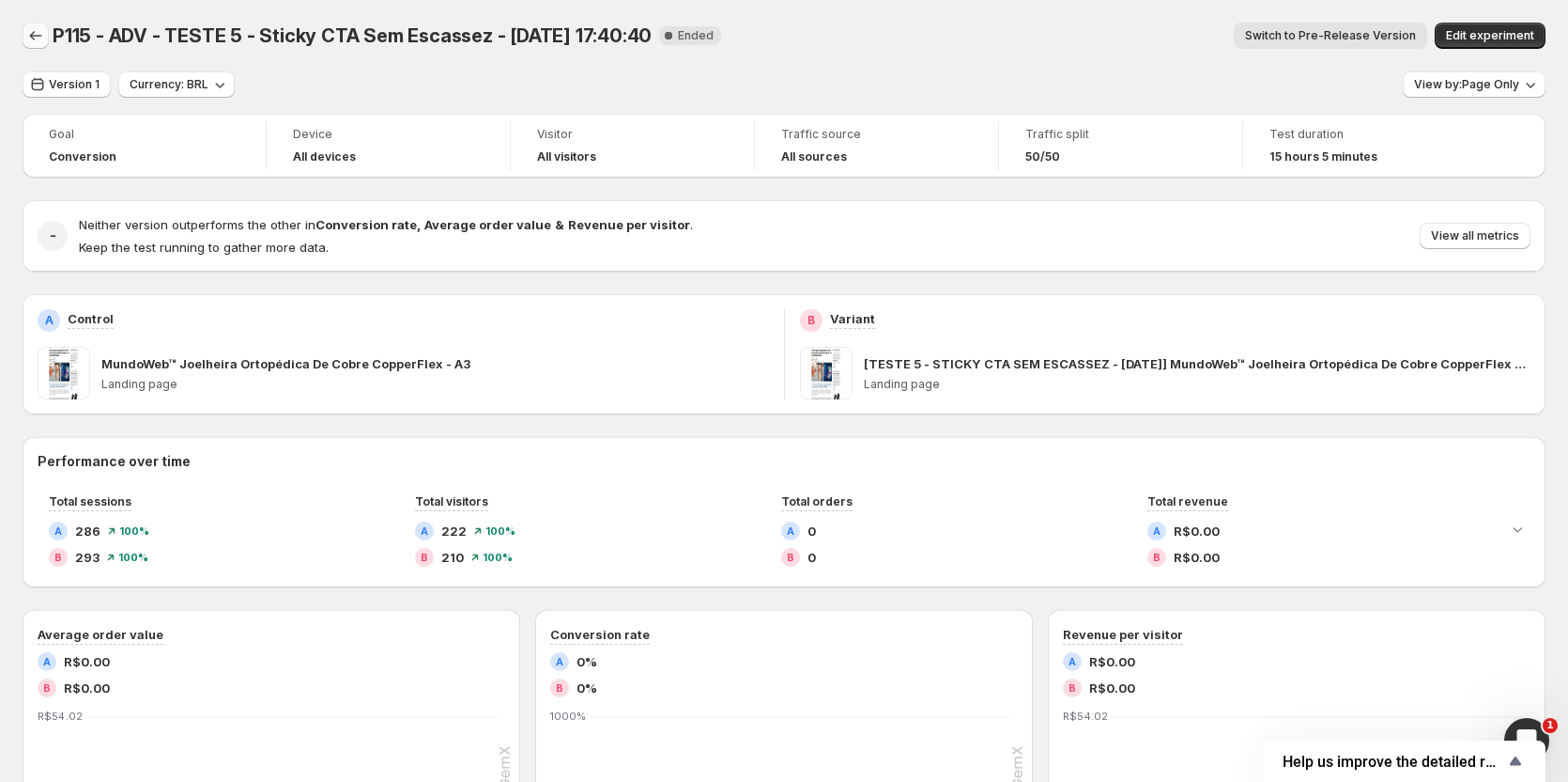
click at [44, 35] on button "Back" at bounding box center [36, 36] width 26 height 26
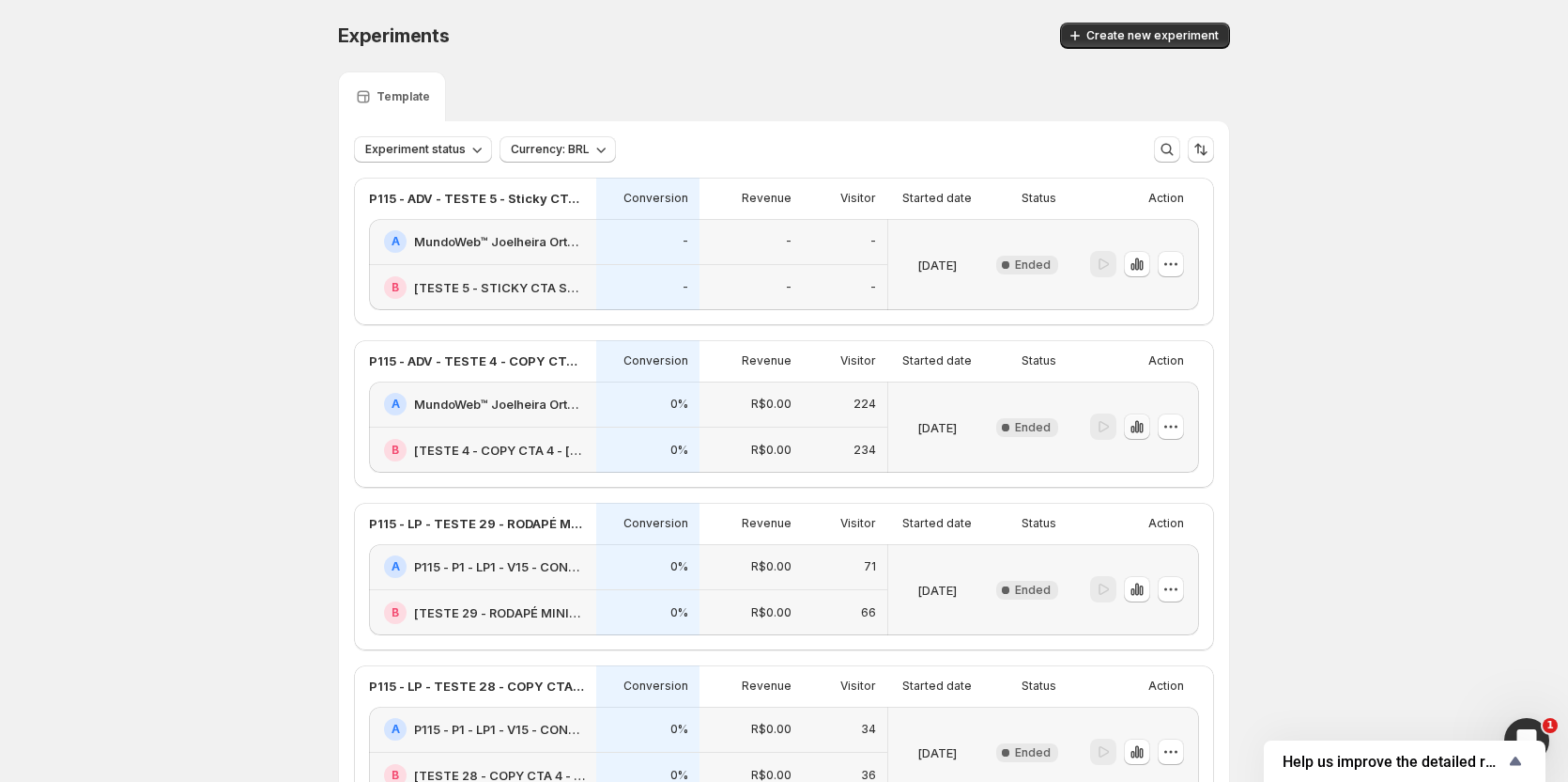
click at [1139, 430] on icon "button" at bounding box center [1137, 427] width 4 height 12
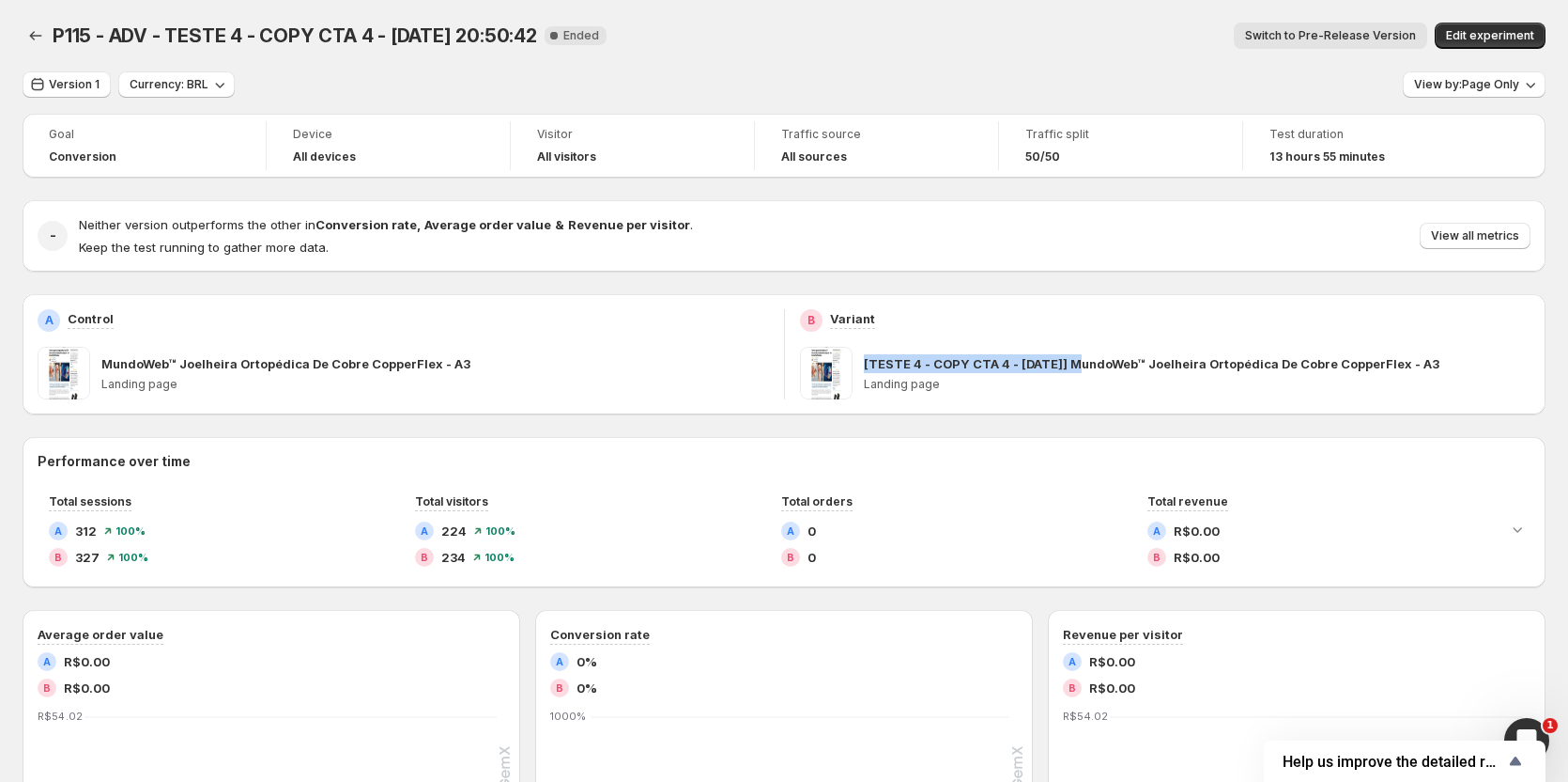
drag, startPoint x: 1081, startPoint y: 365, endPoint x: 865, endPoint y: 357, distance: 216.1
click at [865, 357] on div "[TESTE 4 - COPY CTA 4 - [DATE]] MundoWeb™ Joelheira Ortopédica De Cobre CopperF…" at bounding box center [1166, 373] width 732 height 53
copy p "[TESTE 4 - COPY CTA 4 - [DATE]]"
click at [1344, 35] on span "Switch to Pre-Release Version" at bounding box center [1331, 35] width 171 height 15
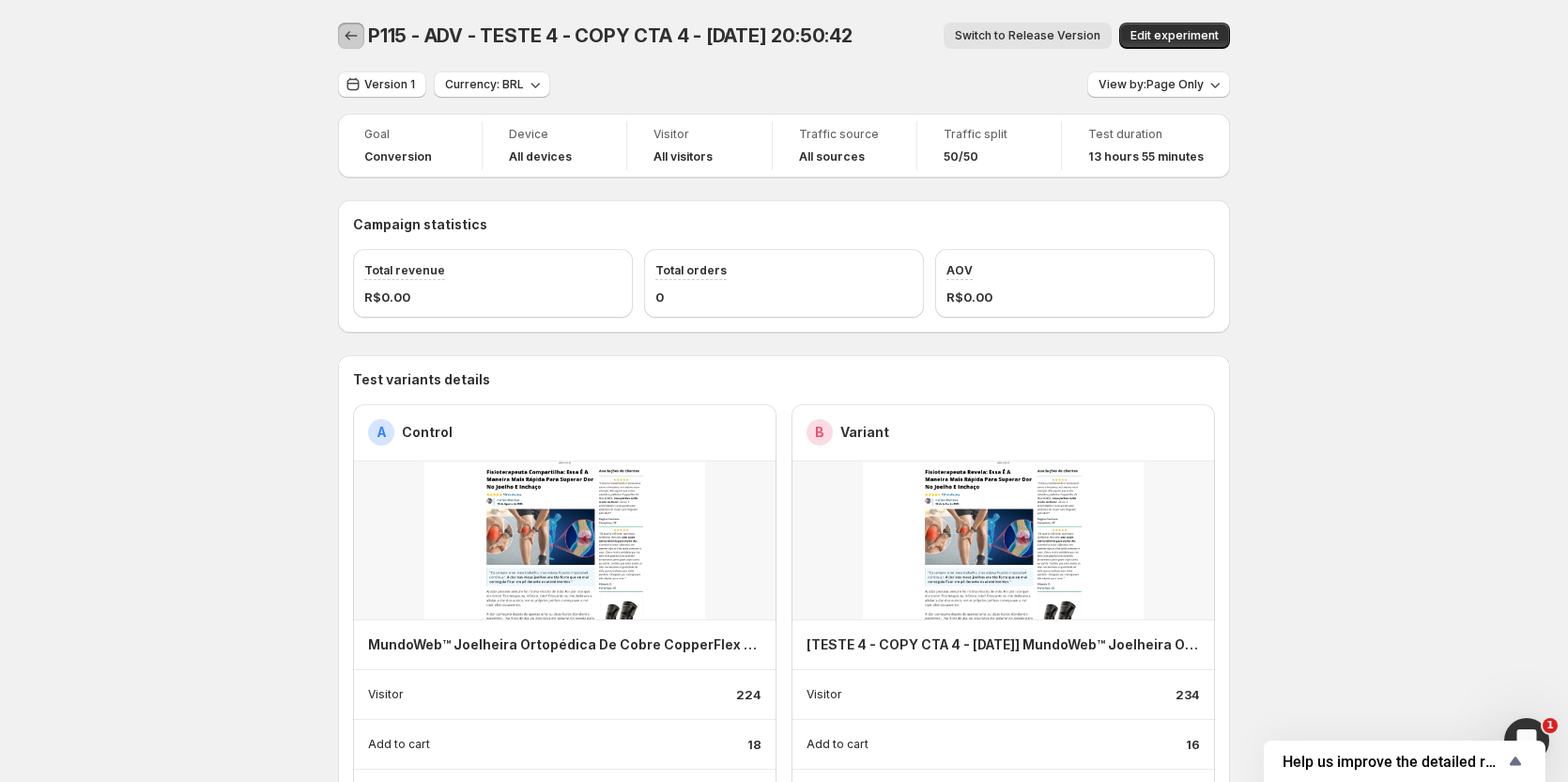
click at [360, 45] on button "Back" at bounding box center [351, 36] width 26 height 26
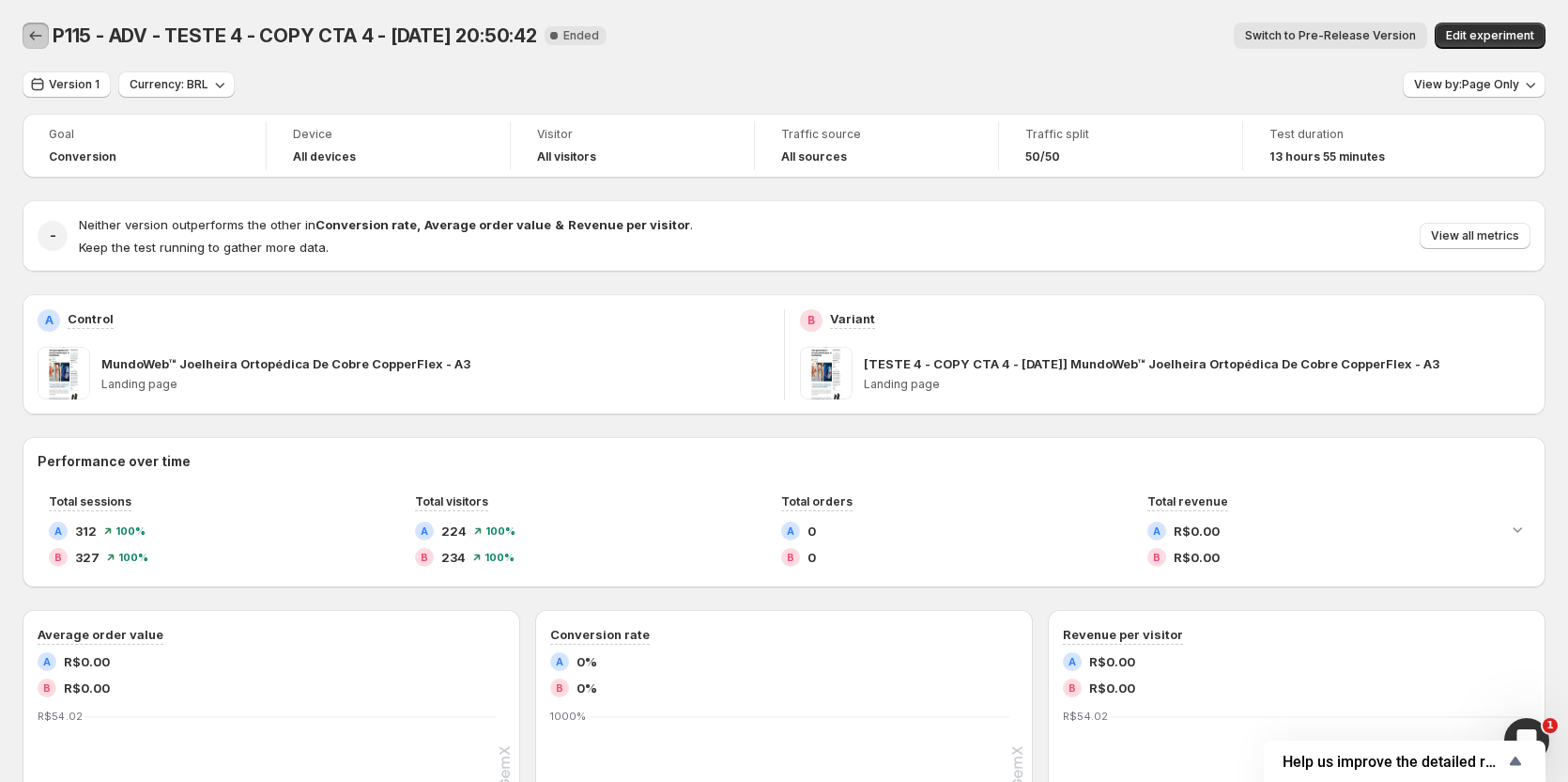
click at [35, 32] on icon "Back" at bounding box center [35, 35] width 19 height 19
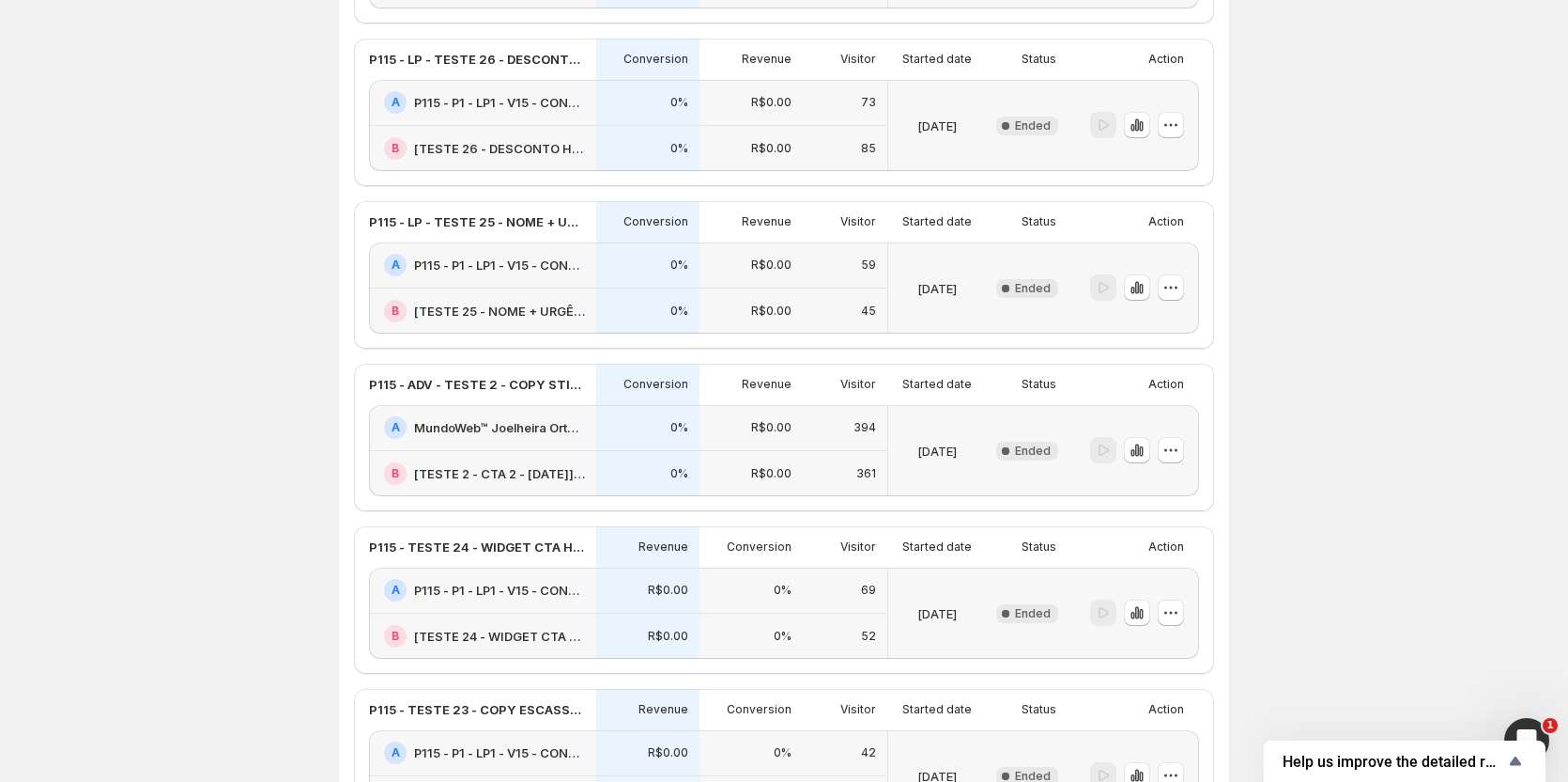
scroll to position [1023, 0]
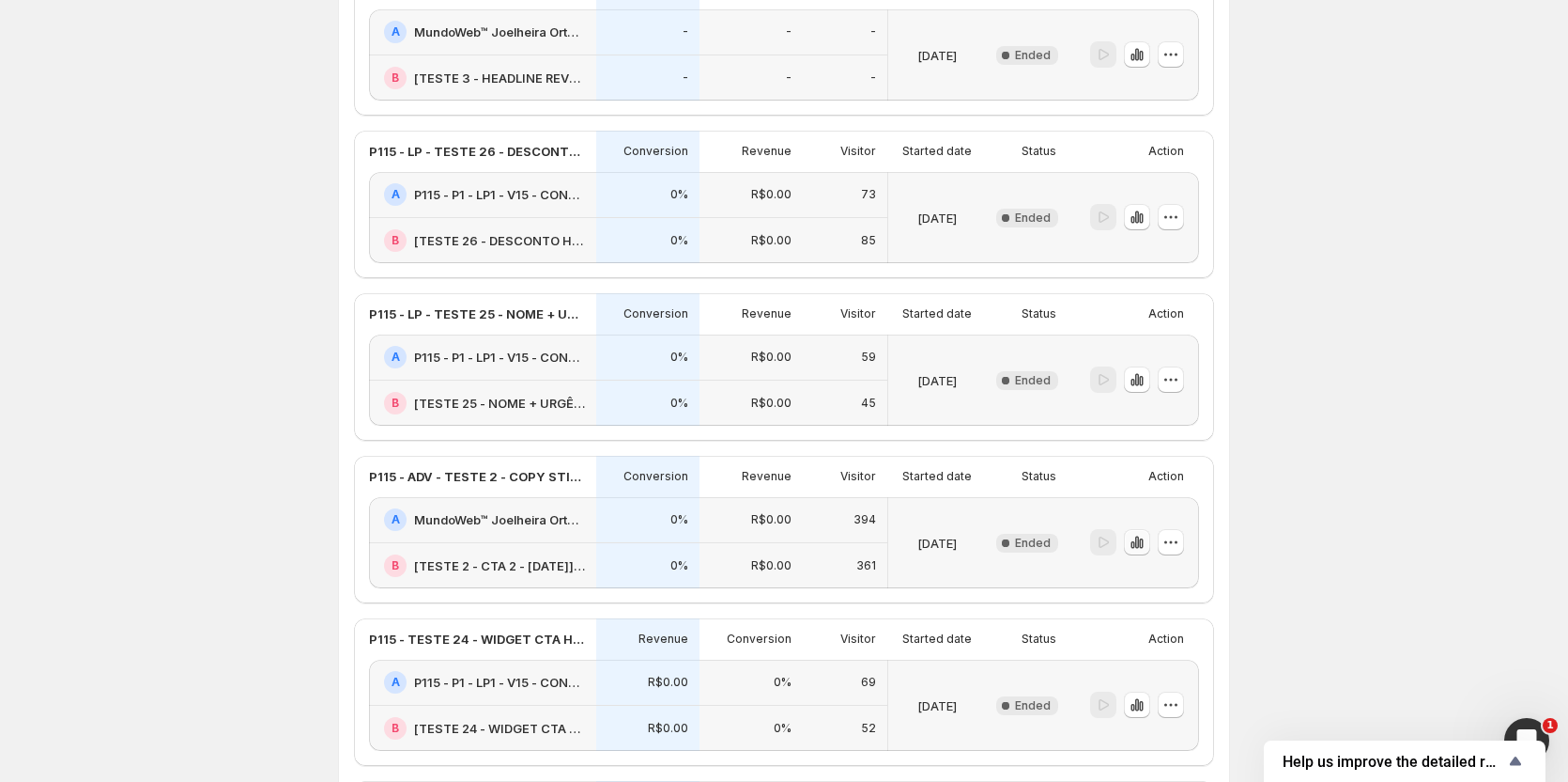
click at [1145, 541] on icon "button" at bounding box center [1136, 542] width 19 height 19
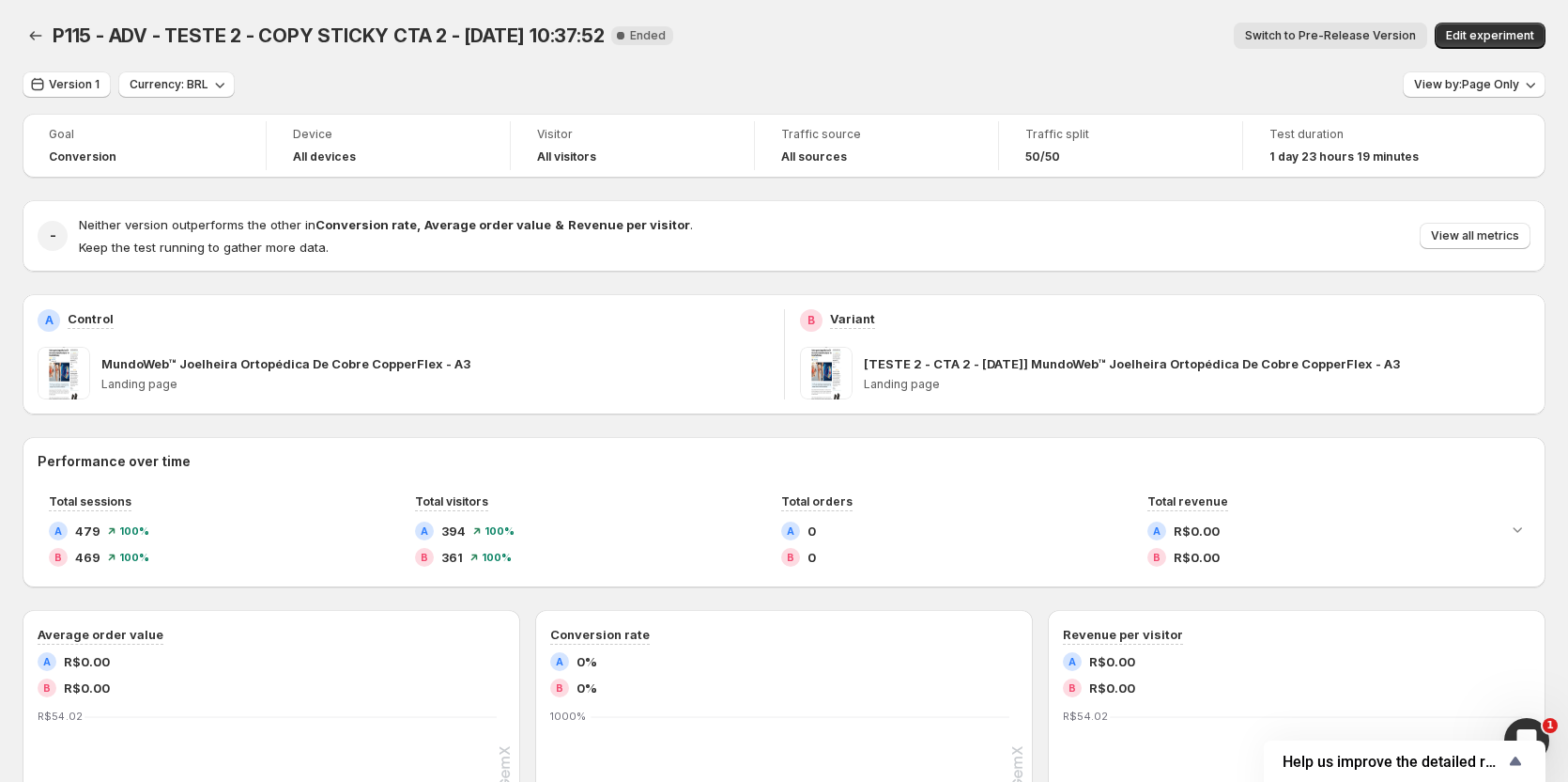
click at [1339, 33] on span "Switch to Pre-Release Version" at bounding box center [1331, 35] width 171 height 15
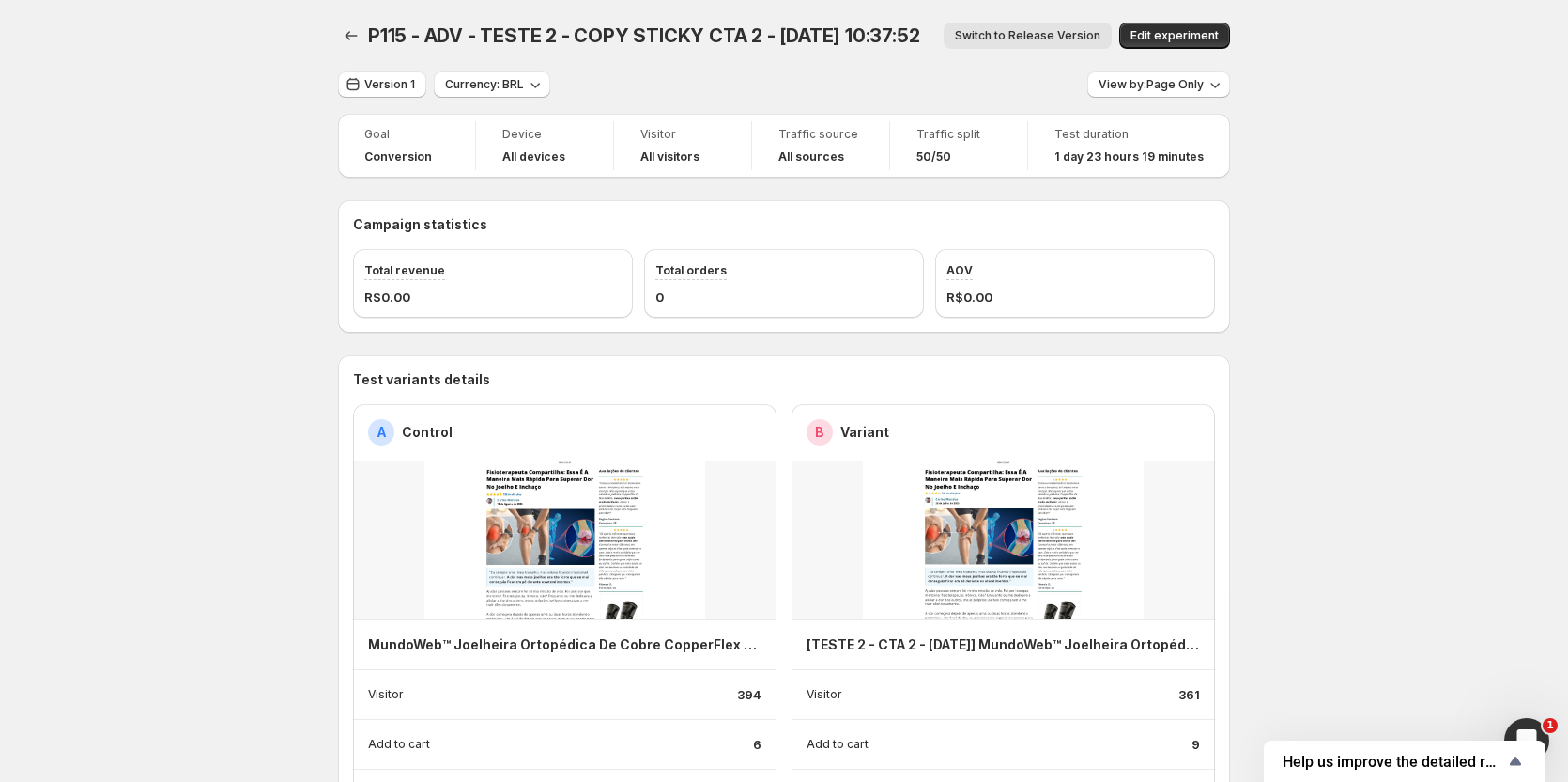
click at [1003, 36] on span "Switch to Release Version" at bounding box center [1028, 35] width 145 height 15
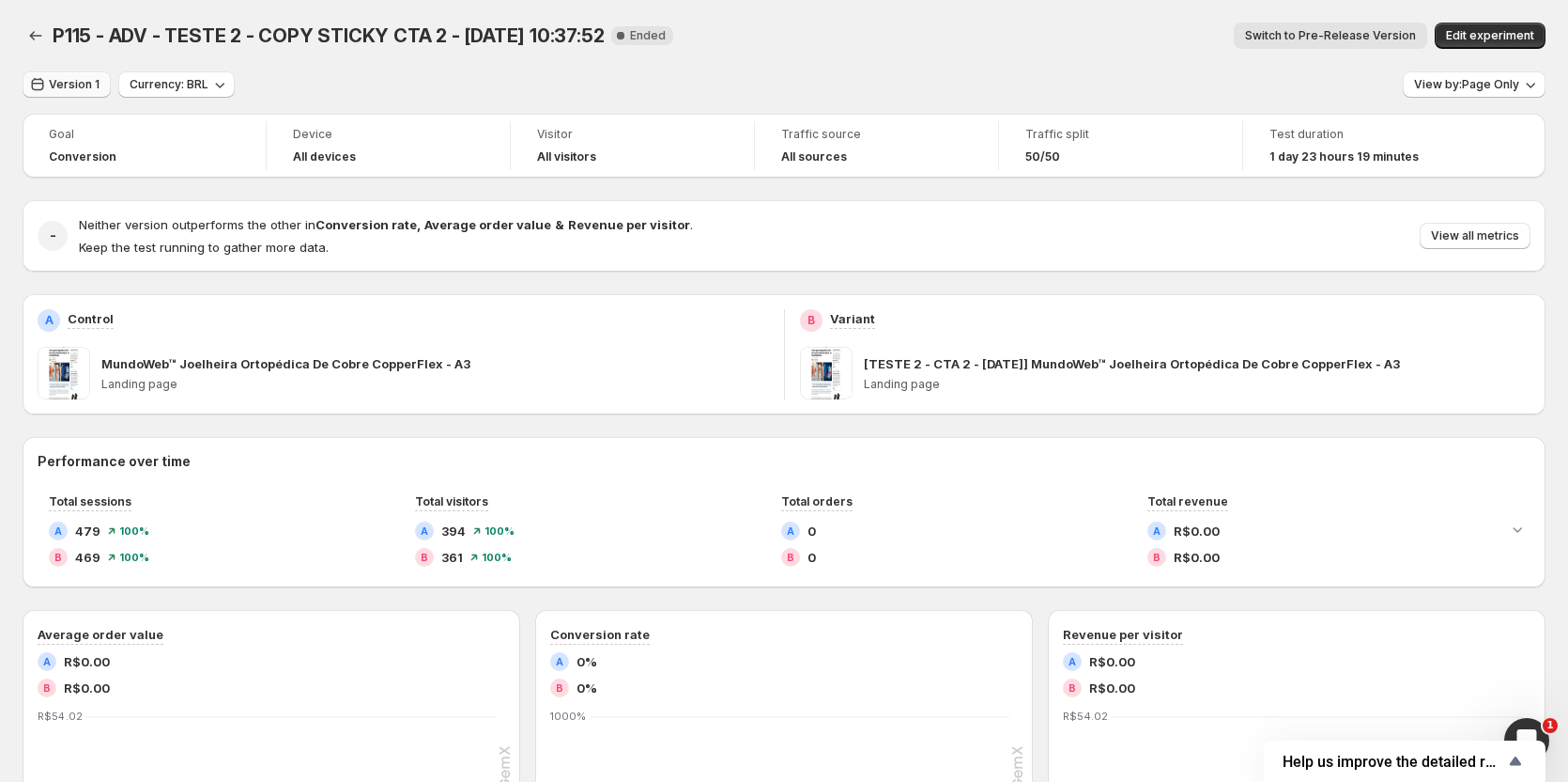
click at [63, 91] on span "Version 1" at bounding box center [74, 84] width 51 height 15
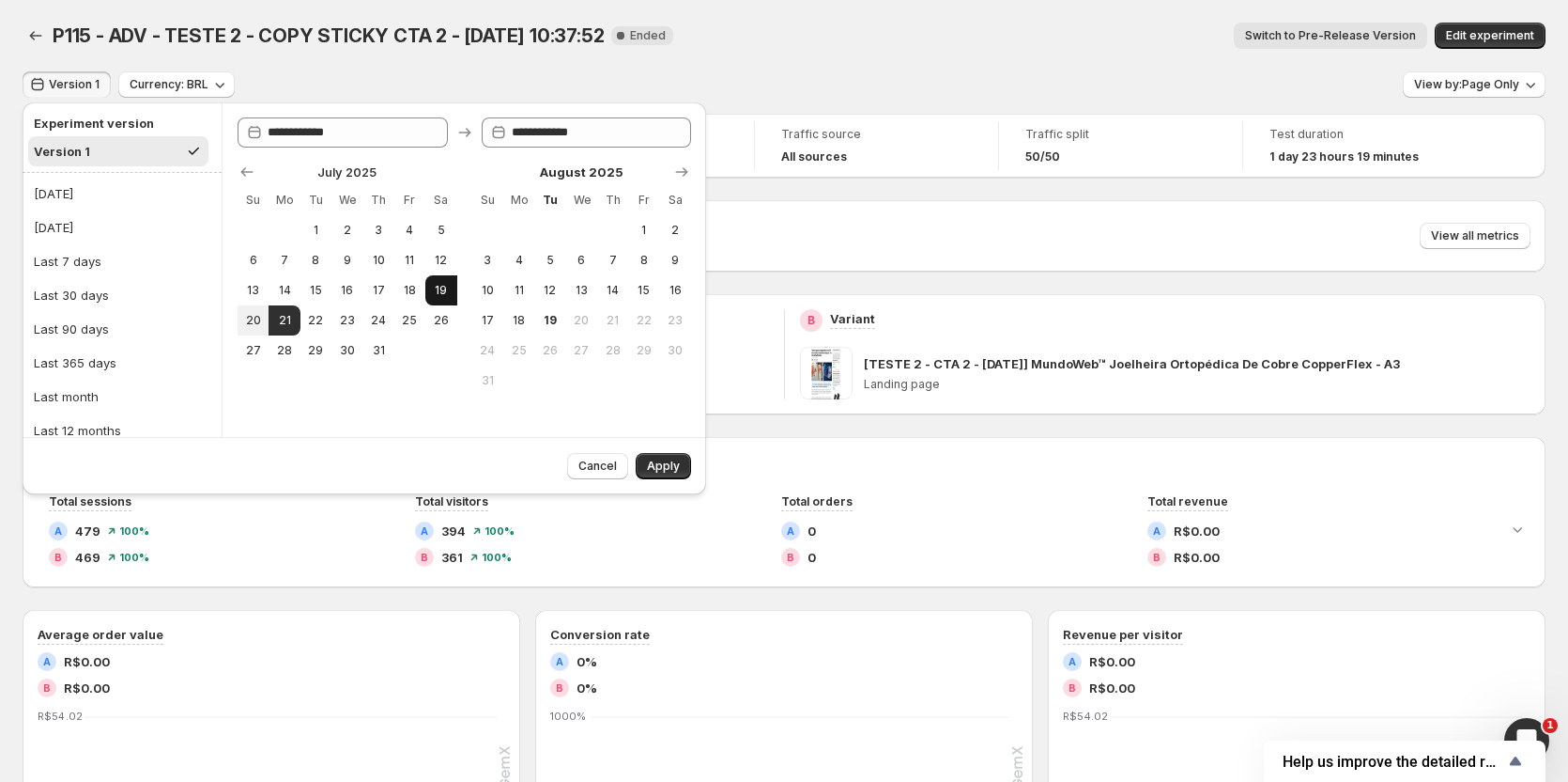
click at [438, 292] on span "19" at bounding box center [440, 290] width 16 height 15
type input "**********"
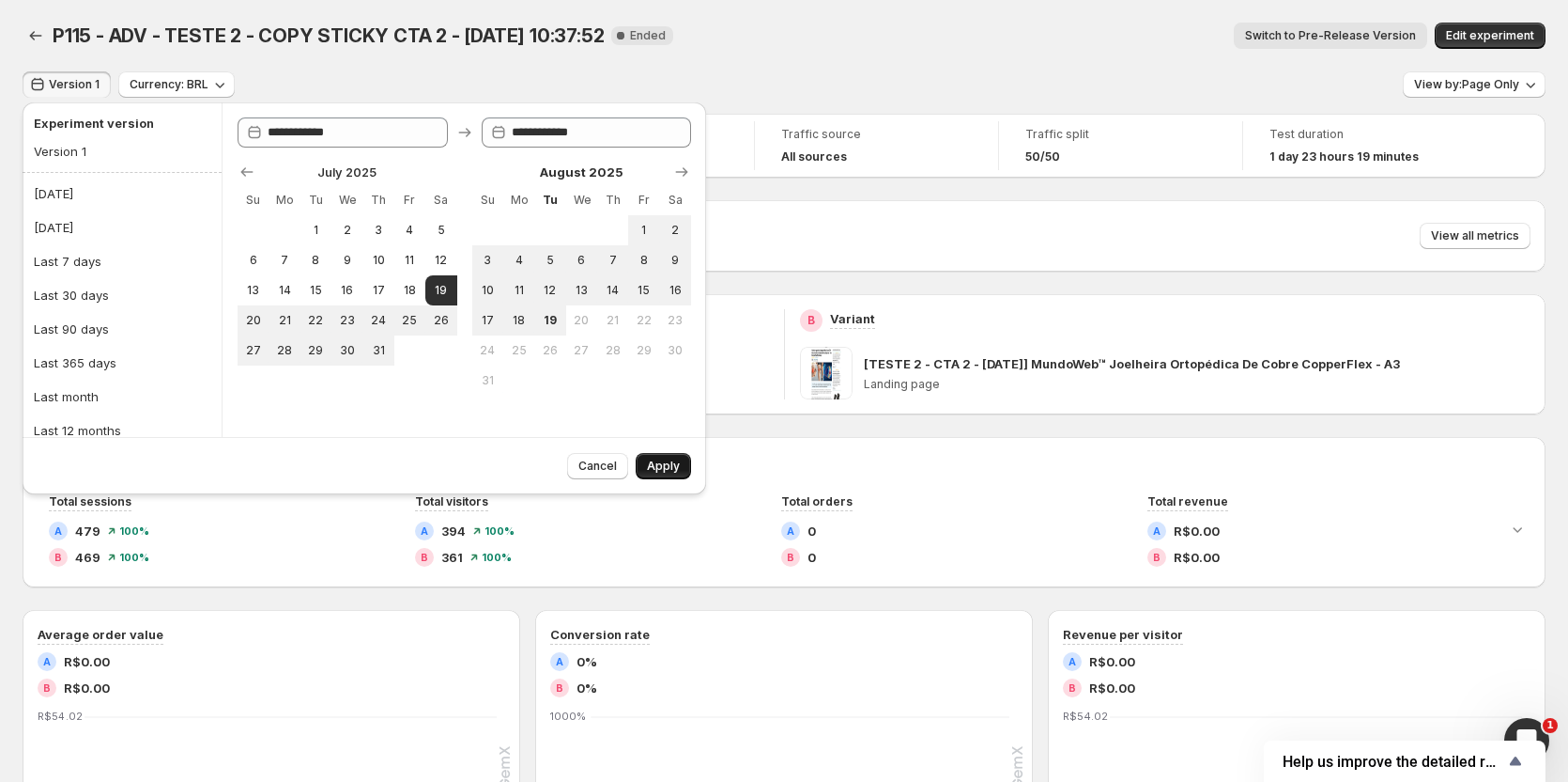
click at [654, 467] on span "Apply" at bounding box center [663, 466] width 33 height 15
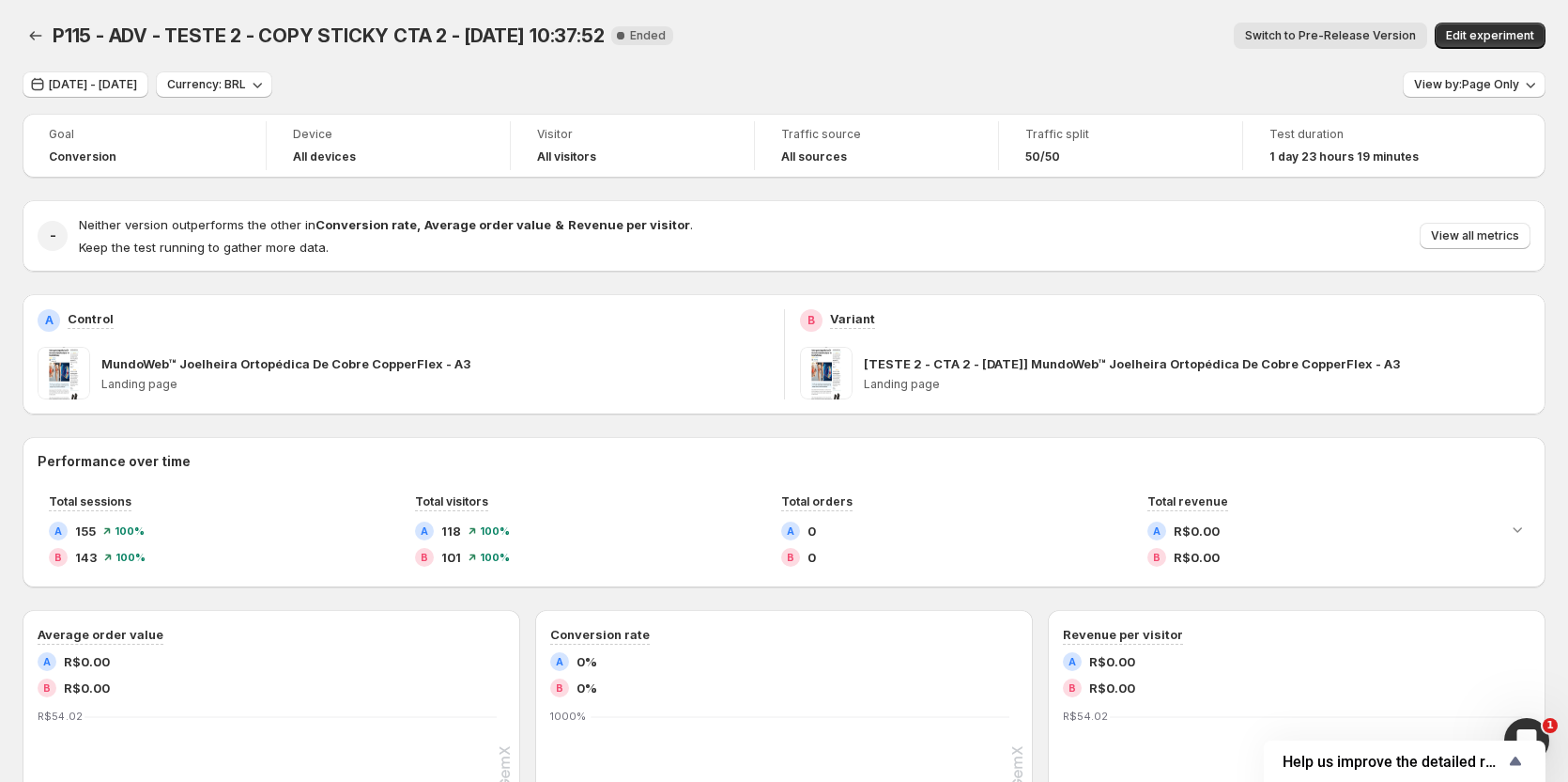
click at [1372, 29] on span "Switch to Pre-Release Version" at bounding box center [1331, 35] width 171 height 15
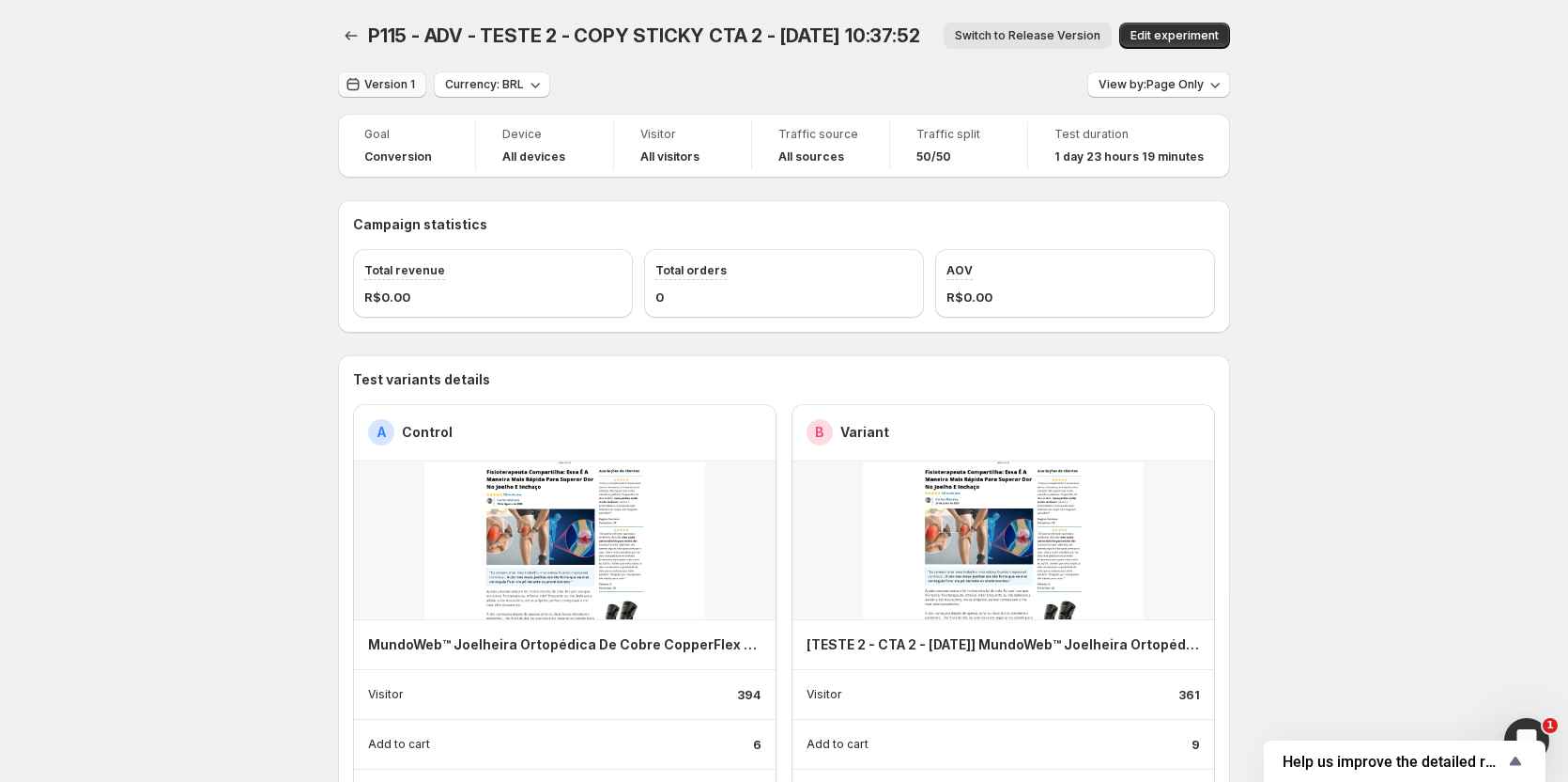
click at [381, 87] on span "Version 1" at bounding box center [390, 84] width 51 height 15
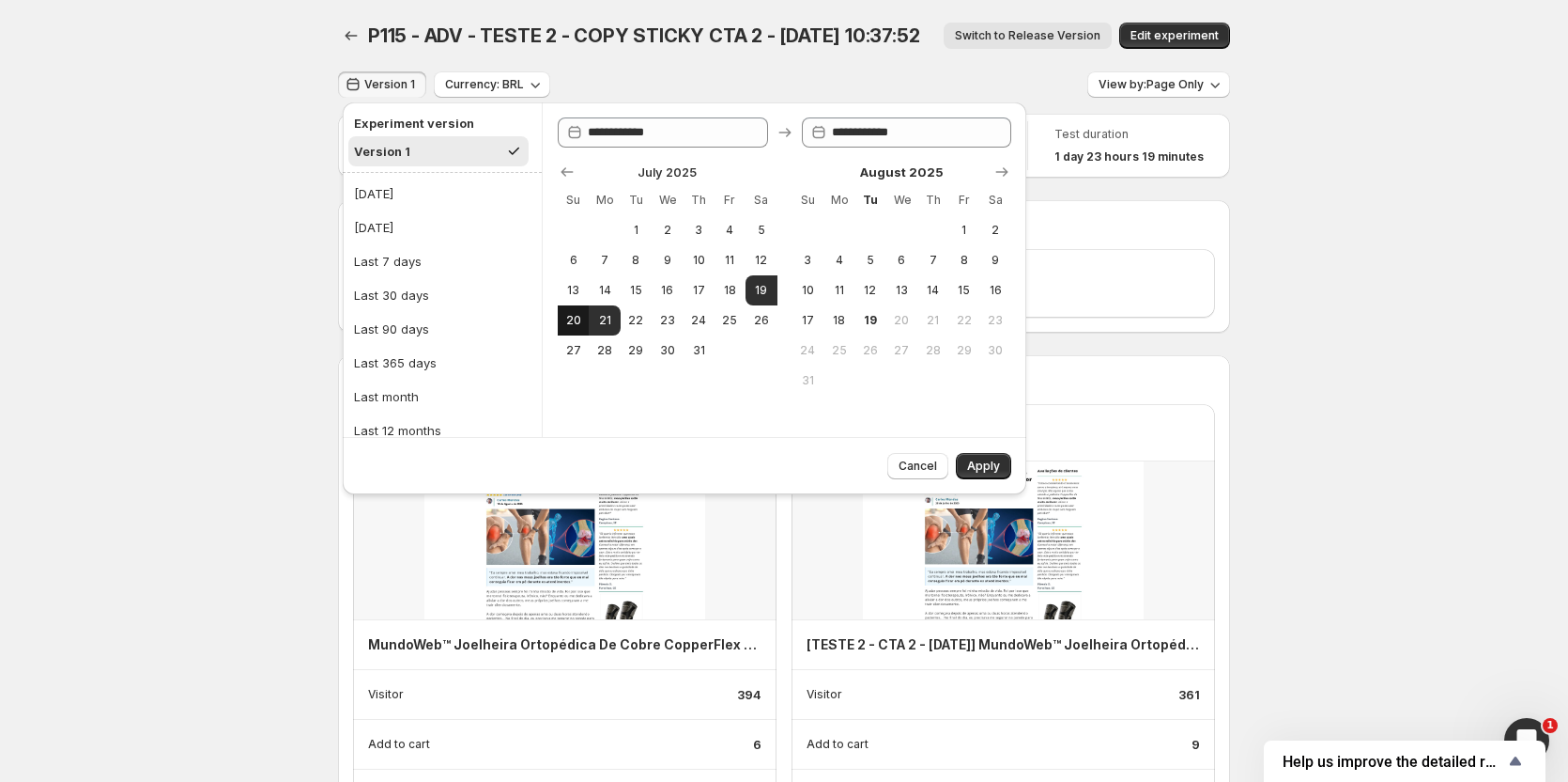
click at [564, 321] on button "20" at bounding box center [573, 320] width 31 height 30
type input "**********"
click at [975, 463] on span "Apply" at bounding box center [983, 466] width 33 height 15
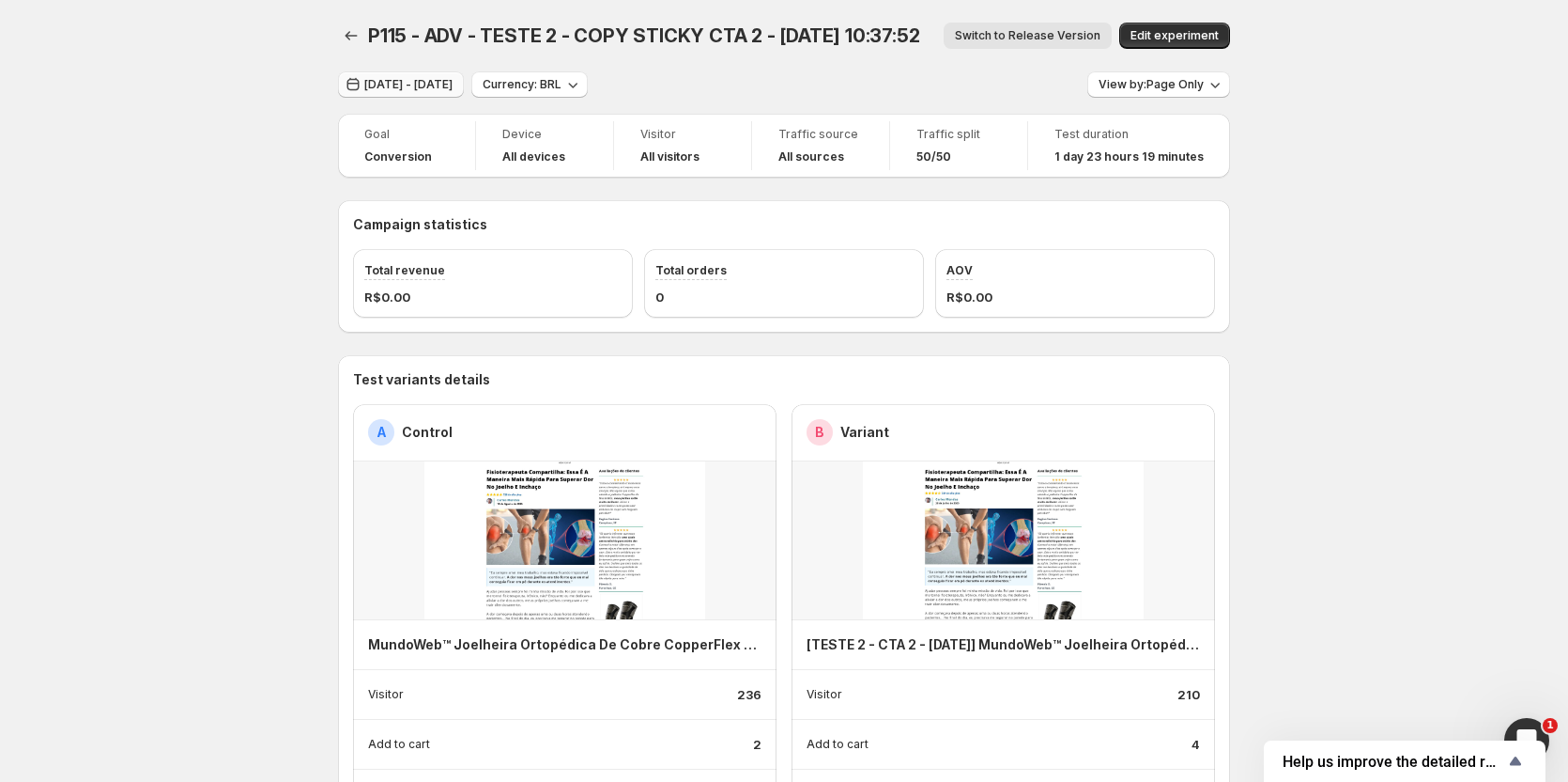
click at [401, 91] on span "[DATE] - [DATE]" at bounding box center [409, 84] width 88 height 15
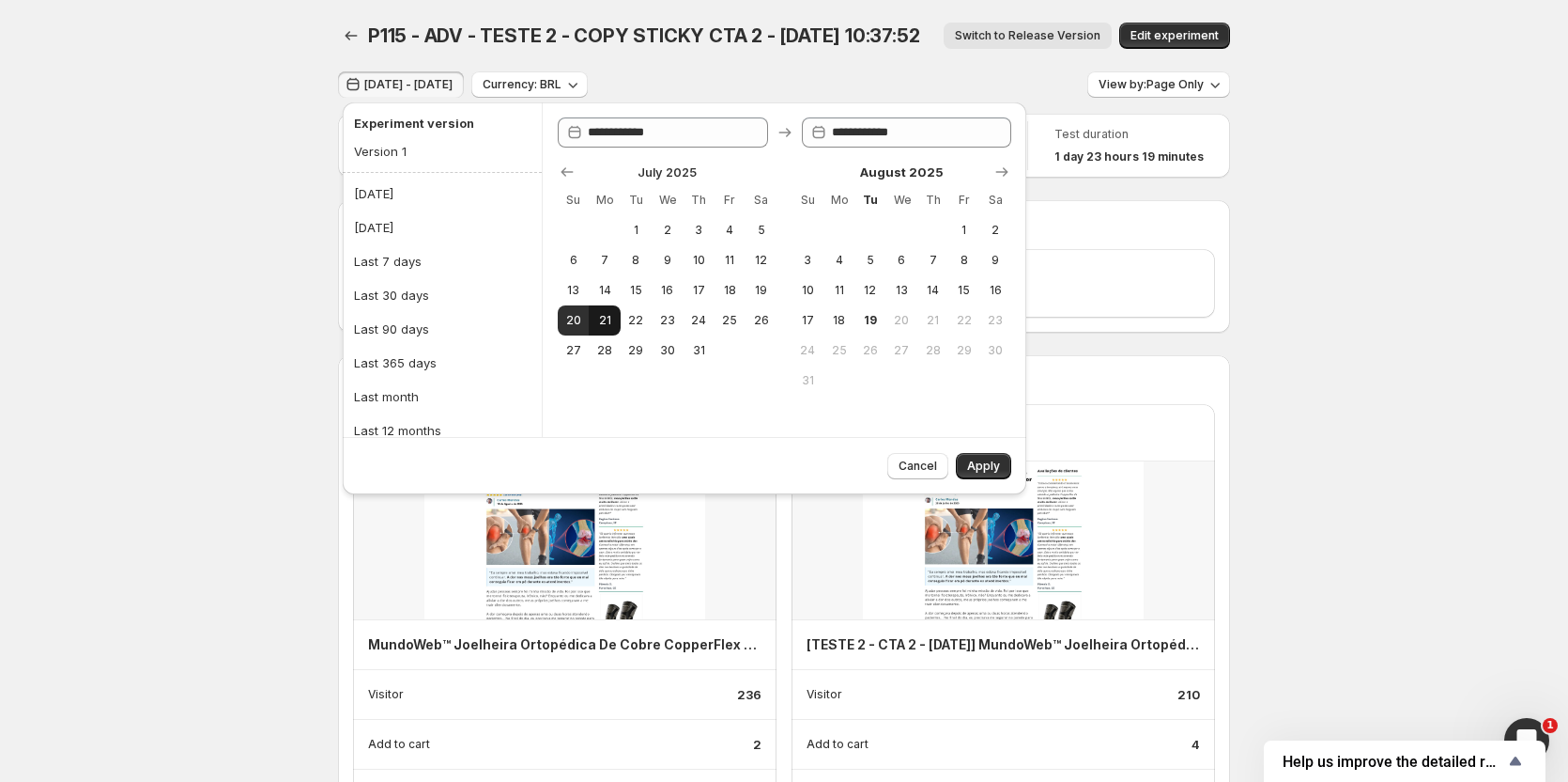
click at [603, 329] on button "21" at bounding box center [604, 320] width 31 height 30
type input "**********"
click at [603, 329] on button "21" at bounding box center [604, 320] width 31 height 30
type input "**********"
click at [980, 472] on button "Apply" at bounding box center [984, 466] width 56 height 26
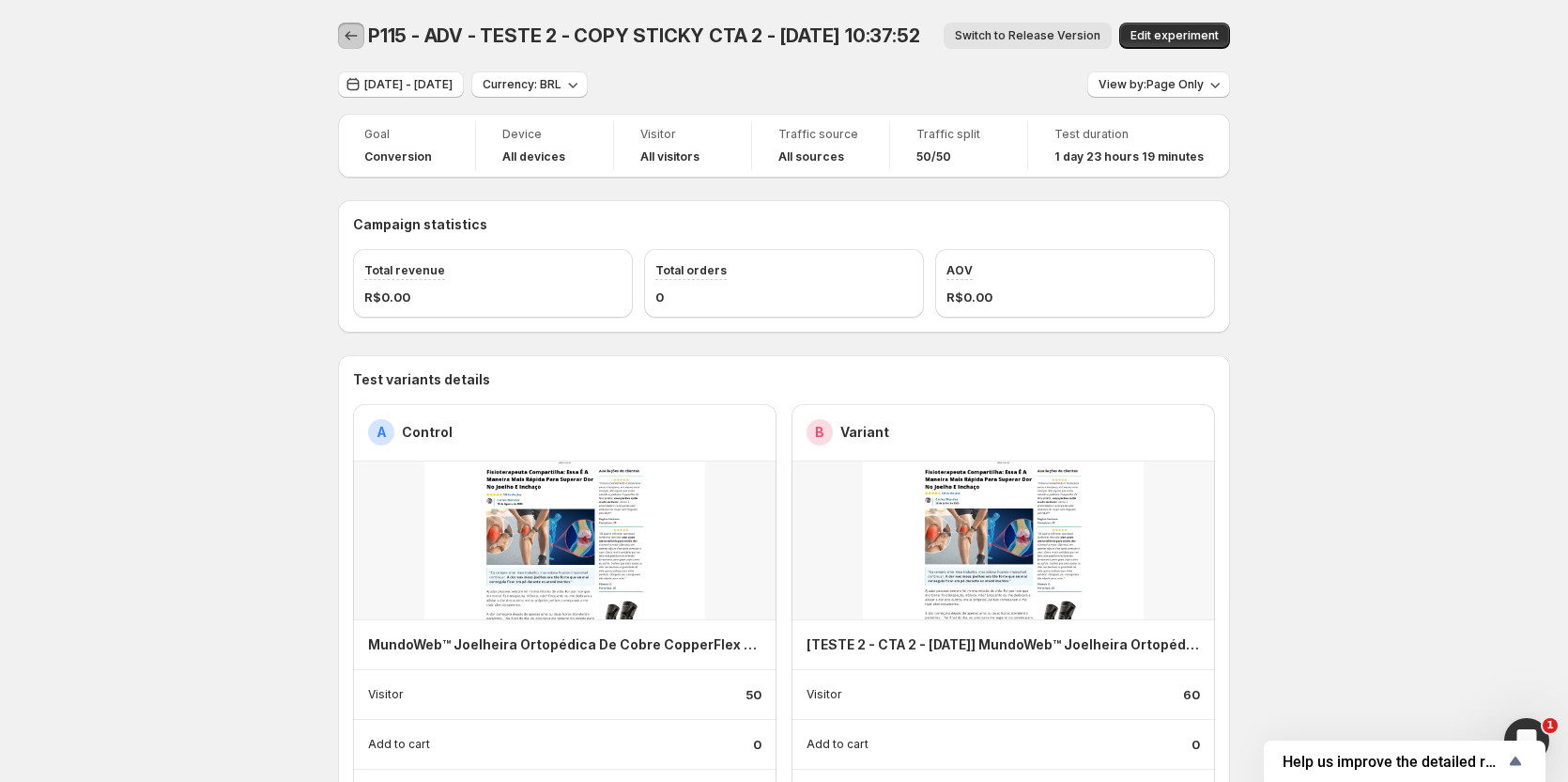
click at [361, 39] on icon "Back" at bounding box center [351, 35] width 19 height 19
